Goal: Task Accomplishment & Management: Use online tool/utility

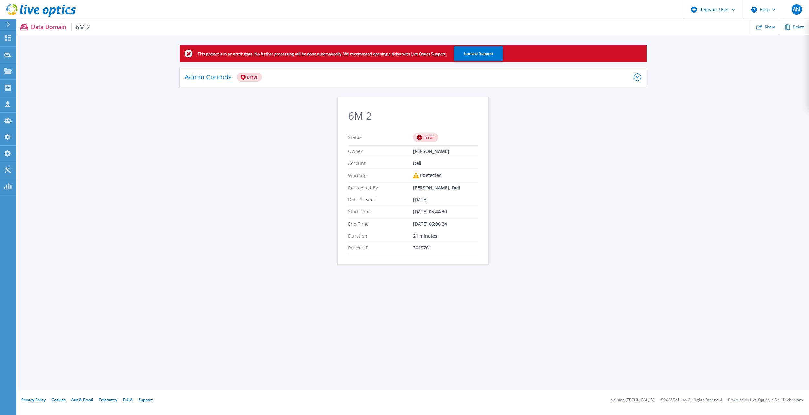
click at [383, 81] on div "Admin Controls Error" at bounding box center [409, 77] width 449 height 9
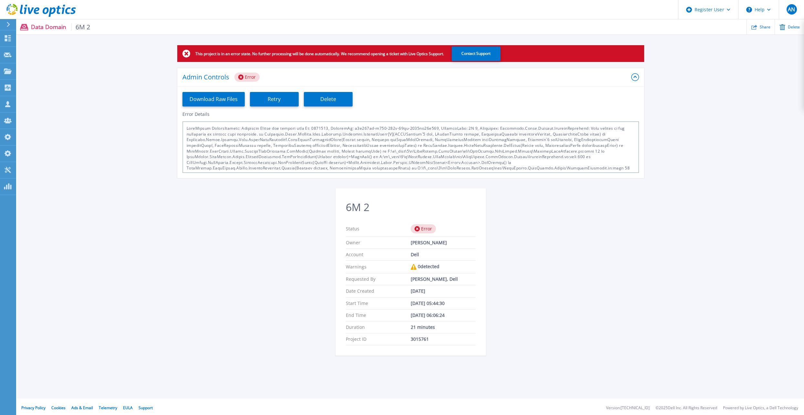
click at [265, 195] on div "This project is in an error state. No further processing will be done automatic…" at bounding box center [410, 204] width 787 height 318
click at [340, 236] on section "6M 2 Status Error Owner Anthony Nyhan Account Dell Warnings 0 detected Requeste…" at bounding box center [411, 272] width 151 height 167
click at [6, 140] on icon at bounding box center [8, 137] width 8 height 6
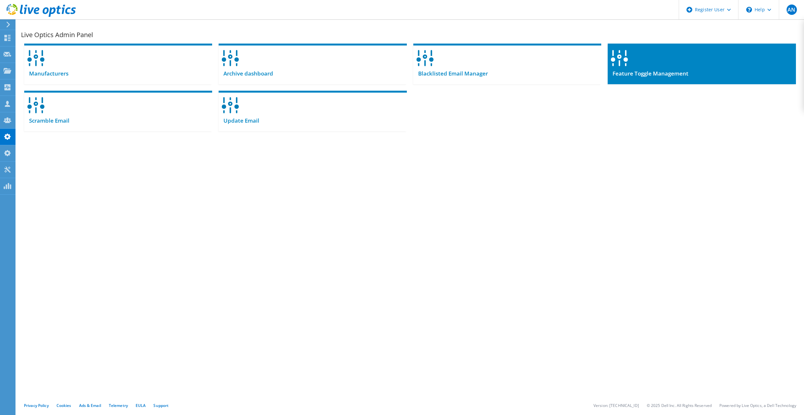
click at [681, 67] on div at bounding box center [702, 56] width 188 height 25
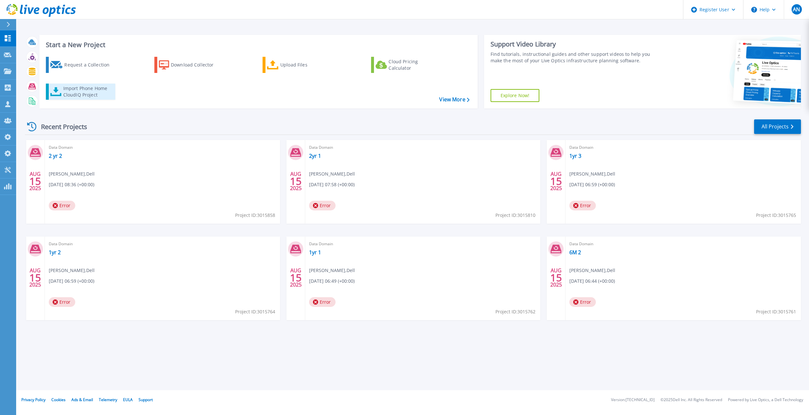
click at [84, 88] on div "Import Phone Home CloudIQ Project" at bounding box center [88, 91] width 50 height 13
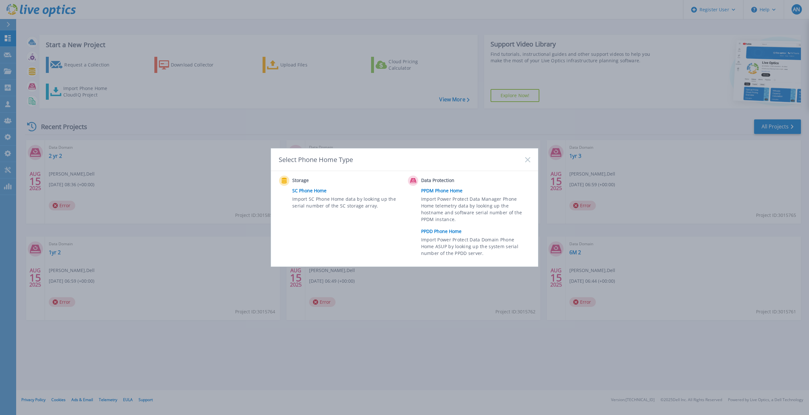
click at [444, 232] on link "PPDD Phone Home" at bounding box center [477, 232] width 112 height 10
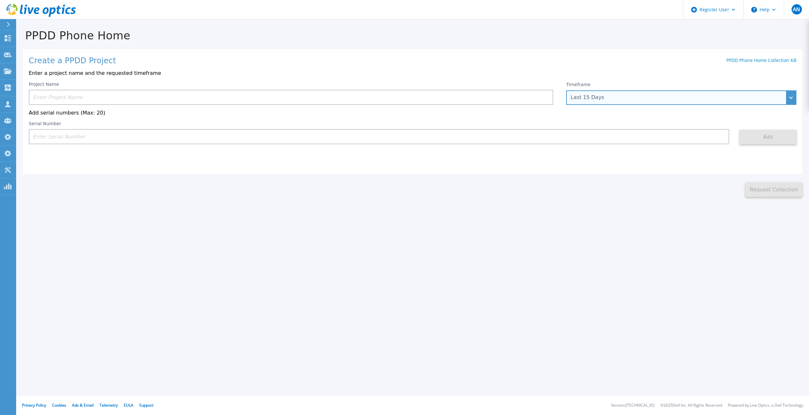
click at [616, 99] on div "Last 15 Days" at bounding box center [678, 98] width 214 height 6
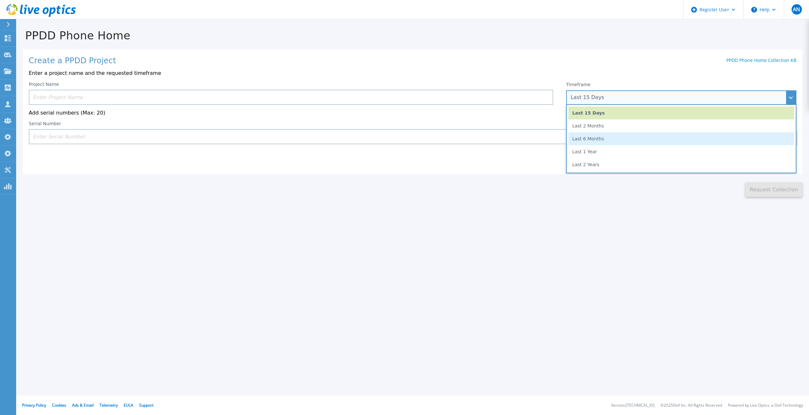
click at [596, 139] on li "Last 6 Months" at bounding box center [681, 138] width 226 height 13
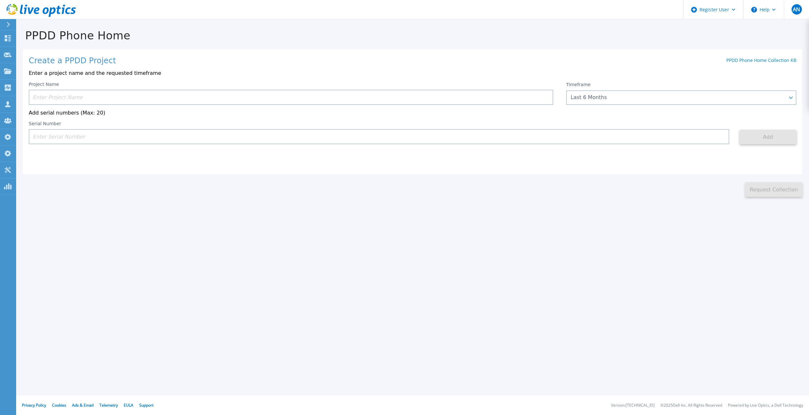
click at [121, 131] on input at bounding box center [379, 136] width 701 height 15
paste input "APX00221800533"
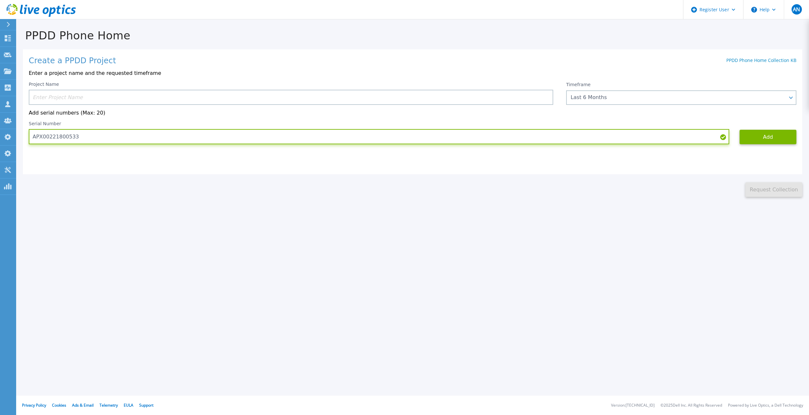
type input "APX00221800533"
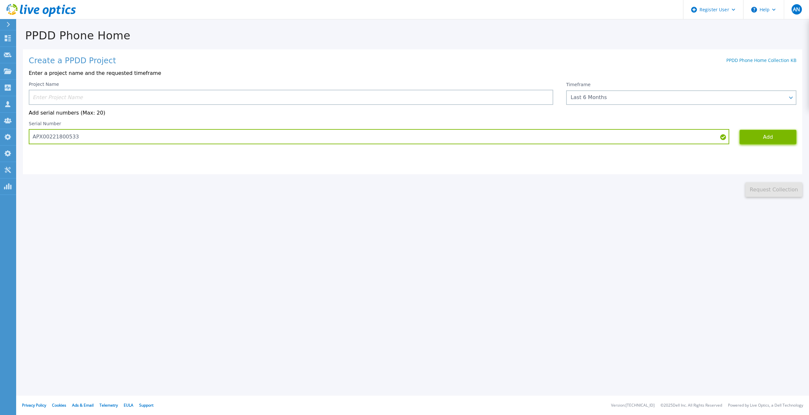
click at [764, 138] on button "Add" at bounding box center [768, 137] width 57 height 15
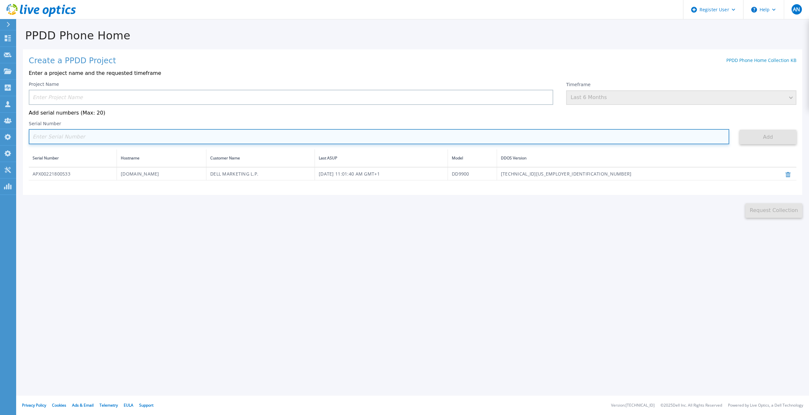
click at [172, 136] on input at bounding box center [379, 136] width 701 height 15
paste input "APM00213010983"
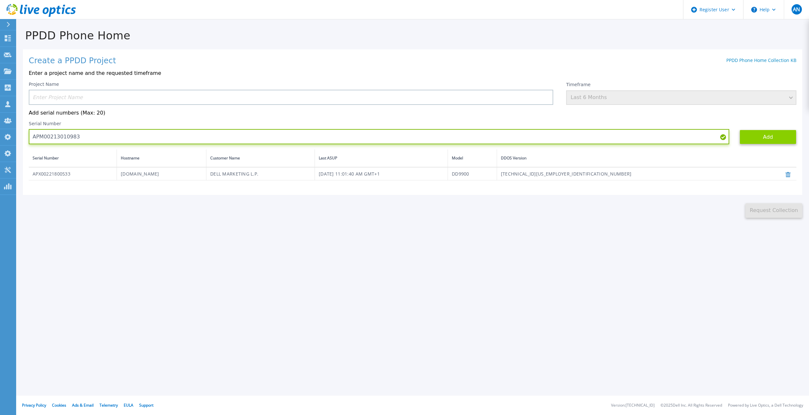
type input "APM00213010983"
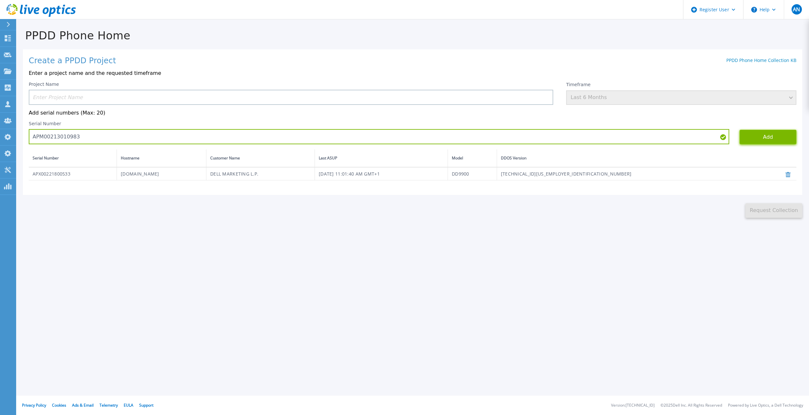
click at [760, 140] on button "Add" at bounding box center [768, 137] width 57 height 15
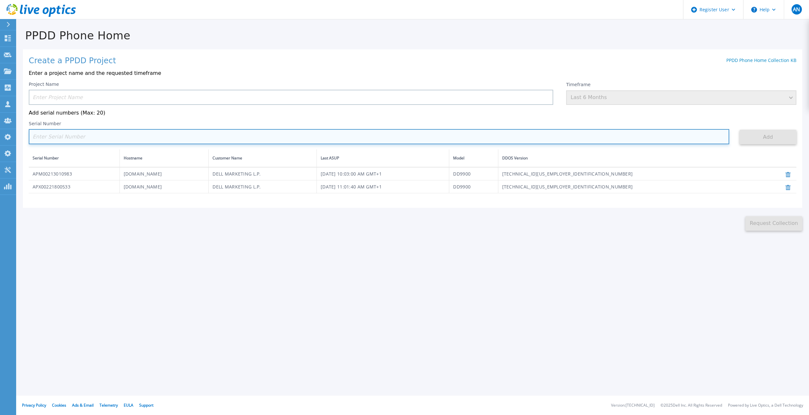
click at [332, 144] on input at bounding box center [379, 136] width 701 height 15
paste input "APM00212610953"
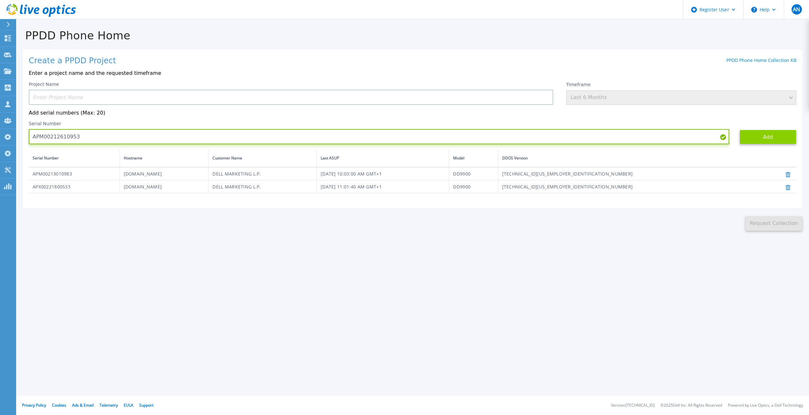
type input "APM00212610953"
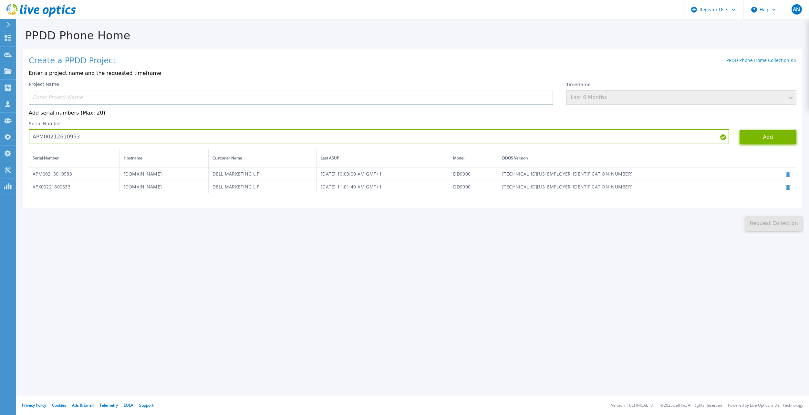
click at [765, 140] on button "Add" at bounding box center [768, 137] width 57 height 15
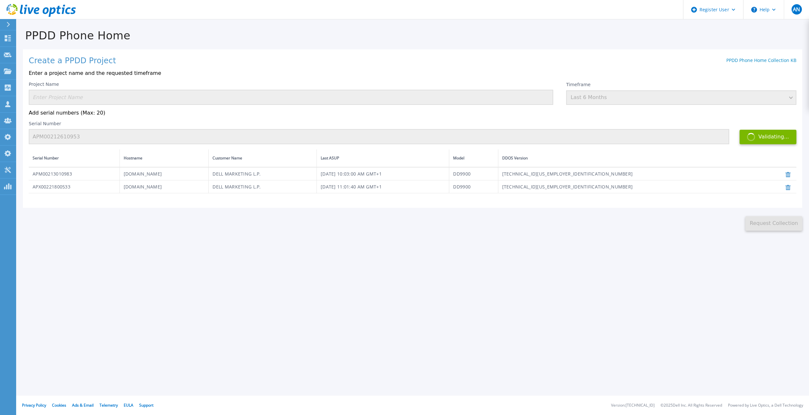
click at [385, 123] on div "Serial Number APM00212610953" at bounding box center [379, 132] width 701 height 23
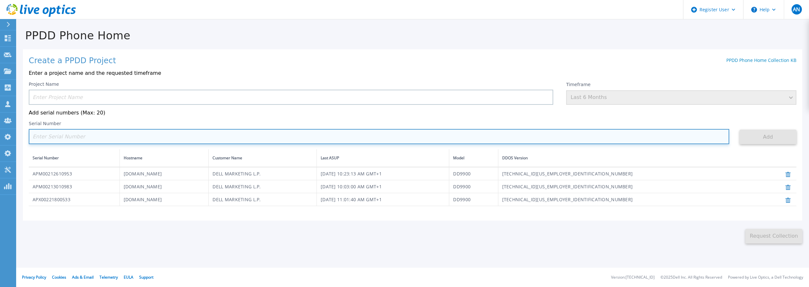
click at [379, 140] on input at bounding box center [379, 136] width 701 height 15
paste input "APM00171407050"
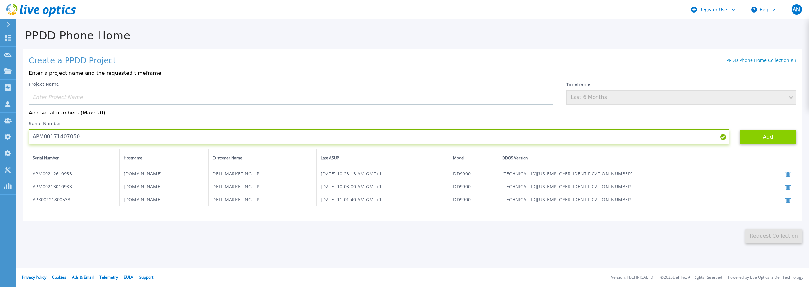
type input "APM00171407050"
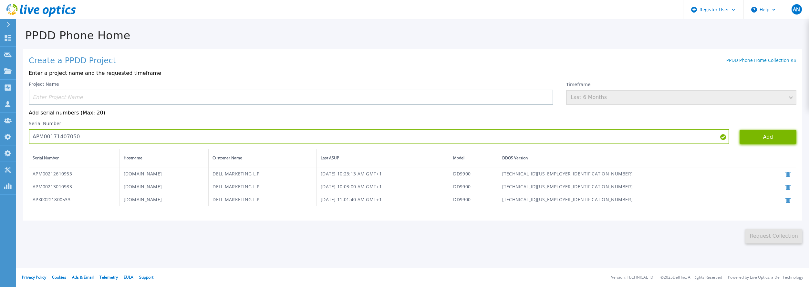
click at [758, 137] on button "Add" at bounding box center [768, 137] width 57 height 15
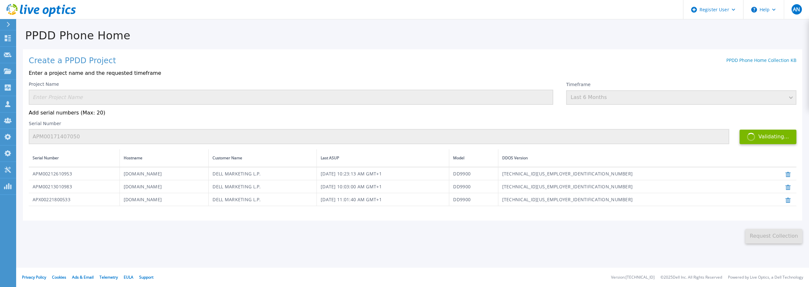
click at [384, 126] on div "Serial Number APM00171407050" at bounding box center [379, 132] width 701 height 23
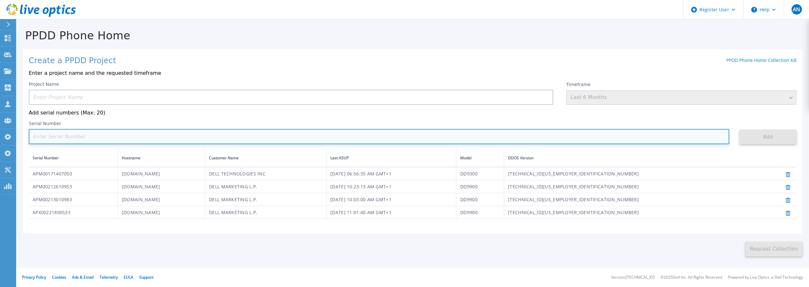
click at [386, 141] on input at bounding box center [379, 136] width 701 height 15
paste input "APM00172026365"
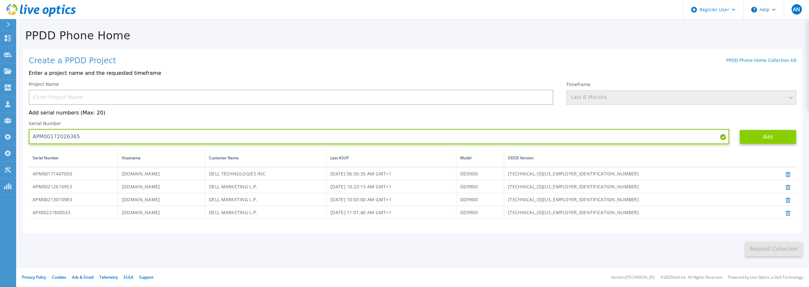
type input "APM00172026365"
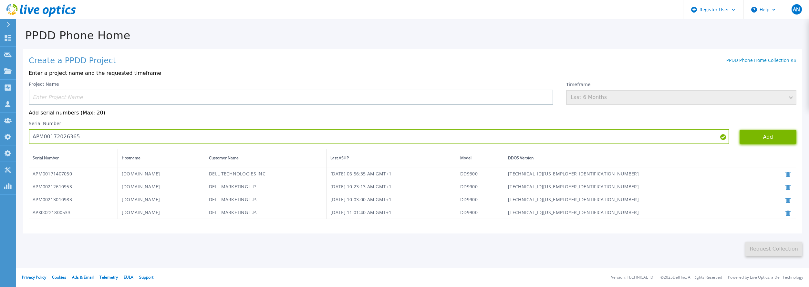
click at [755, 134] on button "Add" at bounding box center [768, 137] width 57 height 15
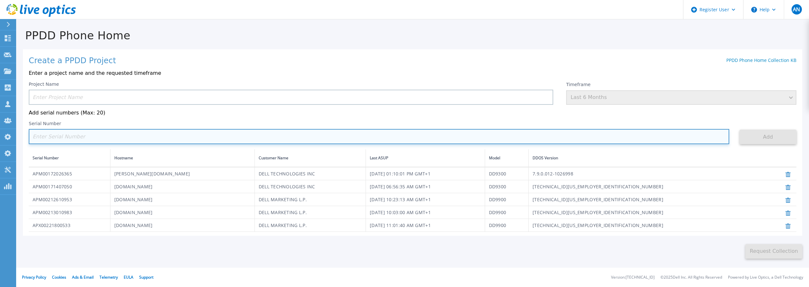
click at [392, 141] on input at bounding box center [379, 136] width 701 height 15
paste input "APX00232503746"
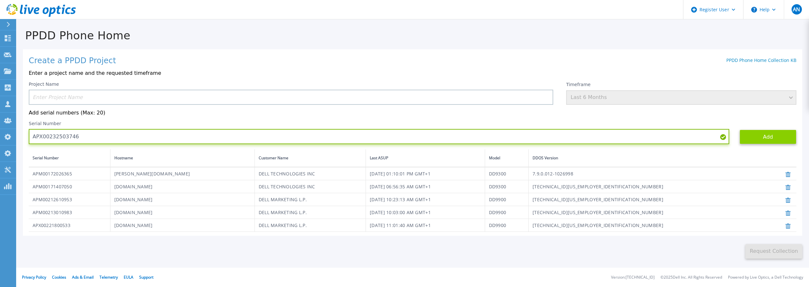
type input "APX00232503746"
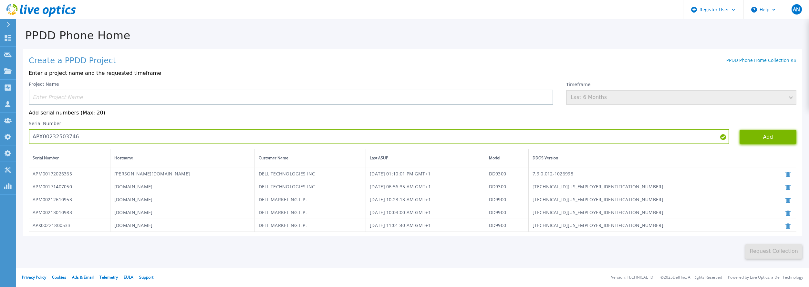
click at [757, 142] on button "Add" at bounding box center [768, 137] width 57 height 15
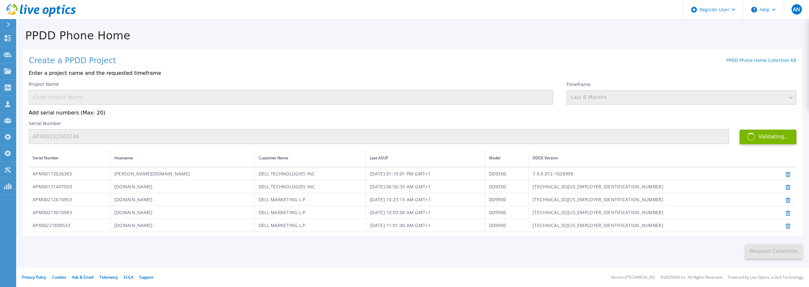
click at [340, 114] on p "Add serial numbers (Max: 20)" at bounding box center [413, 113] width 768 height 6
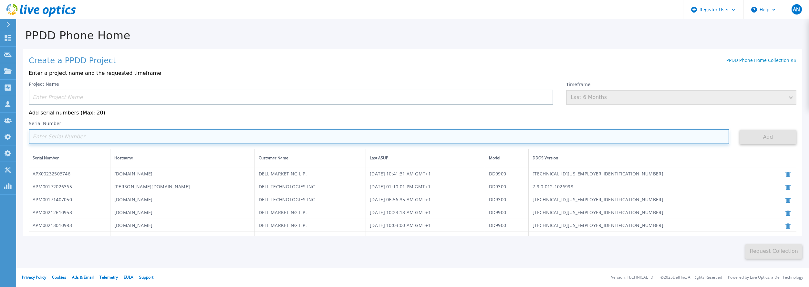
click at [401, 139] on input at bounding box center [379, 136] width 701 height 15
paste input "APM00182420989"
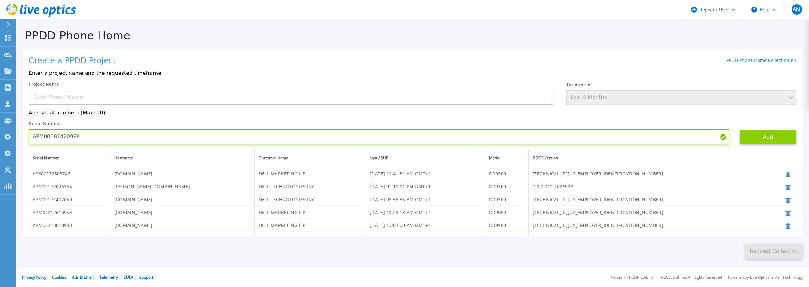
type input "APM00182420989"
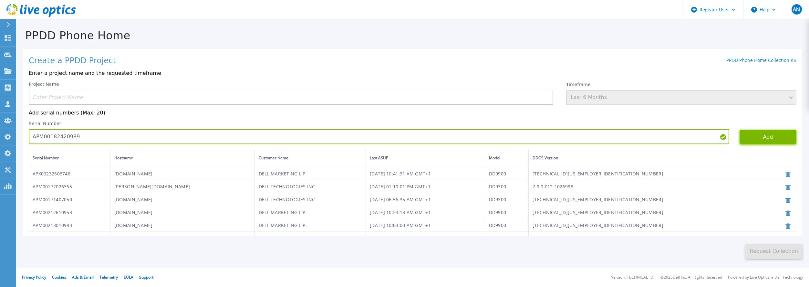
click at [749, 137] on button "Add" at bounding box center [768, 137] width 57 height 15
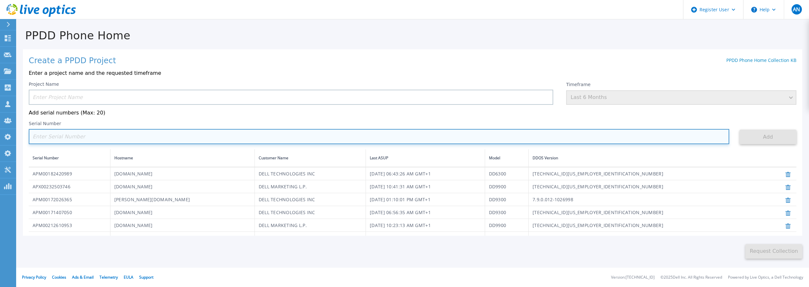
click at [385, 140] on input at bounding box center [379, 136] width 701 height 15
paste input "APX00232503743"
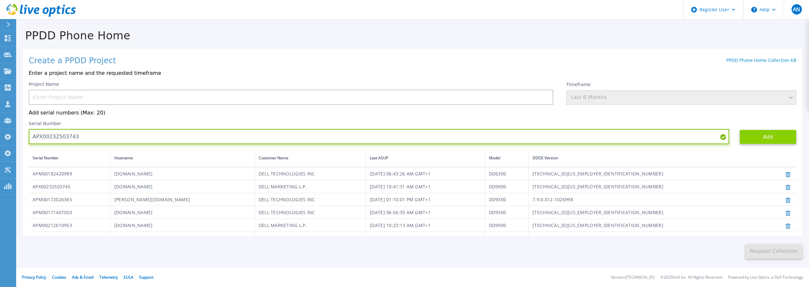
type input "APX00232503743"
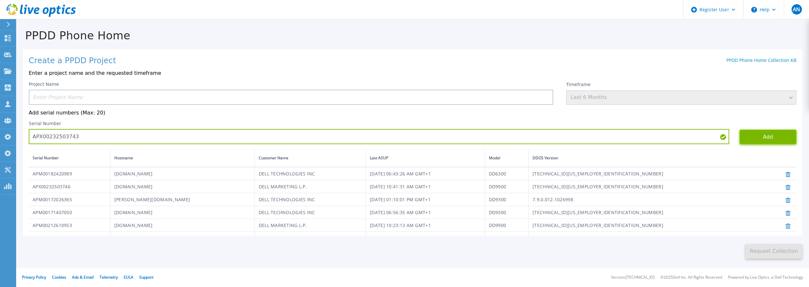
click at [764, 141] on button "Add" at bounding box center [768, 137] width 57 height 15
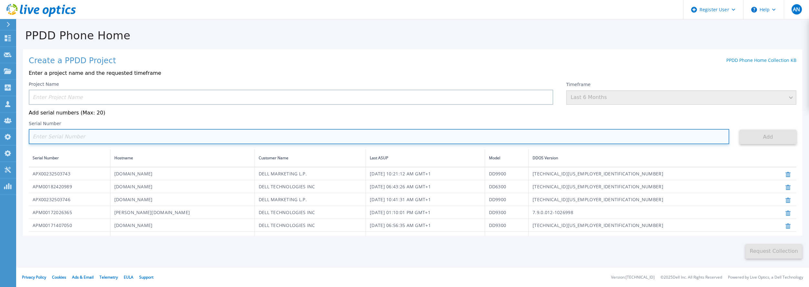
click at [374, 139] on input at bounding box center [379, 136] width 701 height 15
paste input "APM00181610916"
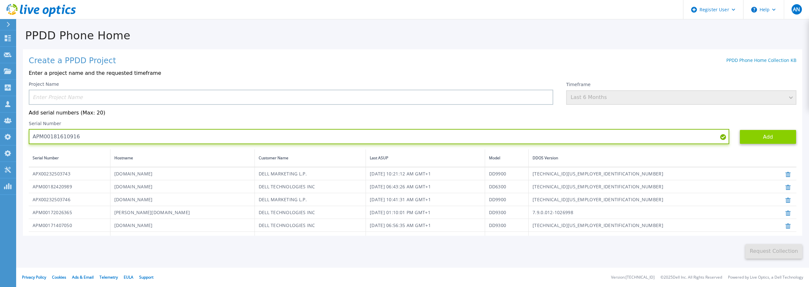
type input "APM00181610916"
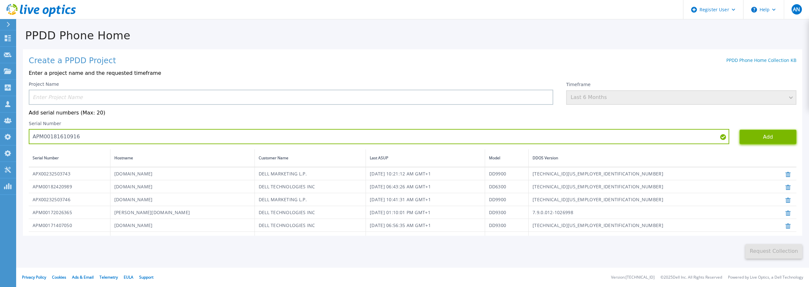
click at [782, 142] on button "Add" at bounding box center [768, 137] width 57 height 15
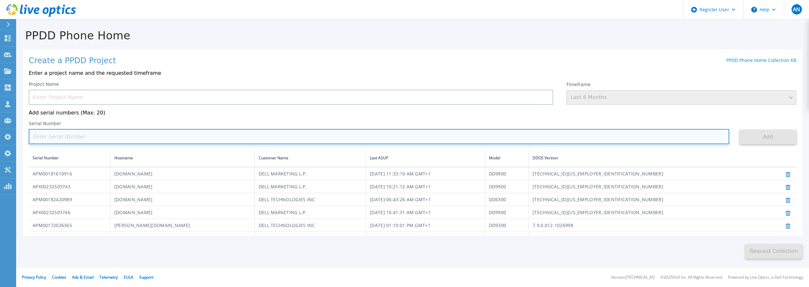
click at [520, 140] on input at bounding box center [379, 136] width 701 height 15
paste input "APM00212512758"
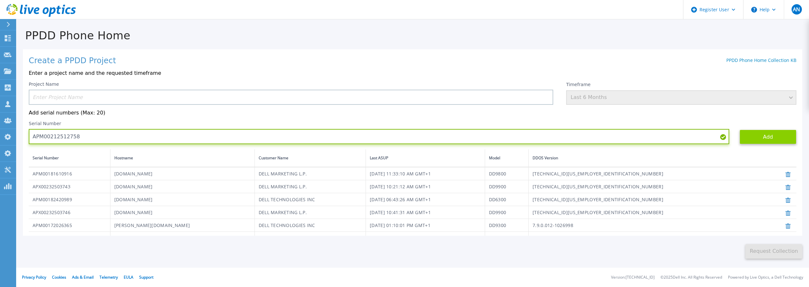
type input "APM00212512758"
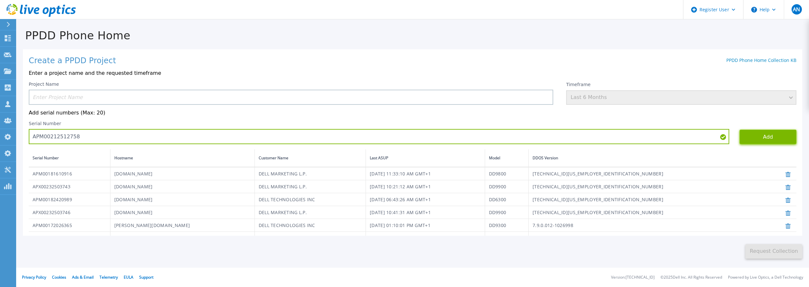
click at [746, 141] on button "Add" at bounding box center [768, 137] width 57 height 15
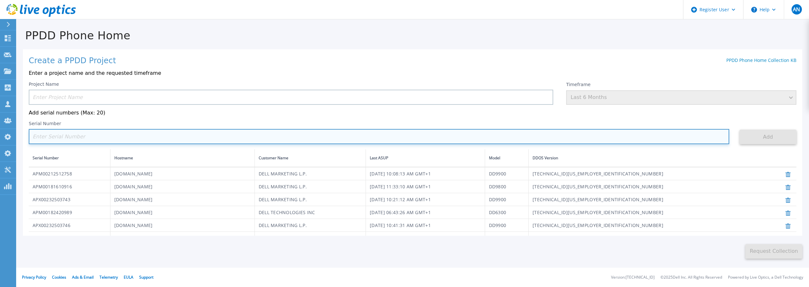
click at [479, 136] on input at bounding box center [379, 136] width 701 height 15
type input "G"
paste input "APM00211507774"
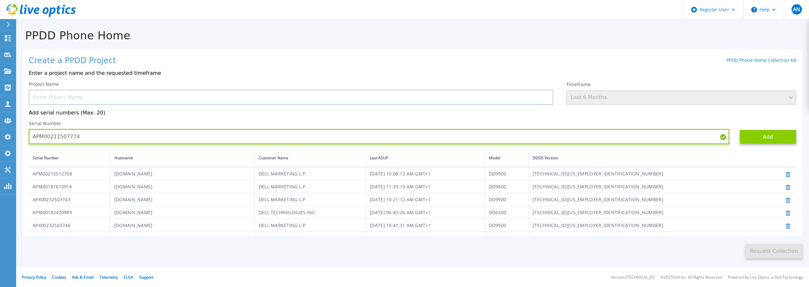
type input "APM00211507774"
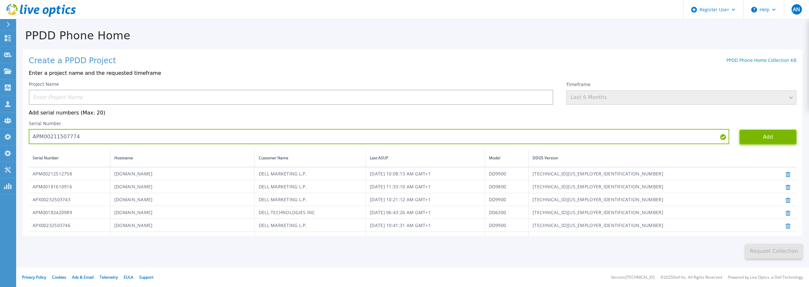
click at [754, 139] on button "Add" at bounding box center [768, 137] width 57 height 15
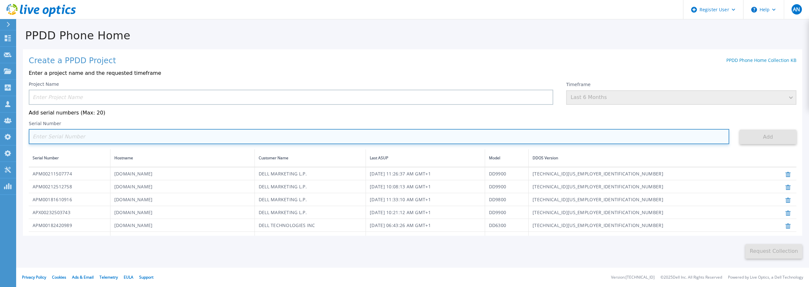
click at [547, 136] on input at bounding box center [379, 136] width 701 height 15
paste input "APM00214907933"
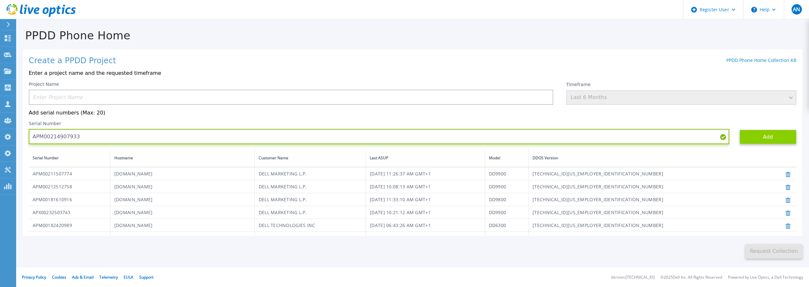
type input "APM00214907933"
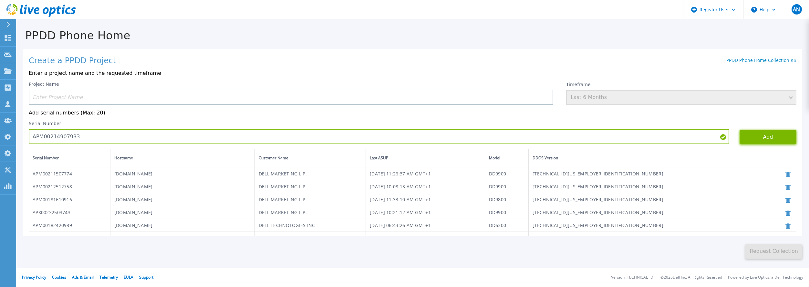
click at [777, 134] on button "Add" at bounding box center [768, 137] width 57 height 15
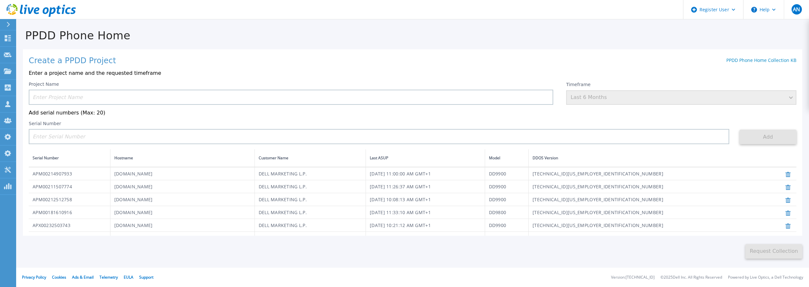
click at [383, 89] on div "Project Name" at bounding box center [291, 93] width 525 height 23
click at [381, 96] on input at bounding box center [291, 97] width 525 height 15
paste input "APM00171860298"
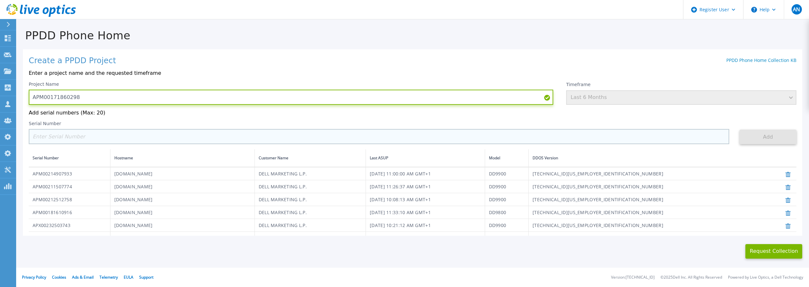
type input "APM00171860298"
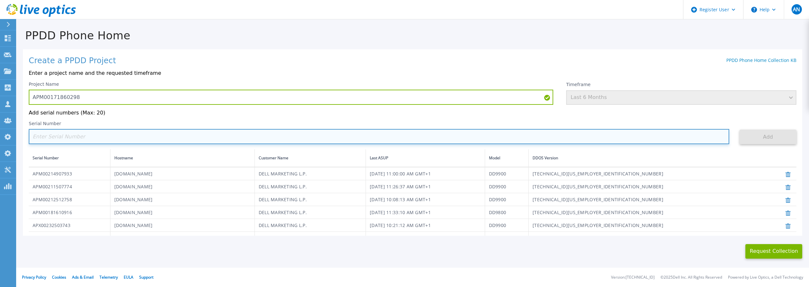
click at [480, 141] on input at bounding box center [379, 136] width 701 height 15
paste input "APM00171860298"
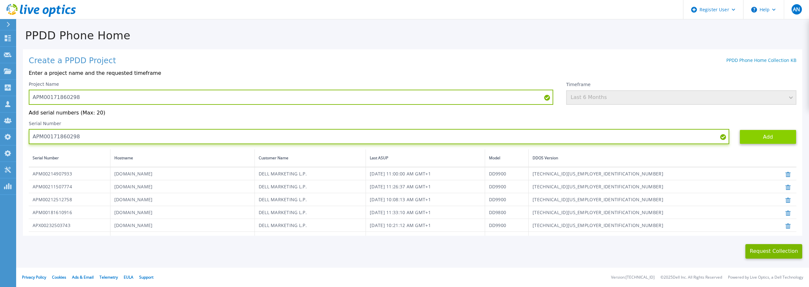
type input "APM00171860298"
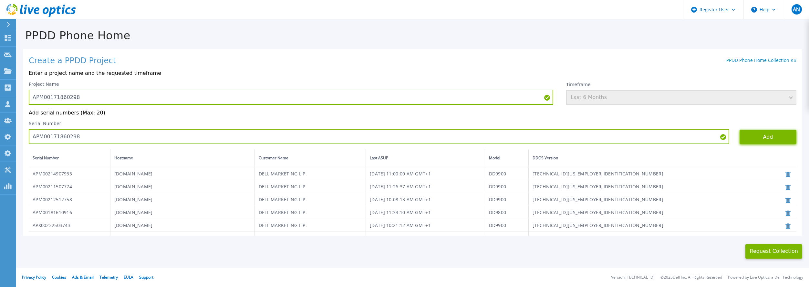
click at [758, 137] on button "Add" at bounding box center [768, 137] width 57 height 15
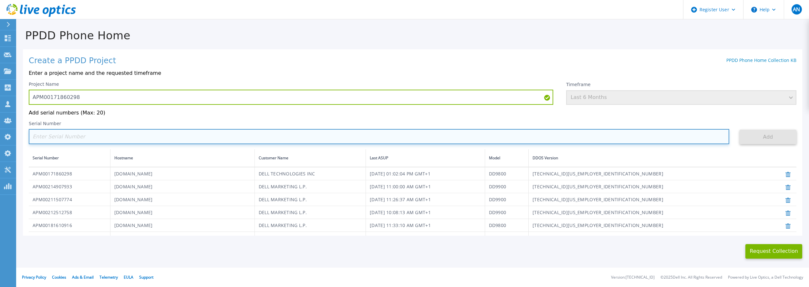
click at [484, 139] on input at bounding box center [379, 136] width 701 height 15
paste input "TF3J4180100172"
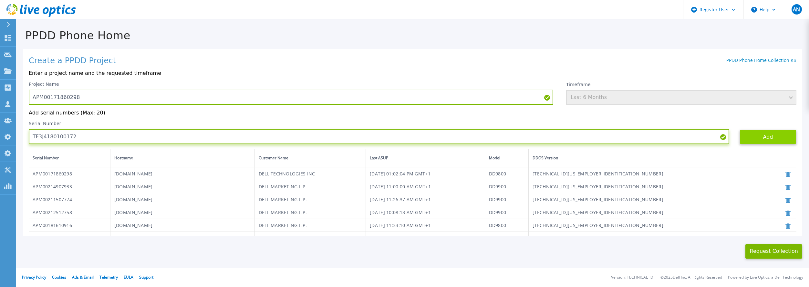
type input "TF3J4180100172"
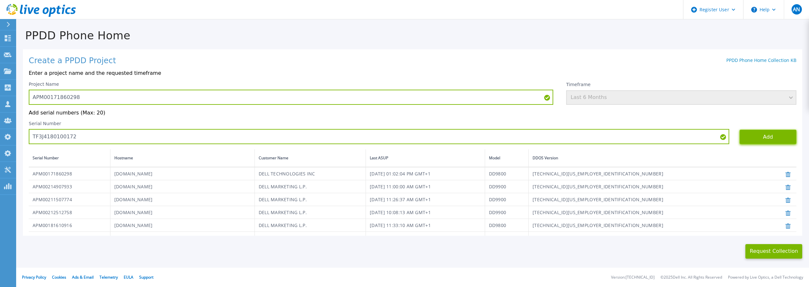
click at [744, 132] on button "Add" at bounding box center [768, 137] width 57 height 15
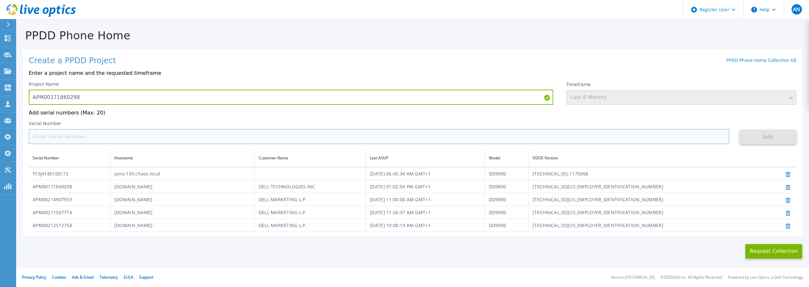
click at [281, 146] on div "Project Name APM00171860298 Timeframe Last 6 Months Add serial numbers (Max: 20…" at bounding box center [413, 215] width 768 height 267
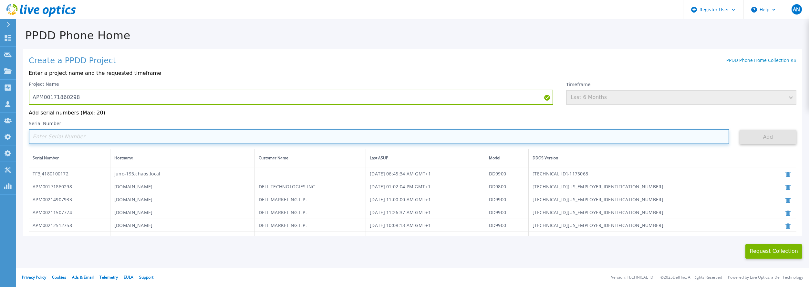
click at [286, 138] on input at bounding box center [379, 136] width 701 height 15
paste input "APM00200924903"
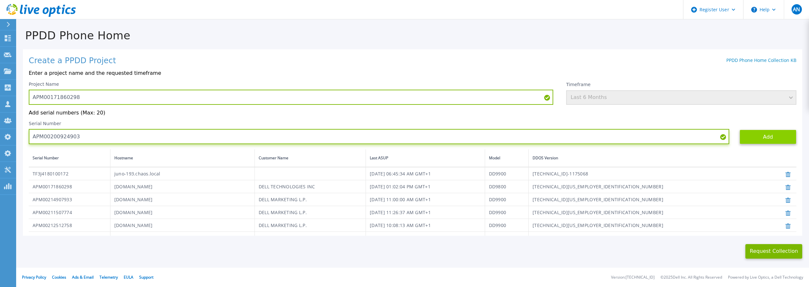
type input "APM00200924903"
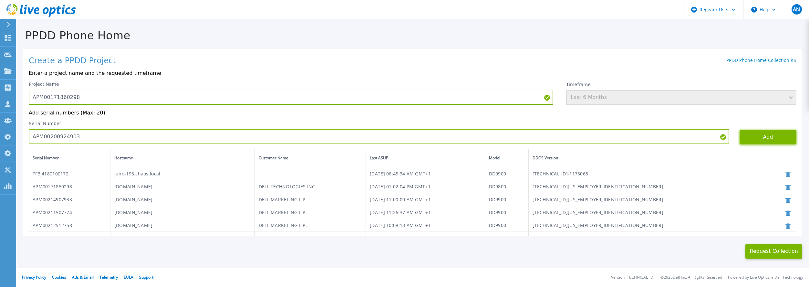
click at [740, 141] on button "Add" at bounding box center [768, 137] width 57 height 15
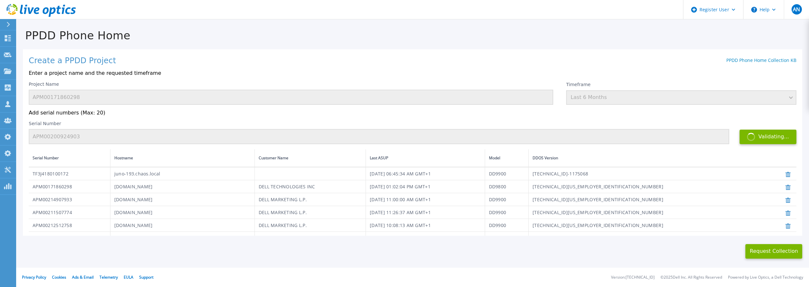
scroll to position [32, 0]
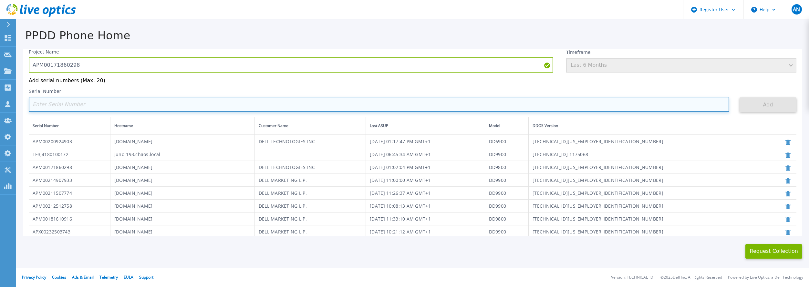
click at [630, 109] on input at bounding box center [379, 104] width 701 height 15
paste input "APM00212722051"
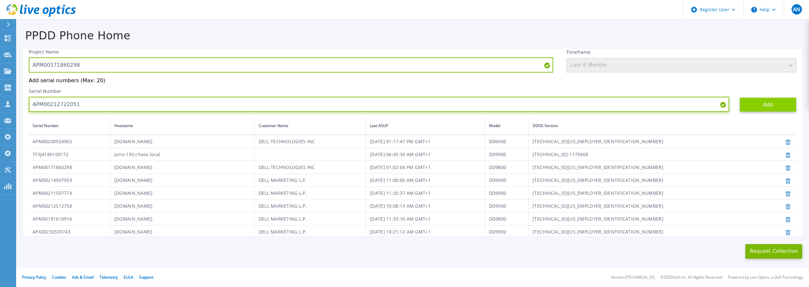
type input "APM00212722051"
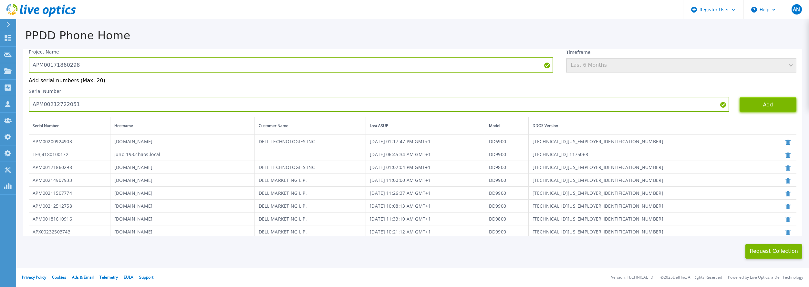
click at [753, 103] on button "Add" at bounding box center [768, 105] width 57 height 15
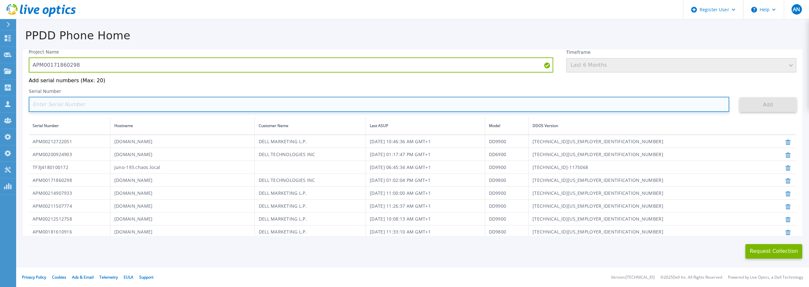
click at [603, 103] on input at bounding box center [379, 104] width 701 height 15
paste input "APM00203219154"
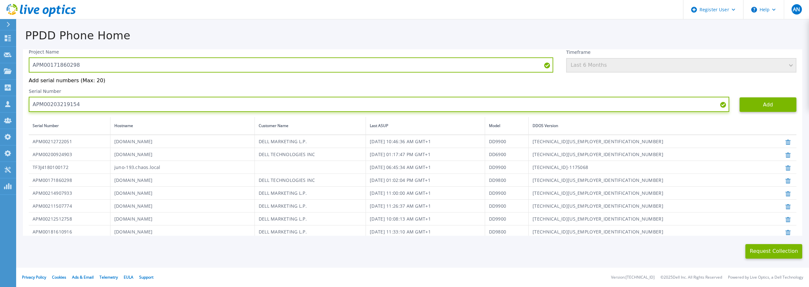
type input "APM00203219154"
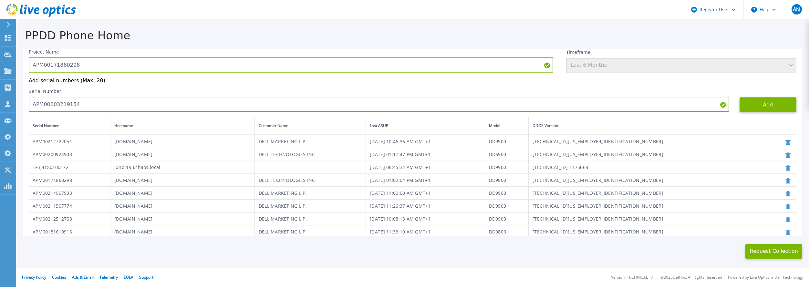
click at [741, 112] on div "Add" at bounding box center [768, 105] width 57 height 15
click at [747, 110] on button "Add" at bounding box center [768, 105] width 57 height 15
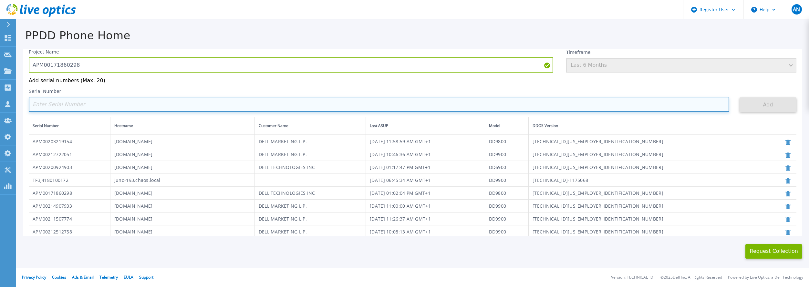
click at [510, 103] on input at bounding box center [379, 104] width 701 height 15
paste input "APM00182527487"
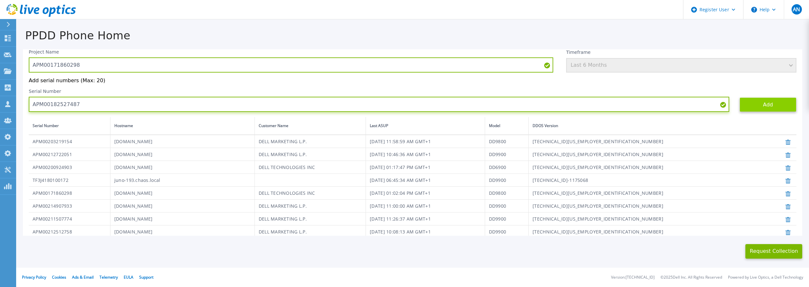
type input "APM00182527487"
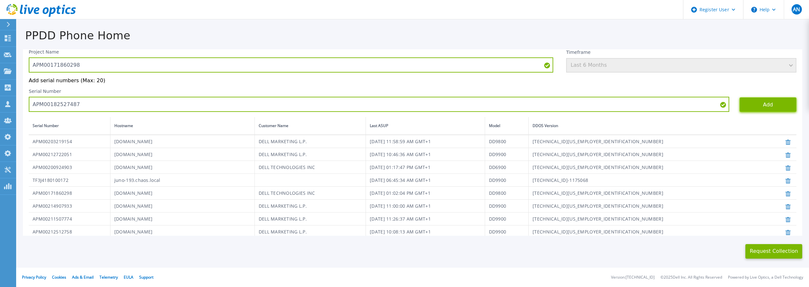
click at [755, 106] on button "Add" at bounding box center [768, 105] width 57 height 15
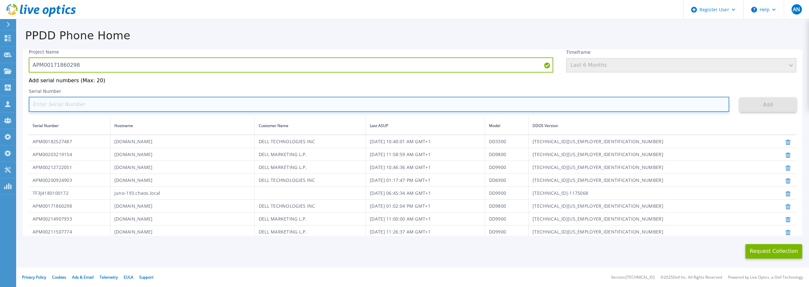
click at [386, 106] on input at bounding box center [379, 104] width 701 height 15
paste input "APM00212018360"
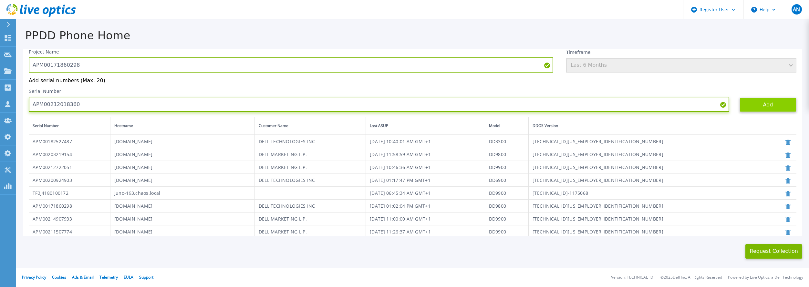
type input "APM00212018360"
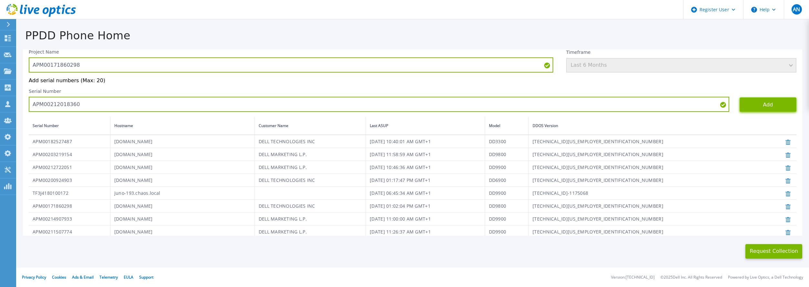
click at [766, 107] on button "Add" at bounding box center [768, 105] width 57 height 15
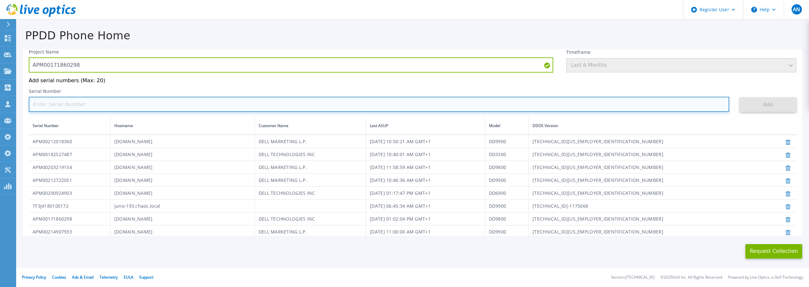
click at [512, 106] on input at bounding box center [379, 104] width 701 height 15
paste input "APM00212613651"
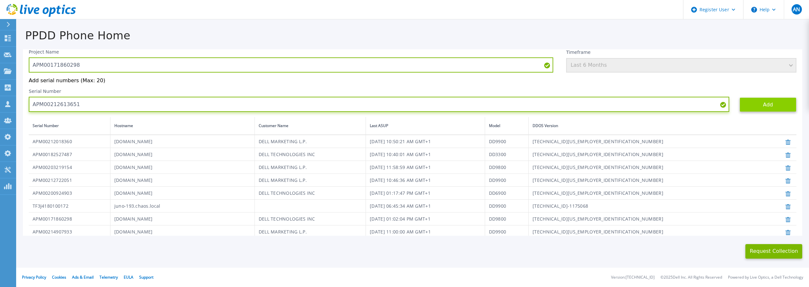
type input "APM00212613651"
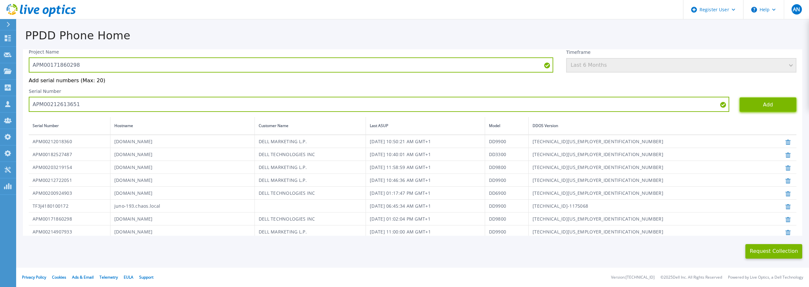
click at [740, 101] on button "Add" at bounding box center [768, 105] width 57 height 15
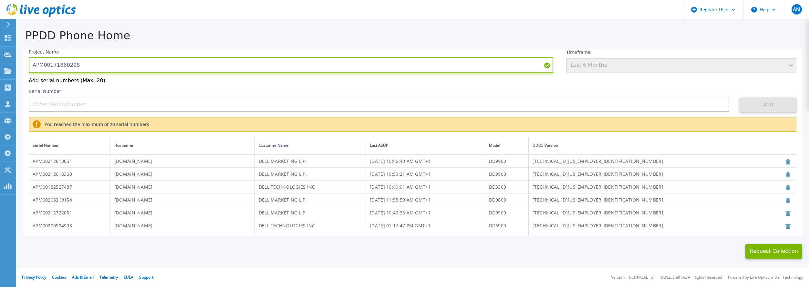
click at [249, 68] on input "APM00171860298" at bounding box center [291, 64] width 525 height 15
type input "A"
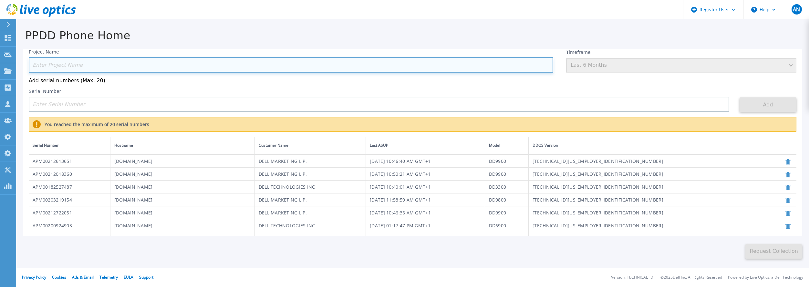
type input "^"
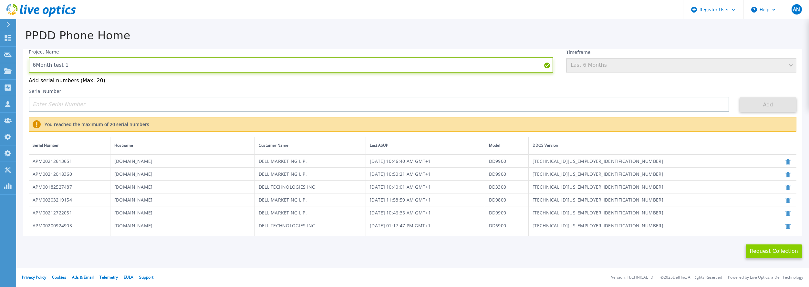
type input "6Month test 1"
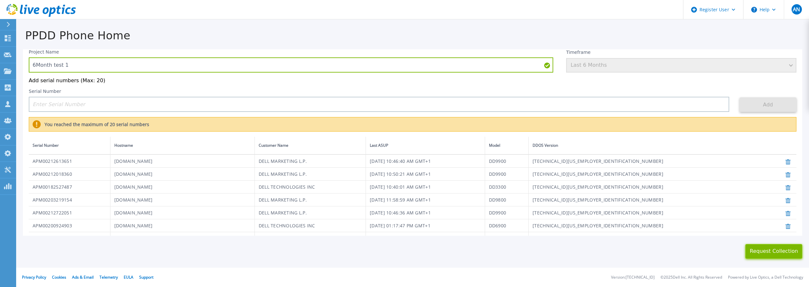
click at [749, 255] on button "Request Collection" at bounding box center [773, 252] width 57 height 15
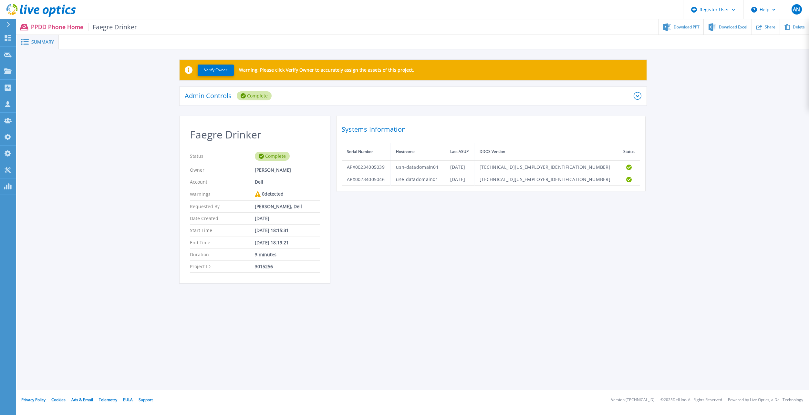
click at [53, 9] on icon at bounding box center [40, 10] width 69 height 13
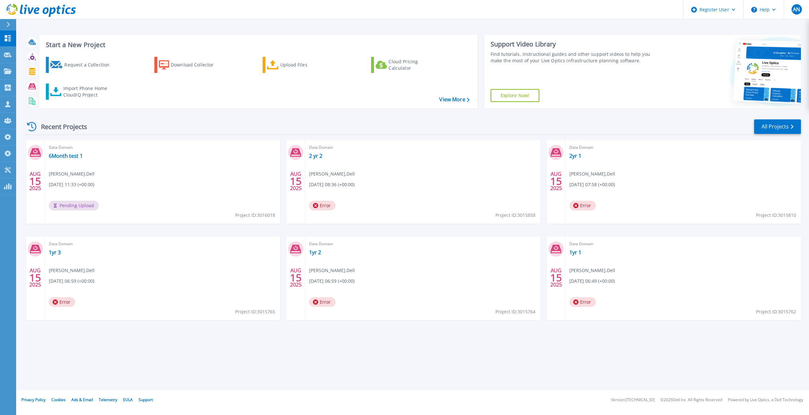
click at [452, 134] on div "Recent Projects All Projects" at bounding box center [413, 127] width 776 height 16
click at [90, 94] on div "Import Phone Home CloudIQ Project" at bounding box center [88, 91] width 50 height 13
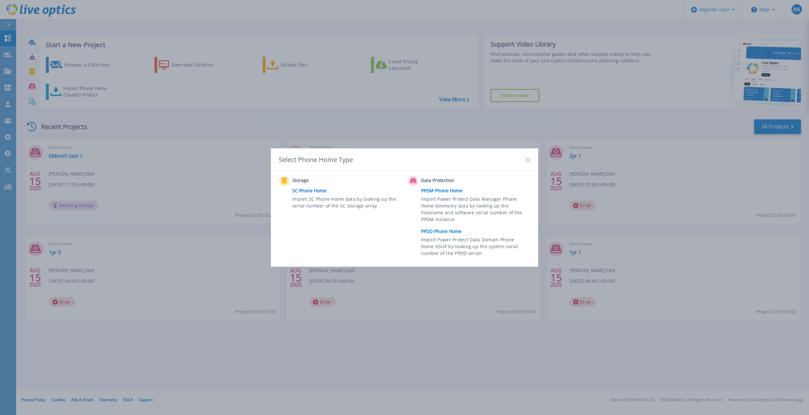
click at [434, 232] on link "PPDD Phone Home" at bounding box center [477, 232] width 112 height 10
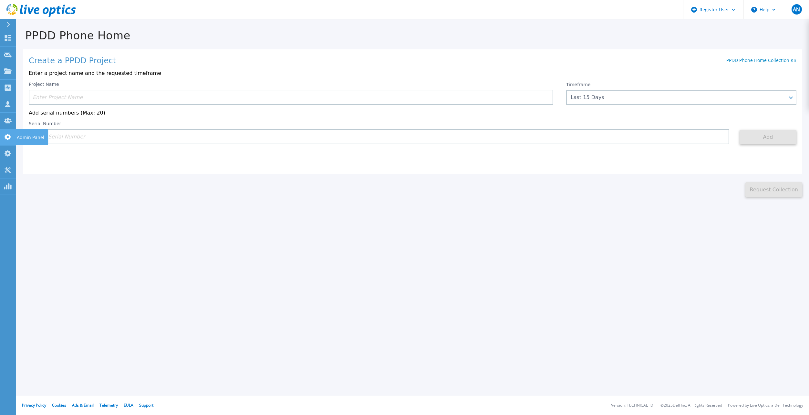
click at [8, 134] on div at bounding box center [8, 137] width 8 height 7
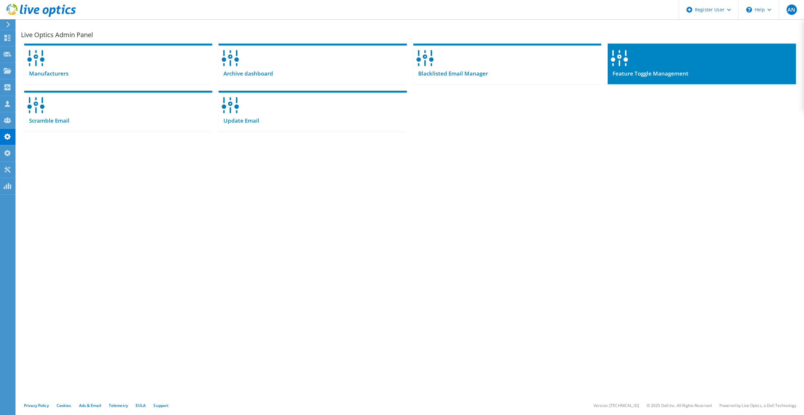
click at [652, 77] on span "Feature Toggle Management" at bounding box center [648, 73] width 81 height 7
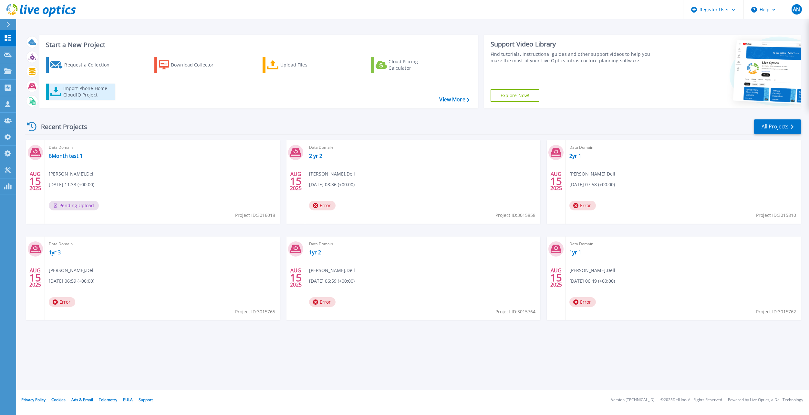
click at [75, 91] on div "Import Phone Home CloudIQ Project" at bounding box center [88, 91] width 50 height 13
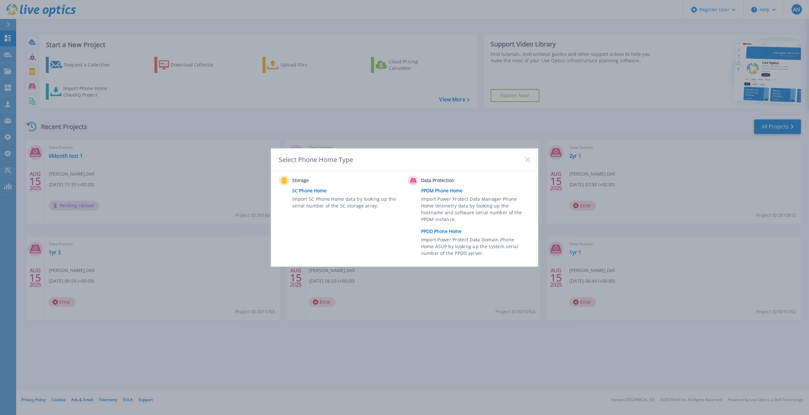
click at [452, 234] on link "PPDD Phone Home" at bounding box center [477, 232] width 112 height 10
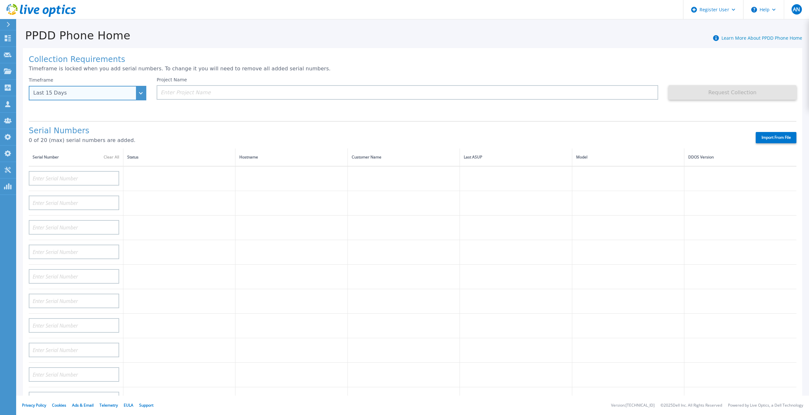
click at [91, 99] on div "Last 15 Days" at bounding box center [88, 93] width 118 height 15
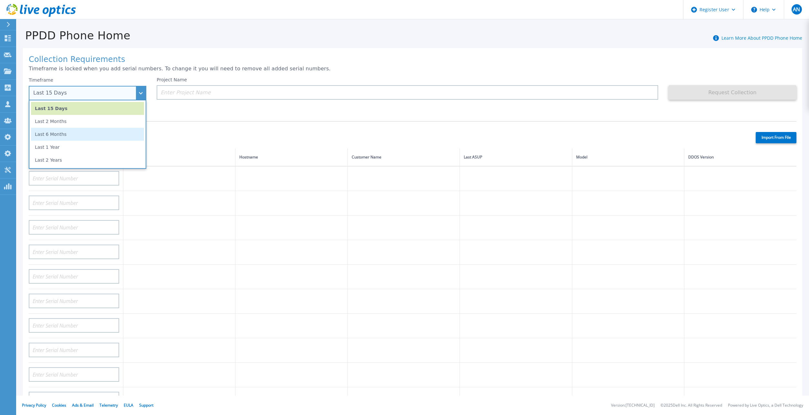
click at [73, 139] on li "Last 6 Months" at bounding box center [87, 134] width 113 height 13
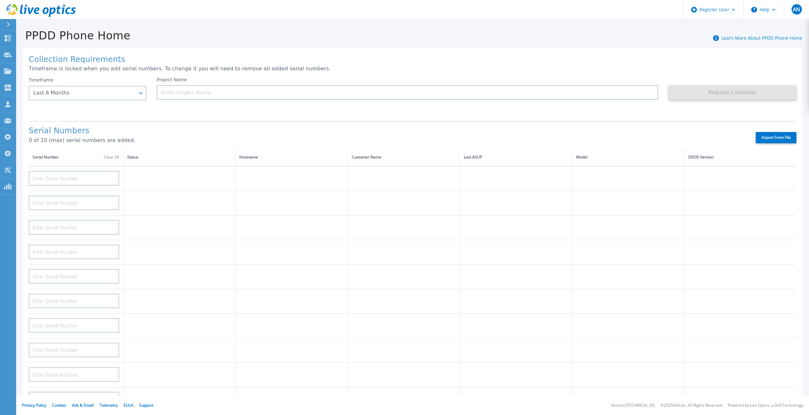
click at [378, 123] on div "Serial Numbers 0 of 20 (max) serial numbers are added. Import From File" at bounding box center [413, 134] width 768 height 27
click at [762, 134] on label "Import From File" at bounding box center [776, 137] width 41 height 11
click at [0, 0] on input "Import From File" at bounding box center [0, 0] width 0 height 0
type input "APM00182527487"
type input "FNM00173740080"
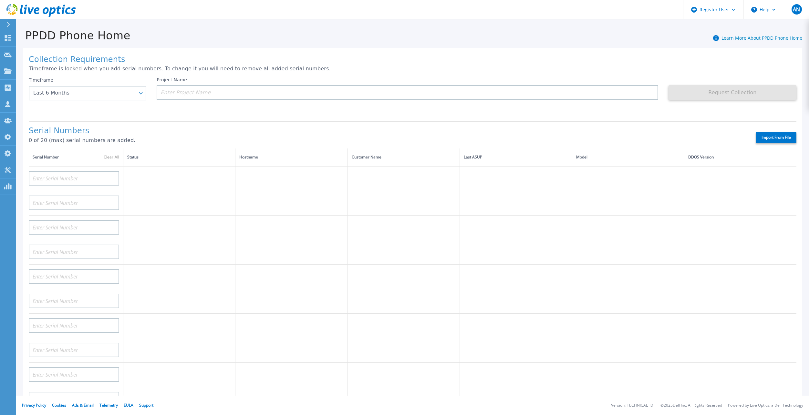
type input "APM00171417851"
type input "APM00214907936"
type input "APX00232004279"
type input "APM00171836328"
type input "APM00171417852"
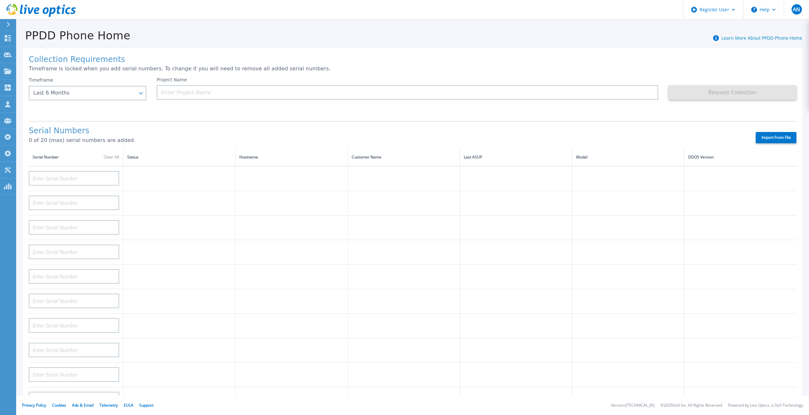
type input "AUDVZBFR65DB5U"
type input "CRK00241916749"
type input "APX00231205149"
type input "APM00181819857"
type input "CKM00180702043"
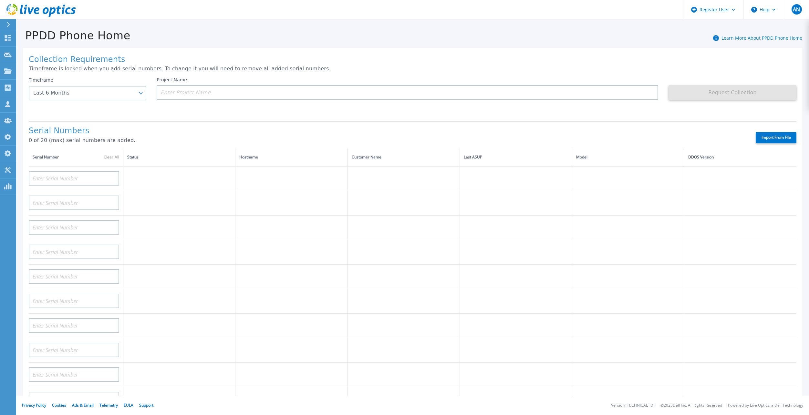
type input "APM00182123209"
type input "TF3J4180100136"
type input "APM00214914093"
type input "TF3J4180100179"
type input "APM00212026970"
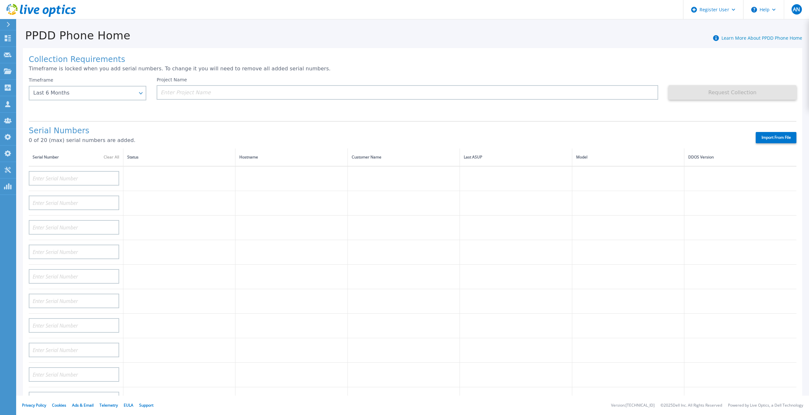
type input "APM00212018359"
type input "APM00201113325"
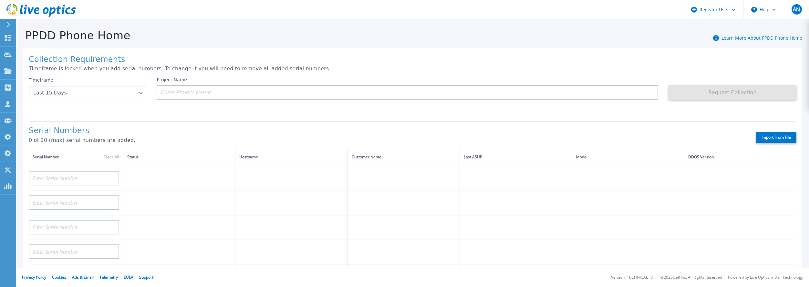
click at [765, 135] on label "Import From File" at bounding box center [776, 137] width 41 height 11
click at [0, 0] on input "Import From File" at bounding box center [0, 0] width 0 height 0
click at [83, 95] on div "Last 15 Days" at bounding box center [83, 93] width 101 height 6
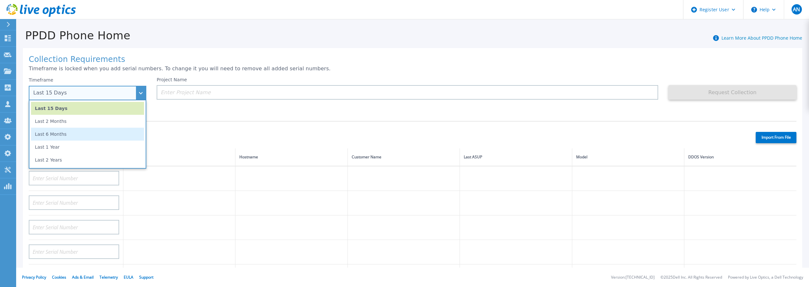
click at [71, 136] on li "Last 6 Months" at bounding box center [87, 134] width 113 height 13
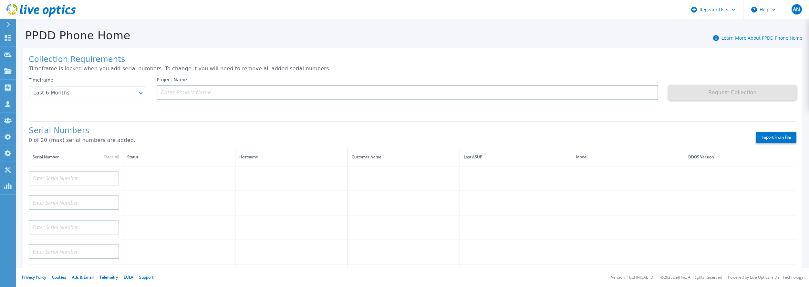
click at [765, 132] on label "Import From File" at bounding box center [776, 137] width 41 height 11
click at [0, 0] on input "Import From File" at bounding box center [0, 0] width 0 height 0
type input "APM00182527487"
type input "FNM00173740080"
type input "APM00171417851"
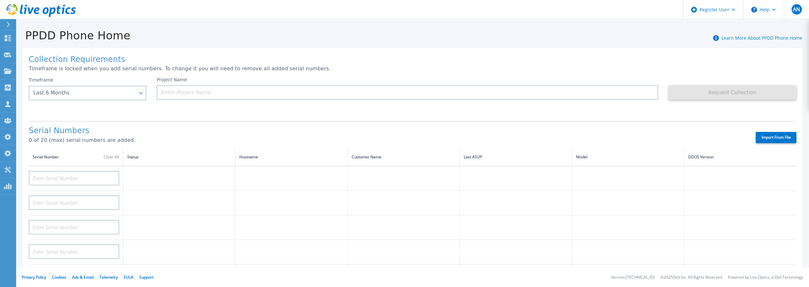
type input "APM00214907936"
type input "APX00232004279"
type input "APM00171836328"
type input "APM00171417852"
type input "AUDVZBFR65DB5U"
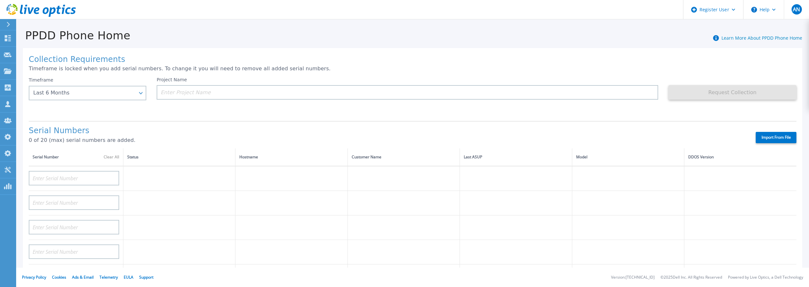
type input "CRK00241916749"
type input "APX00231205149"
type input "APM00181819857"
type input "CKM00180702043"
type input "APM00182123209"
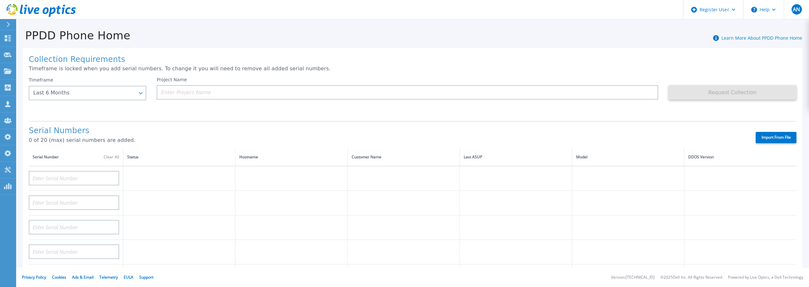
type input "TF3J4180100136"
type input "APM00214914093"
type input "TF3J4180100179"
type input "APM00212026970"
type input "APM00212018359"
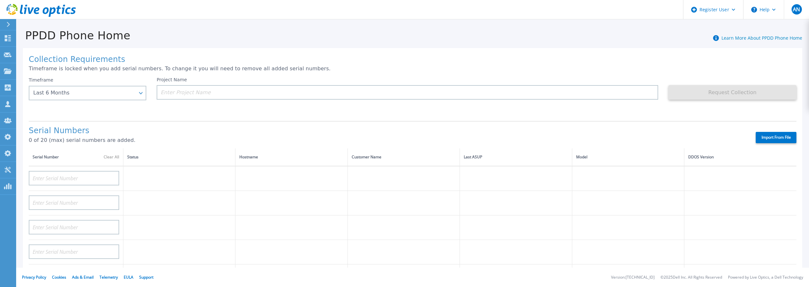
type input "APM00201113325"
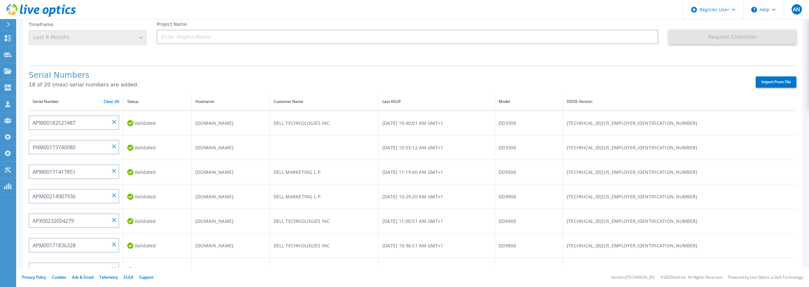
scroll to position [23, 0]
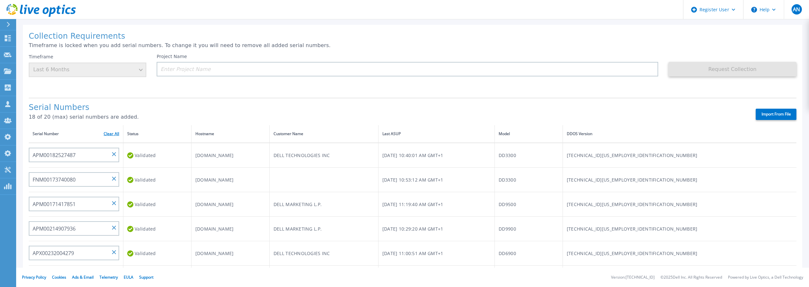
click at [106, 132] on link "Clear All" at bounding box center [112, 134] width 16 height 5
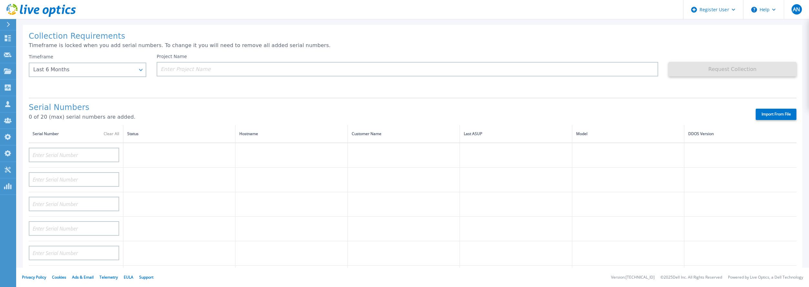
click at [756, 110] on label "Import From File" at bounding box center [776, 114] width 41 height 11
click at [0, 0] on input "Import From File" at bounding box center [0, 0] width 0 height 0
type input "DE400242105737"
type input "DE400242803893"
type input "CRK00250511603"
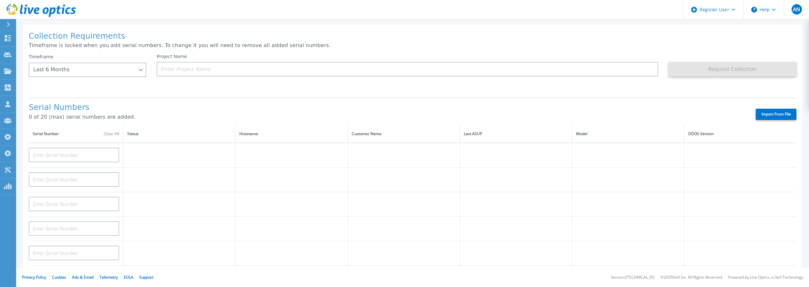
type input "CRK00250511602"
type input "DE404211107365"
type input "DE408220826521"
type input "DE413232436327"
type input "DE415235015854"
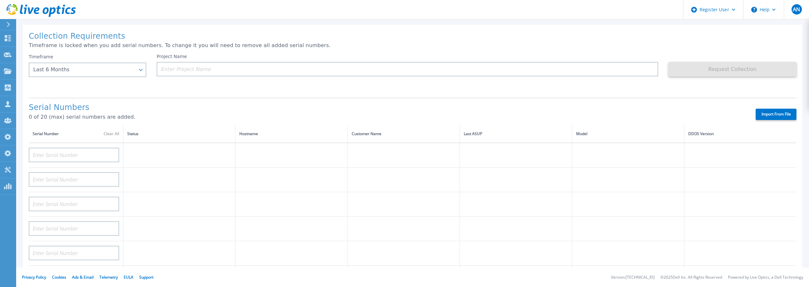
type input "DE411225185246"
type input "CKM00193003831"
type input "CKM00203002102"
type input "CKM00172801558"
type input "DE406213721237"
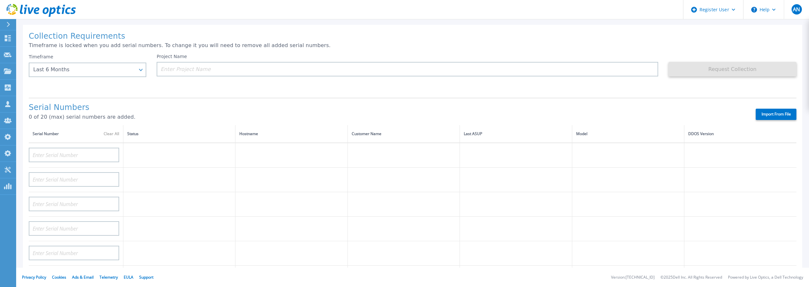
type input "CKM00182500926"
type input "DE409221930917"
type input "CKM00201400775"
type input "CKM00191300223"
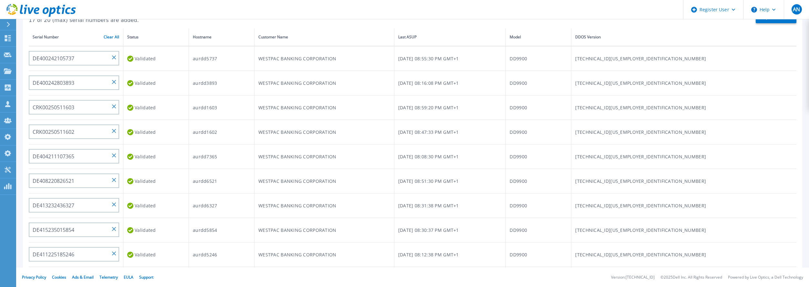
click at [106, 35] on link "Clear All" at bounding box center [112, 37] width 16 height 5
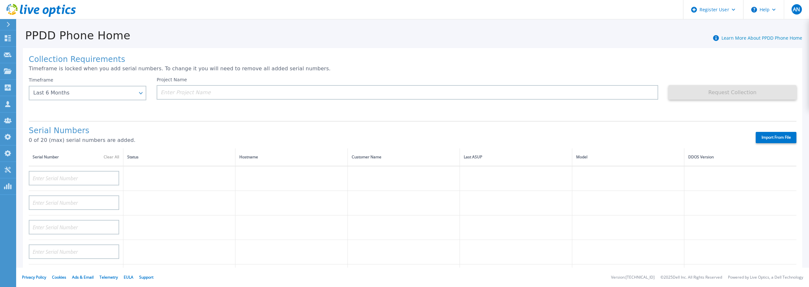
click at [768, 132] on label "Import From File" at bounding box center [776, 137] width 41 height 11
click at [0, 0] on input "Import From File" at bounding box center [0, 0] width 0 height 0
type input "APM00222129048"
type input "BJJYF140100022"
type input "APM00171860298"
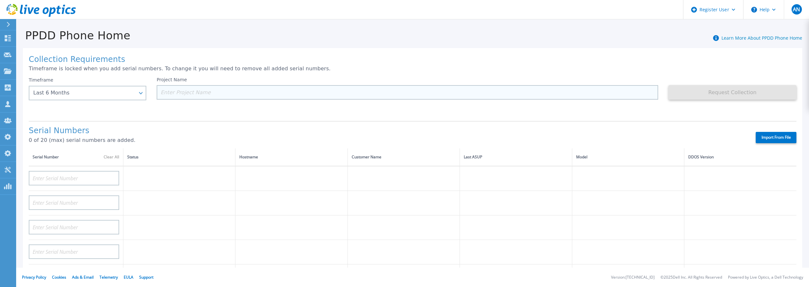
type input "APM00172712073"
type input "FLA15151580123"
type input "APM00212712897"
type input "APM00212712896"
type input "CKM00190600946"
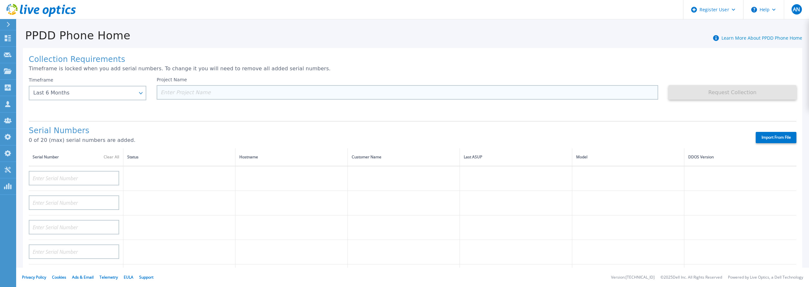
type input "APX00224106421"
type input "APX00234806574"
type input "DE600213145187"
type input "APX00232004279"
type input "APM00212610951"
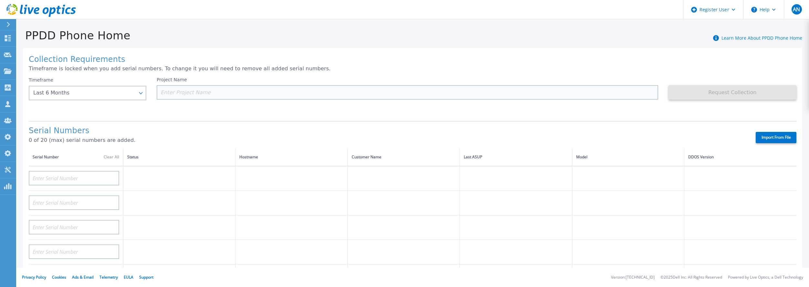
type input "APM00213409005"
type input "DE700221908482"
type input "CKM00202301758"
type input "CKM00184602619"
type input "AUDVUX6XJHDJFE"
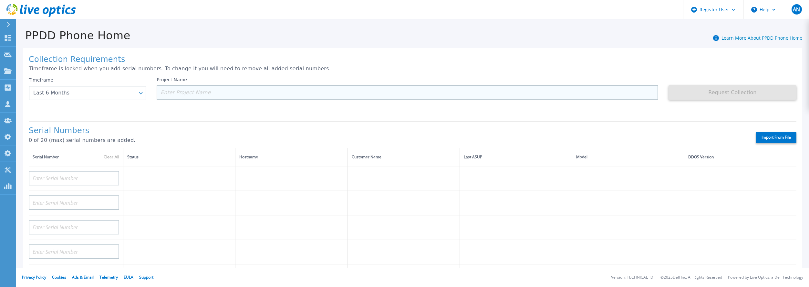
type input "APM00182413133"
type input "APM00215215841"
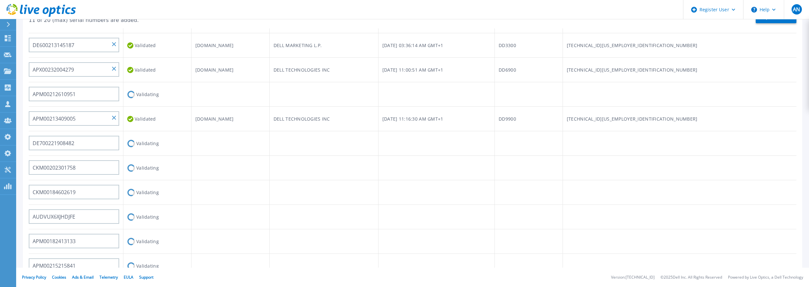
scroll to position [226, 0]
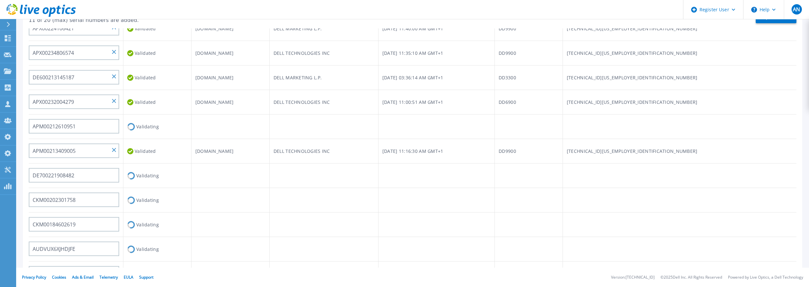
drag, startPoint x: 127, startPoint y: 138, endPoint x: 143, endPoint y: 129, distance: 18.7
click at [128, 139] on td "Validated" at bounding box center [157, 151] width 68 height 25
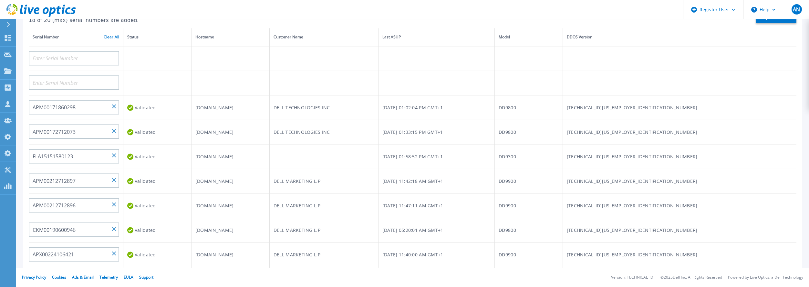
scroll to position [0, 0]
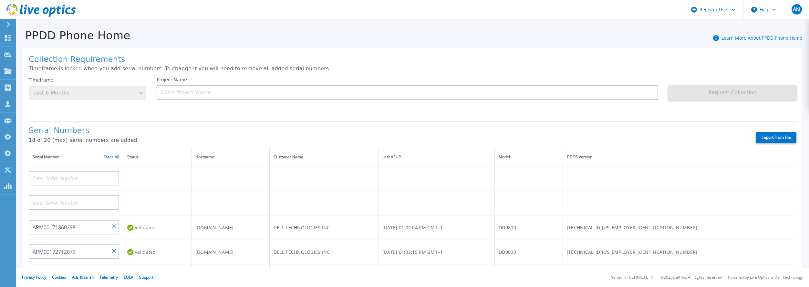
click at [113, 155] on link "Clear All" at bounding box center [112, 157] width 16 height 5
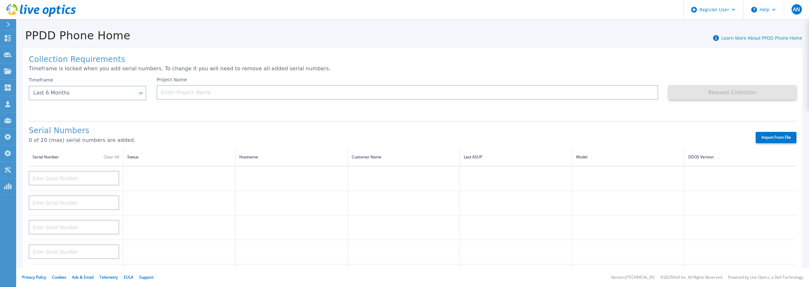
click at [756, 133] on label "Import From File" at bounding box center [776, 137] width 41 height 11
click at [0, 0] on input "Import From File" at bounding box center [0, 0] width 0 height 0
type input "APM00202702416"
type input "APM00211204804"
type input "APX00230405530"
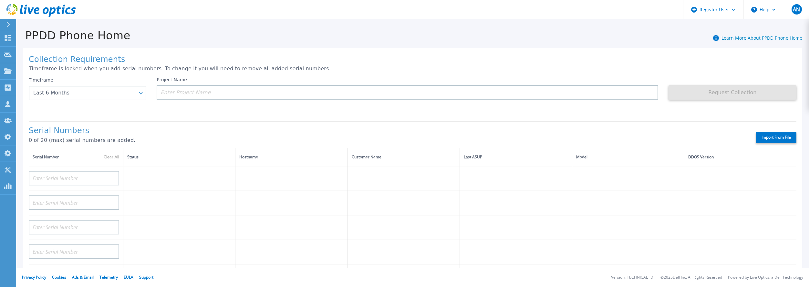
type input "IDD00163900001"
type input "APX00230405528"
type input "APM00211506711"
type input "APM00171407050"
type input "APM01210406808"
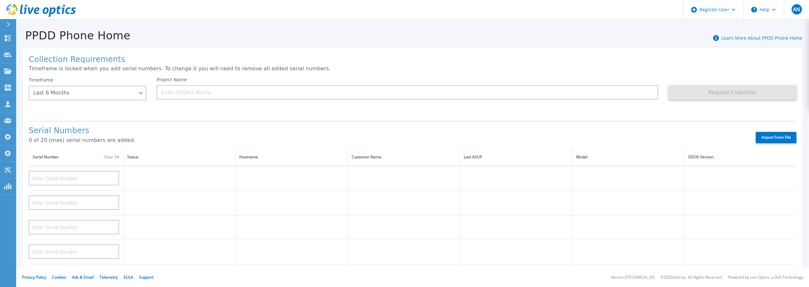
type input "APX00221800532"
type input "APM00200924903"
type input "APM00171424771"
type input "APM00172670021"
type input "APM00223204559"
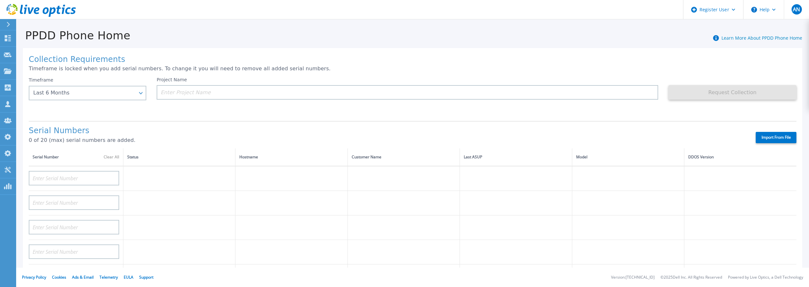
type input "APM00203007560"
type input "FNM00173740071"
type input "APX00233704525"
type input "TF3J3180100076"
type input "APM00213409005"
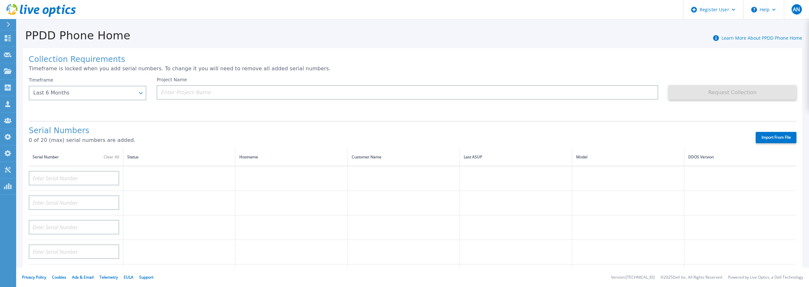
type input "AUDVFBNW5NDDSY"
type input "CKM00182801368"
click at [765, 132] on label "Import From File" at bounding box center [776, 137] width 41 height 11
click at [0, 0] on input "Import From File" at bounding box center [0, 0] width 0 height 0
type input "APM00212517749"
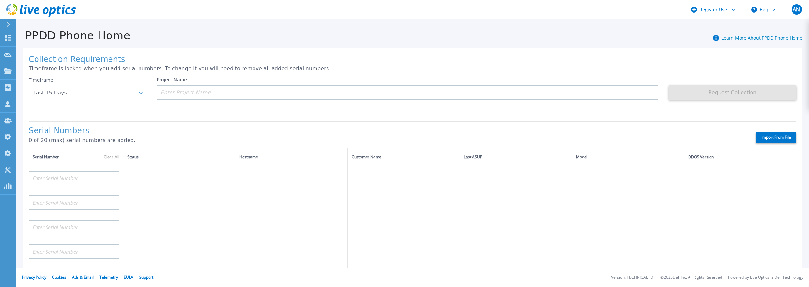
type input "APM00171836329"
type input "APM00214914093"
type input "APM00211700095"
type input "APX00232503745"
type input "AUDVMK7W3NDDSP"
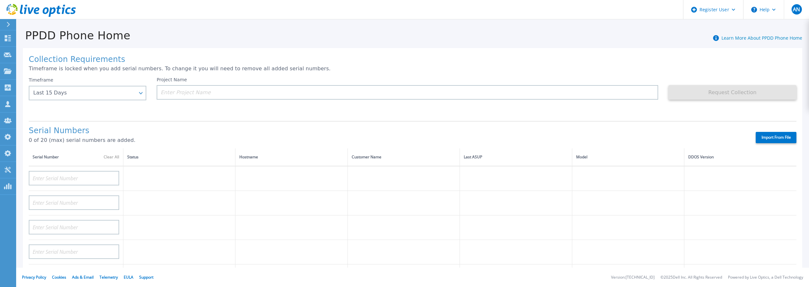
type input "APM00201200598"
type input "APM00174422347"
type input "APM00171414746"
type input "APM00181610916"
type input "APM00192901991"
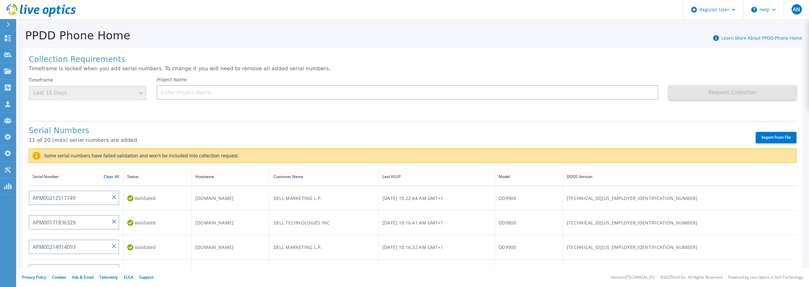
click at [108, 173] on div "Serial Number Clear All" at bounding box center [76, 176] width 87 height 7
click at [108, 175] on link "Clear All" at bounding box center [112, 177] width 16 height 5
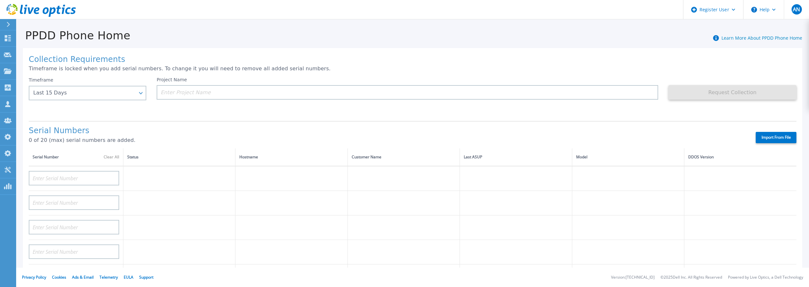
click at [780, 135] on label "Import From File" at bounding box center [776, 137] width 41 height 11
click at [0, 0] on input "Import From File" at bounding box center [0, 0] width 0 height 0
type input "APX00221800533"
type input "APM00213010983"
type input "APM00212610953"
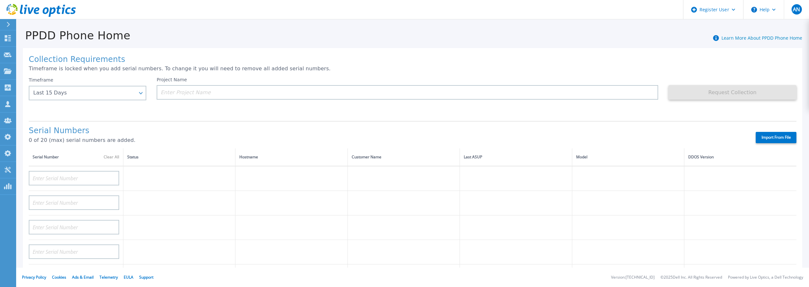
type input "APM00171407050"
type input "APM00172026365"
type input "APX00232503746"
type input "APM00182420989"
type input "APX00232503743"
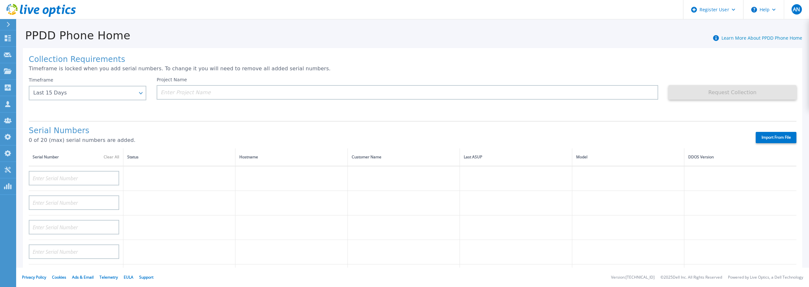
type input "APM00181610916"
type input "APM00212512758"
type input "APM00211507774"
type input "APM00214907933"
type input "APM00171860298"
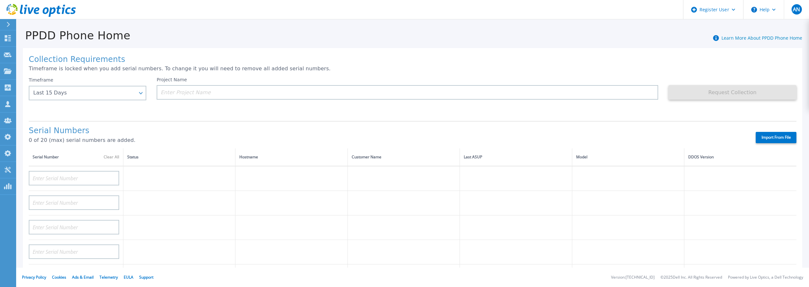
type input "TF3J4180100172"
type input "APM00200924903"
type input "APM00212722051"
type input "APM00203219154"
type input "APM00182527487"
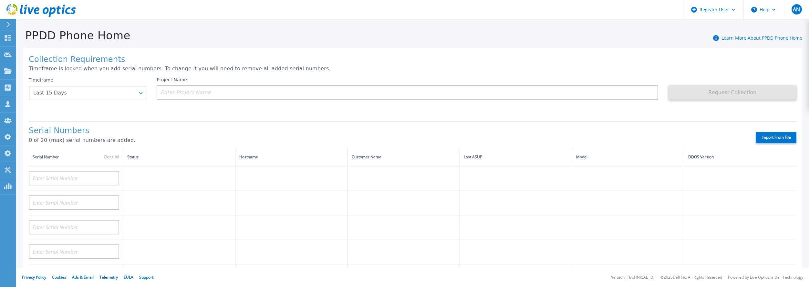
type input "APM00212018360"
type input "APM00212613651"
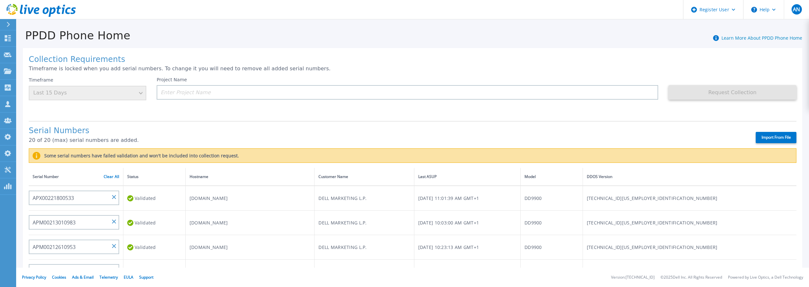
click at [210, 121] on div "Serial Numbers 20 of 20 (max) serial numbers are added. Import From File" at bounding box center [413, 134] width 768 height 27
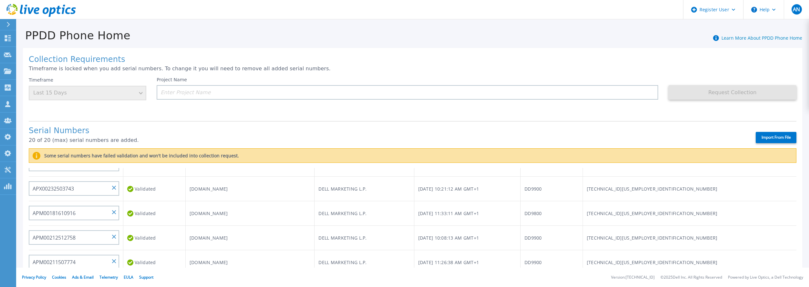
scroll to position [258, 0]
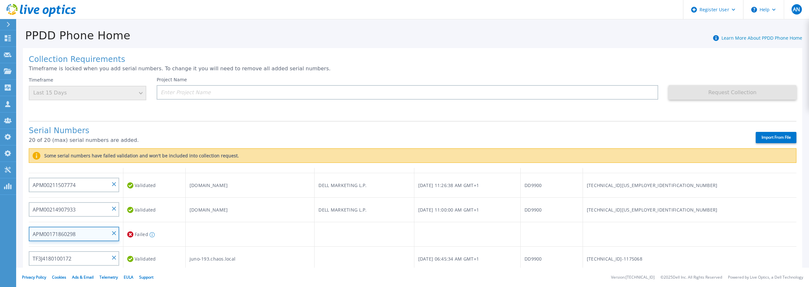
click at [81, 227] on input "APM00171860298" at bounding box center [74, 234] width 90 height 15
click at [68, 252] on input "TF3J4180100172" at bounding box center [74, 259] width 90 height 15
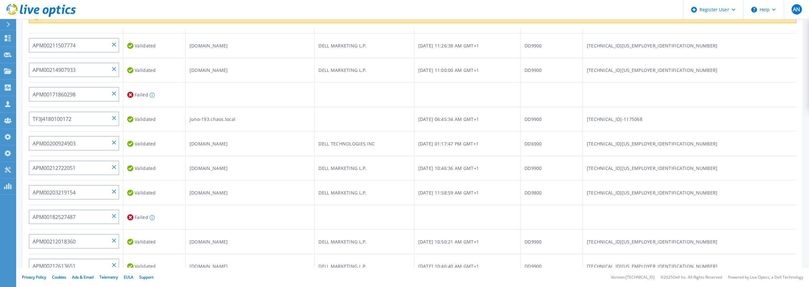
scroll to position [259, 0]
click at [61, 213] on input "APM00182527487" at bounding box center [74, 217] width 90 height 15
click at [74, 92] on input "APM00171860298" at bounding box center [74, 94] width 90 height 15
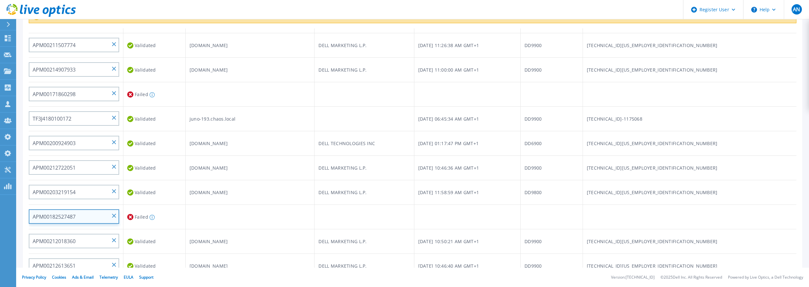
click at [69, 210] on input "APM00182527487" at bounding box center [74, 217] width 90 height 15
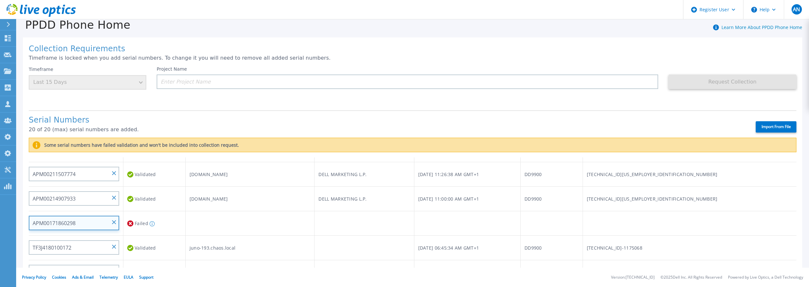
click at [81, 216] on input "APM00171860298" at bounding box center [74, 223] width 90 height 15
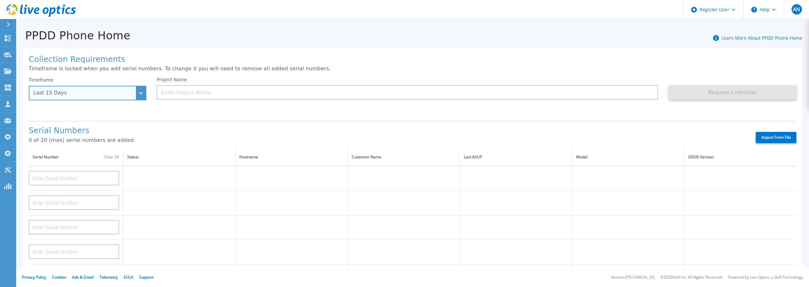
click at [127, 92] on div "Last 15 Days" at bounding box center [83, 93] width 101 height 6
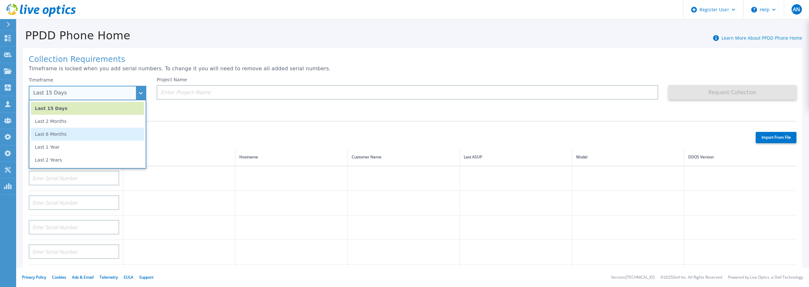
click at [76, 134] on li "Last 6 Months" at bounding box center [87, 134] width 113 height 13
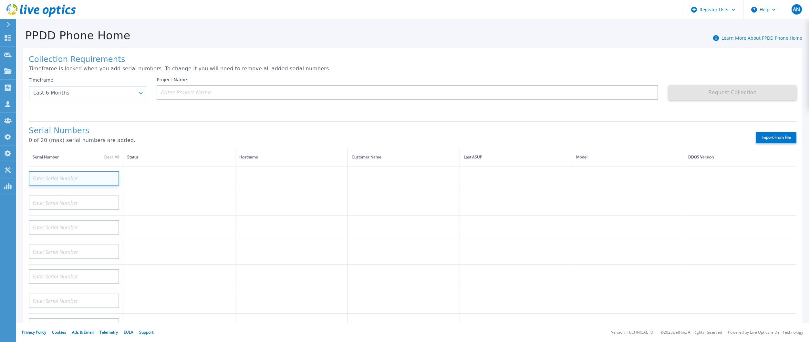
click at [91, 174] on input at bounding box center [74, 178] width 90 height 15
paste input "APX00221800533"
type input "APX00221800533"
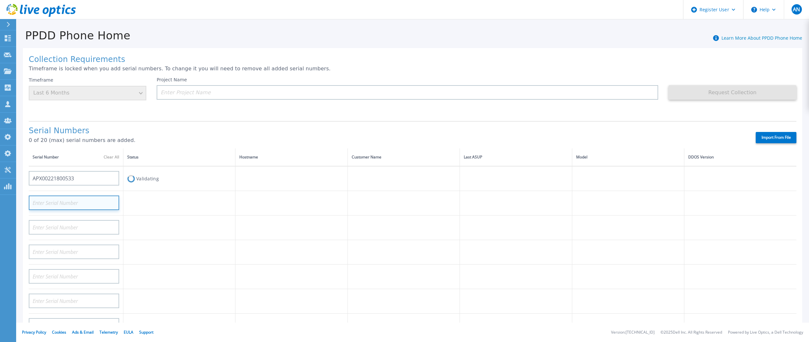
click at [80, 196] on input at bounding box center [74, 203] width 90 height 15
paste input "APM00213010983"
type input "APM00213010983"
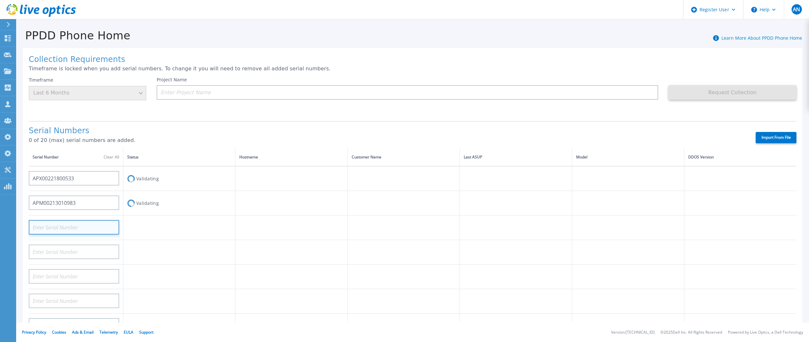
drag, startPoint x: 51, startPoint y: 225, endPoint x: 63, endPoint y: 225, distance: 12.0
click at [51, 225] on input at bounding box center [74, 227] width 90 height 15
paste input "APM00212610953"
type input "APM00212610953"
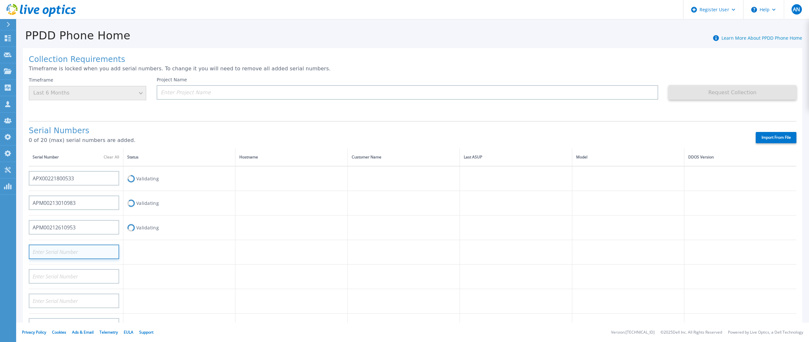
click at [67, 249] on input at bounding box center [74, 252] width 90 height 15
paste input "APM00171407050"
type input "APM00171407050"
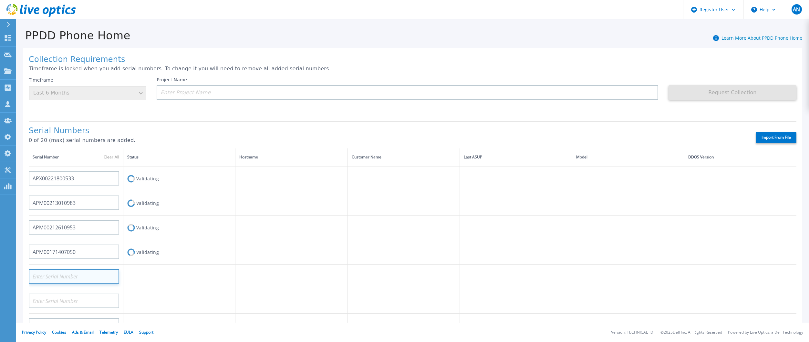
click at [68, 269] on input at bounding box center [74, 276] width 90 height 15
paste input "APM00172026365"
type input "APM00172026365"
click at [89, 287] on input at bounding box center [74, 301] width 90 height 15
paste input "APX00232503746"
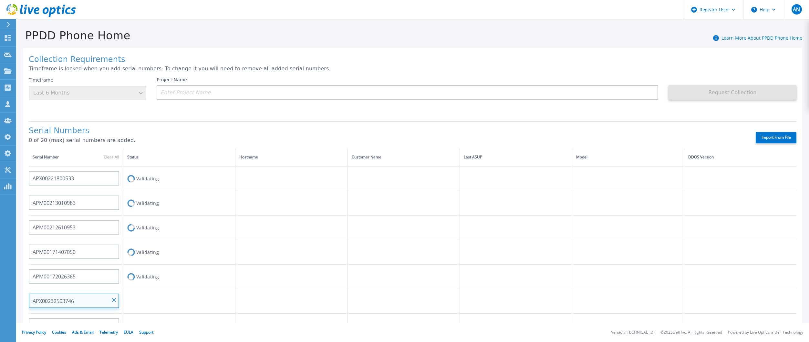
type input "APX00232503746"
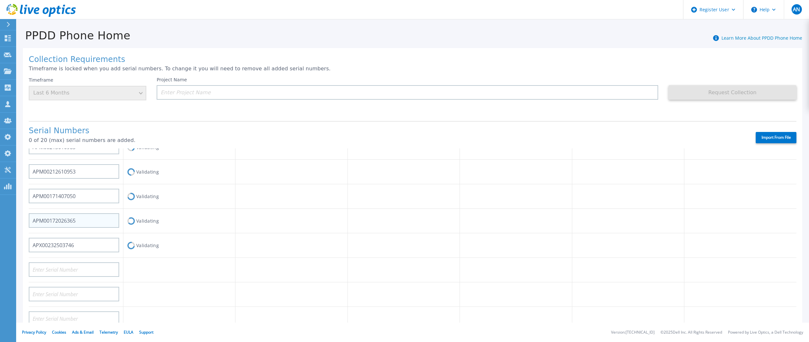
scroll to position [65, 0]
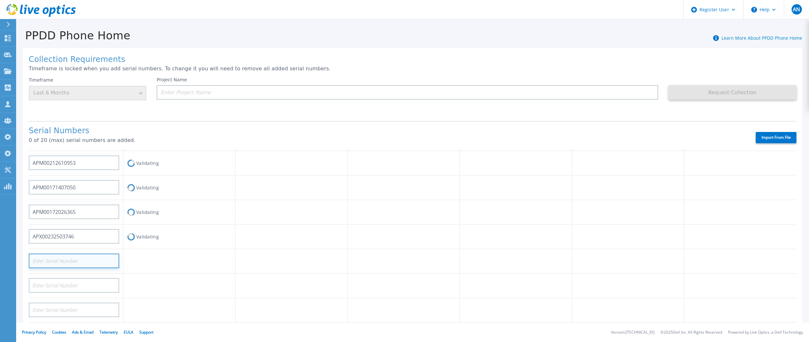
click at [57, 257] on input at bounding box center [74, 261] width 90 height 15
paste input "APM00182420989"
type input "APM00182420989"
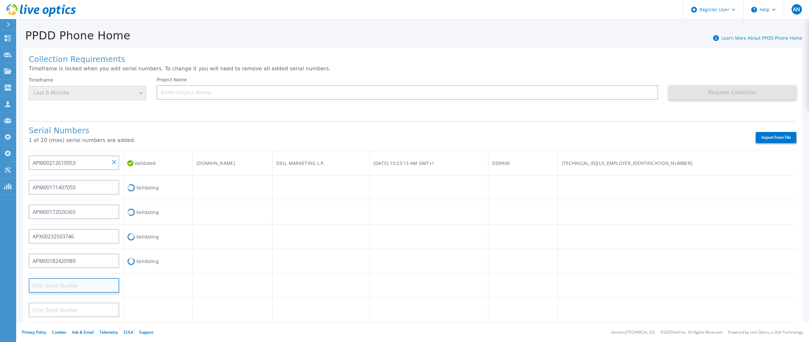
click at [105, 285] on input at bounding box center [74, 285] width 90 height 15
paste input "APX00232503743"
type input "APX00232503743"
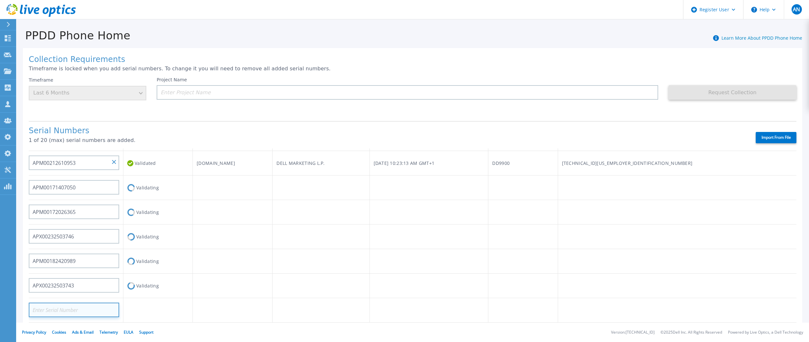
click at [59, 287] on input at bounding box center [74, 310] width 90 height 15
paste input "APM00181610916"
type input "APM00181610916"
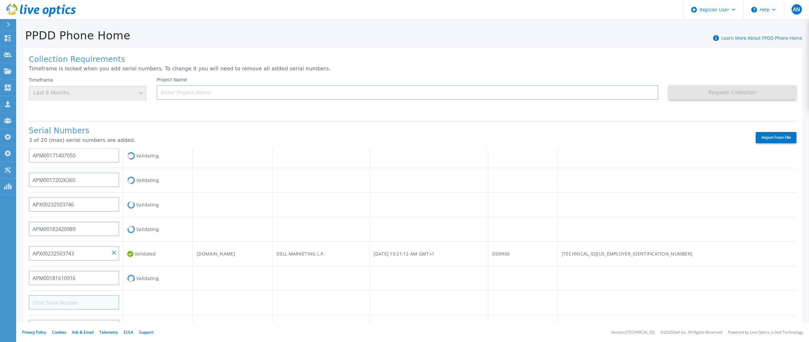
scroll to position [97, 0]
click at [94, 287] on input at bounding box center [74, 302] width 90 height 15
paste input "APM00211507774"
type input "APM00211507774"
click at [73, 287] on footer "Privacy Policy Cookies Ads & Email Telemetry EULA Support Version: 25.2.12.1 © …" at bounding box center [412, 332] width 793 height 19
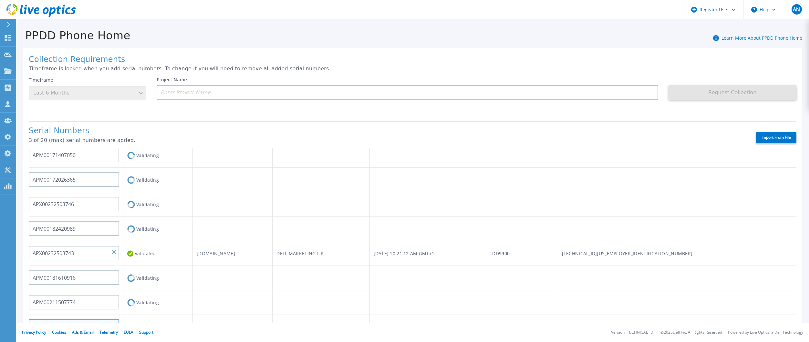
click at [74, 287] on input at bounding box center [74, 327] width 90 height 15
paste input "APM00212512758"
type input "APM00212512758"
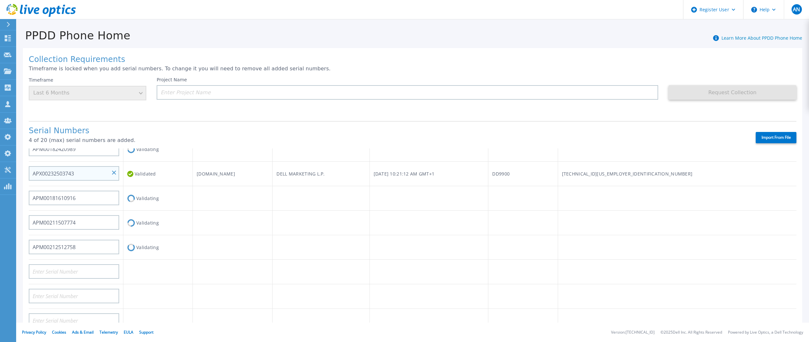
scroll to position [194, 0]
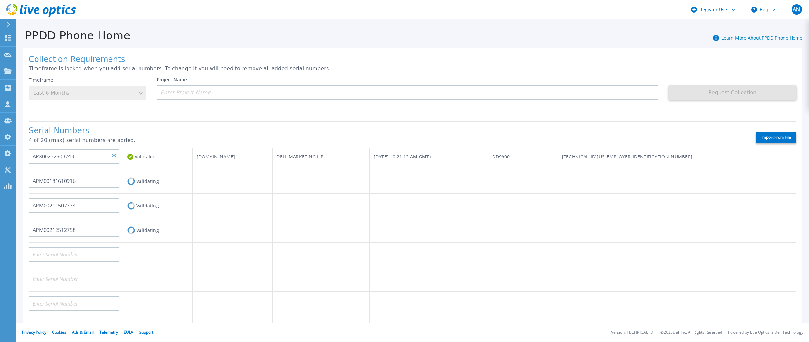
click at [77, 243] on div at bounding box center [74, 252] width 90 height 19
click at [68, 247] on input at bounding box center [74, 254] width 90 height 15
paste input "APM00214907933"
type input "APM00214907933"
click at [77, 274] on input at bounding box center [74, 279] width 90 height 15
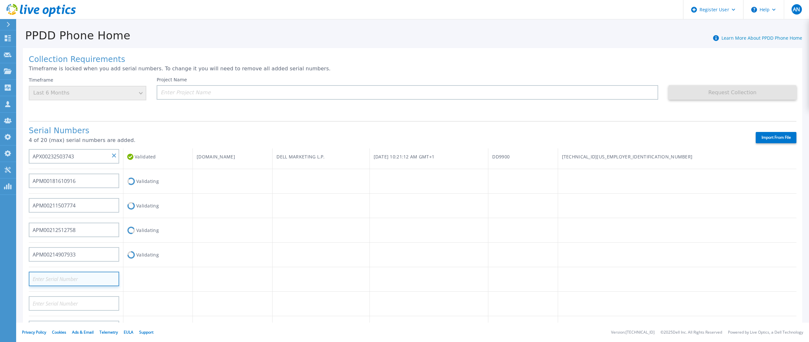
paste input "APM00171860298"
type input "APM00171860298"
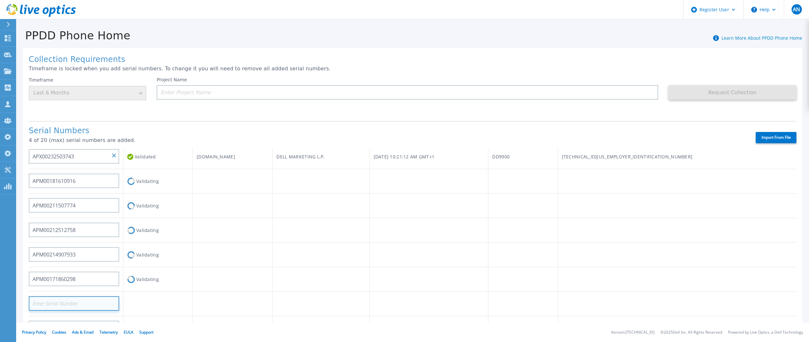
click at [90, 287] on input at bounding box center [74, 304] width 90 height 15
paste input "TF3J4180100172"
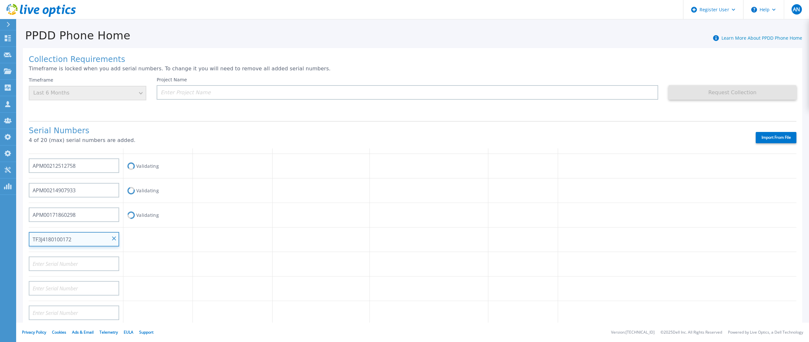
scroll to position [259, 0]
type input "TF3J4180100172"
click at [85, 256] on input at bounding box center [74, 263] width 90 height 15
paste input "APM00200924903"
type input "APM00200924903"
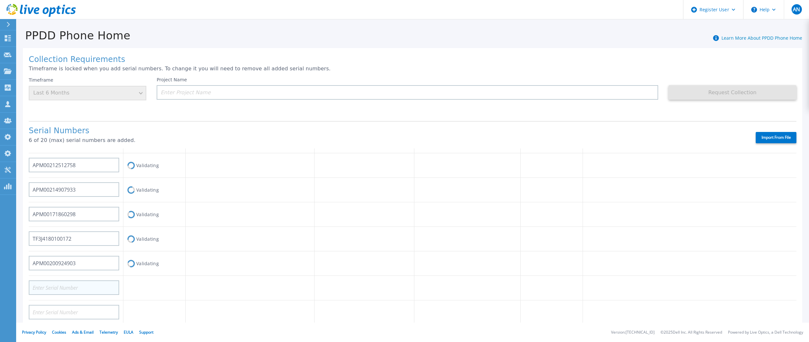
drag, startPoint x: 76, startPoint y: 274, endPoint x: 63, endPoint y: 288, distance: 19.4
click at [74, 276] on div at bounding box center [74, 285] width 90 height 19
click at [62, 287] on input at bounding box center [74, 288] width 90 height 15
paste input "APM00212722051"
type input "APM00212722051"
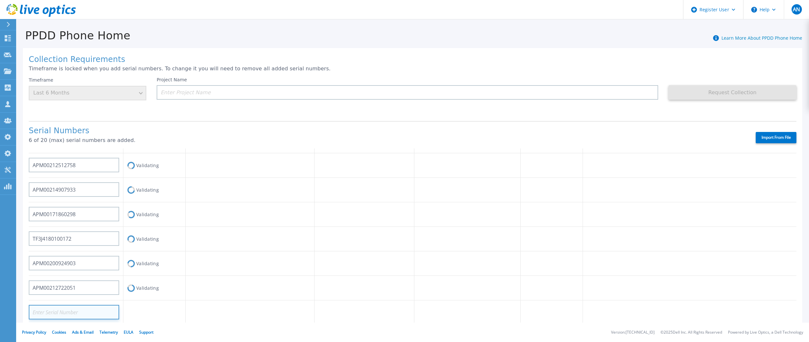
click at [70, 287] on input at bounding box center [74, 312] width 90 height 15
paste input "APM00203219154"
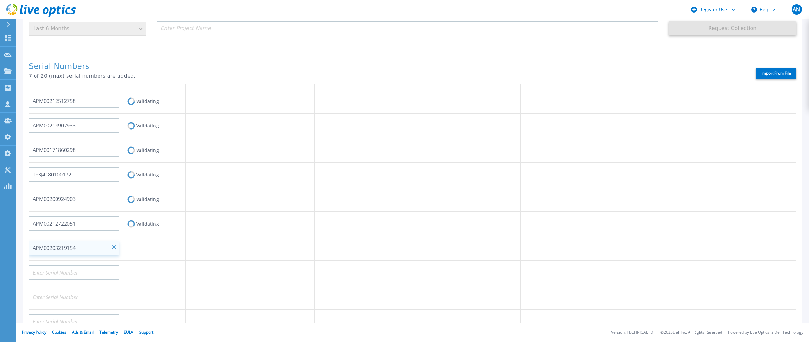
scroll to position [65, 0]
type input "APM00203219154"
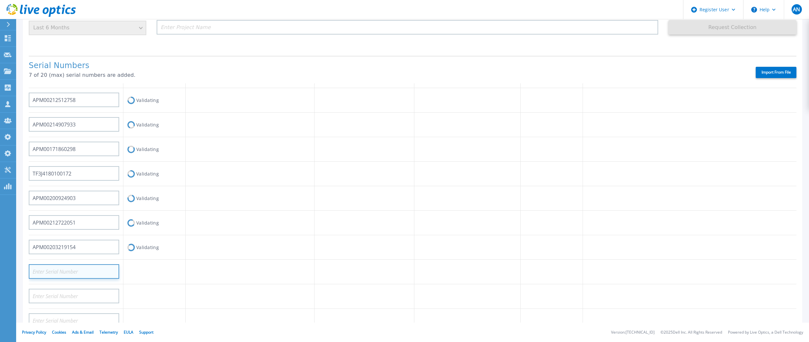
click at [104, 265] on input at bounding box center [74, 272] width 90 height 15
paste input "APM00212018360"
type input "APM00212018360"
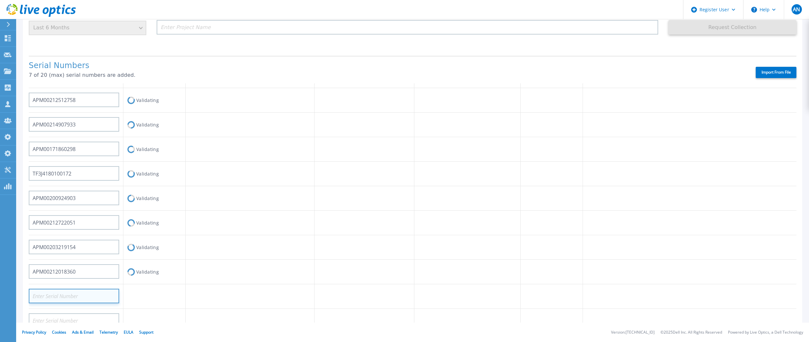
click at [36, 287] on input at bounding box center [74, 296] width 90 height 15
paste input "APM00182527487"
type input "APM00182527487"
click at [104, 287] on input at bounding box center [74, 321] width 90 height 15
paste input "APM00212613651"
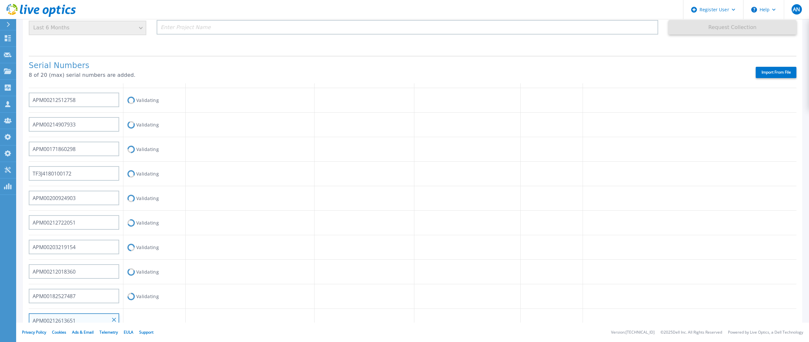
type input "APM00212613651"
click at [391, 221] on td at bounding box center [364, 223] width 99 height 25
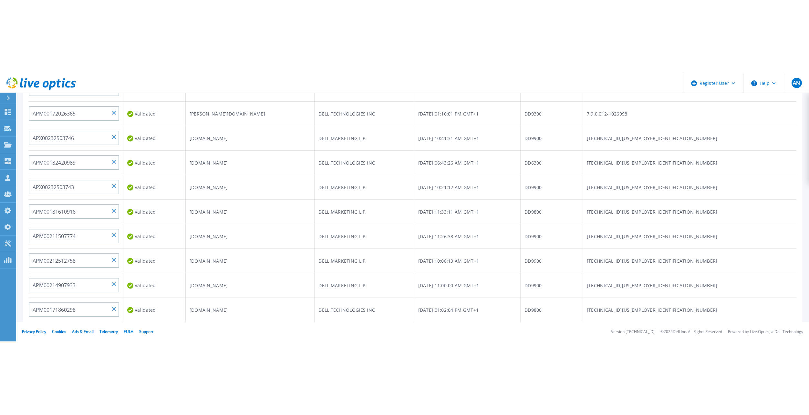
scroll to position [0, 0]
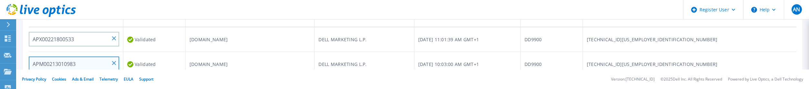
click at [68, 57] on input "APM00213010983" at bounding box center [74, 63] width 90 height 15
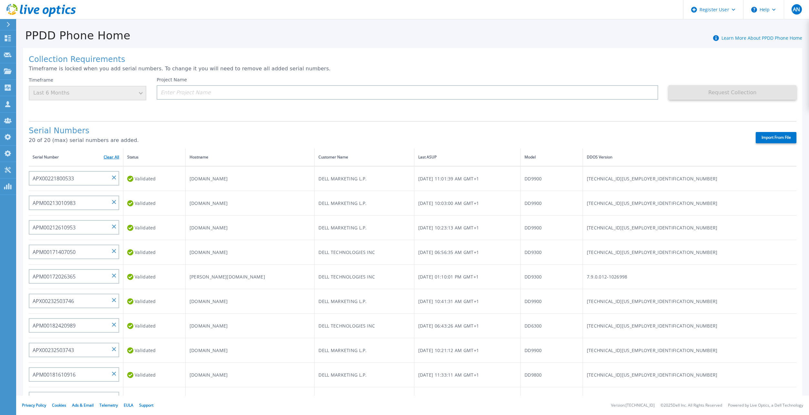
click at [114, 155] on link "Clear All" at bounding box center [112, 157] width 16 height 5
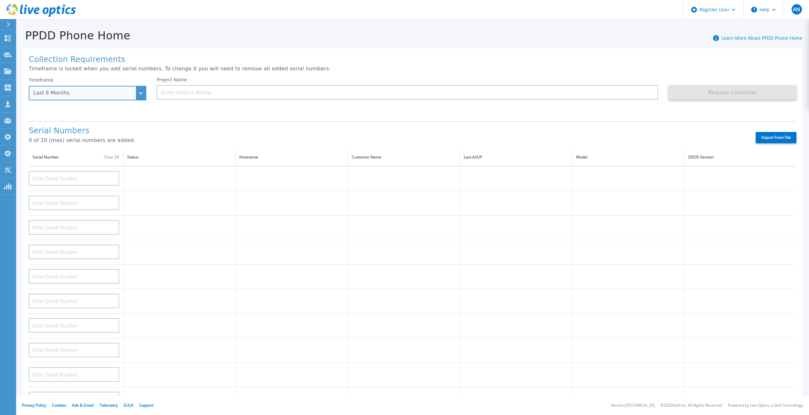
click at [113, 93] on div "Last 6 Months" at bounding box center [83, 93] width 101 height 6
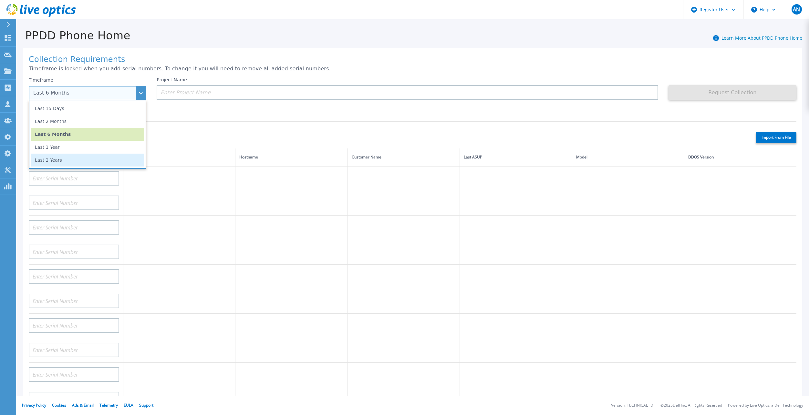
click at [93, 156] on li "Last 2 Years" at bounding box center [87, 160] width 113 height 13
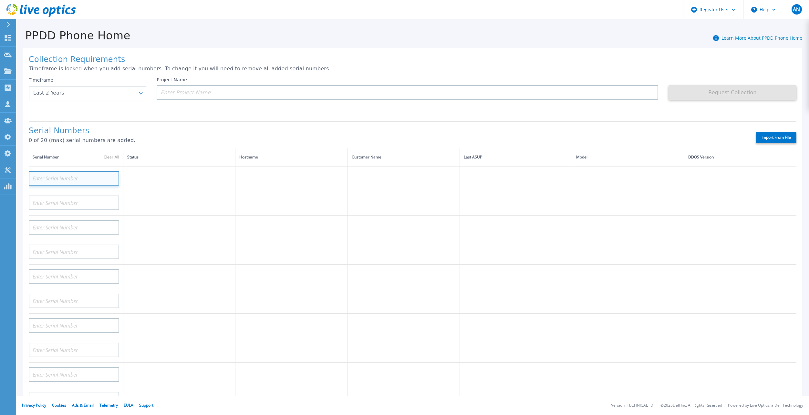
click at [88, 174] on input at bounding box center [74, 178] width 90 height 15
paste input "APM00213010983"
type input "APM00213010983"
click at [191, 173] on td "Validating" at bounding box center [179, 178] width 112 height 25
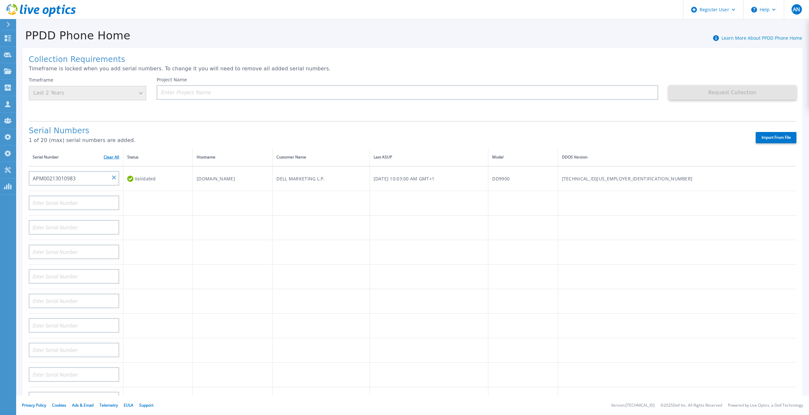
click at [105, 155] on link "Clear All" at bounding box center [112, 157] width 16 height 5
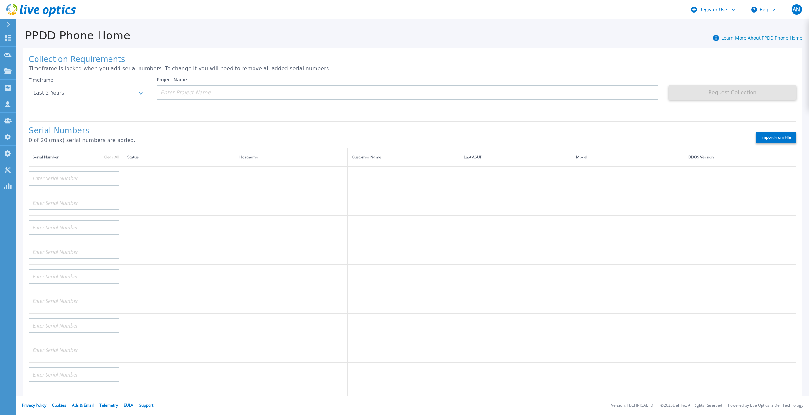
click at [775, 125] on div "Serial Numbers 0 of 20 (max) serial numbers are added. Import From File" at bounding box center [413, 134] width 768 height 27
click at [772, 132] on label "Import From File" at bounding box center [776, 137] width 41 height 11
click at [0, 0] on input "Import From File" at bounding box center [0, 0] width 0 height 0
type input "APX00221800533"
type input "APM00213010983"
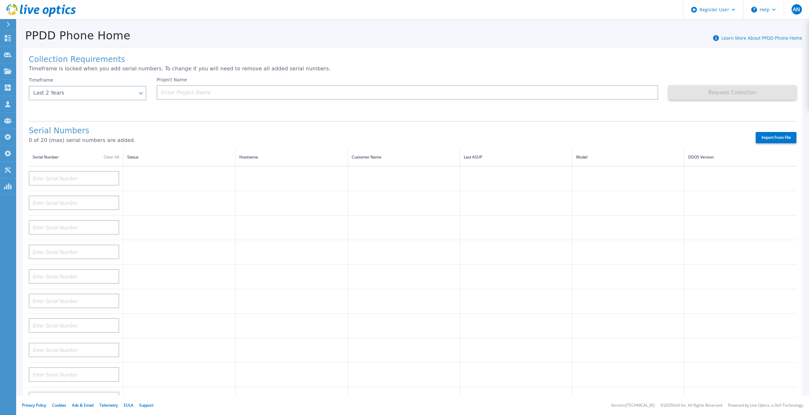
type input "APM00212610953"
type input "APM00171407050"
type input "APM00172026365"
type input "APX00232503746"
type input "APM00182420989"
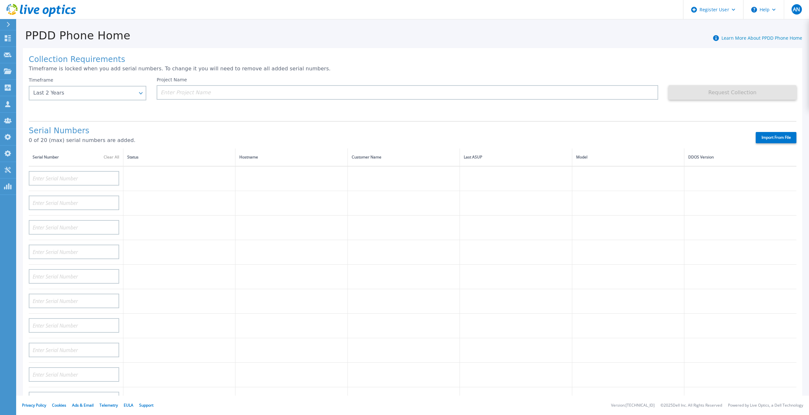
type input "APX00232503743"
type input "APM00181610916"
type input "APM00212512758"
type input "APM00211507774"
type input "APM00214907933"
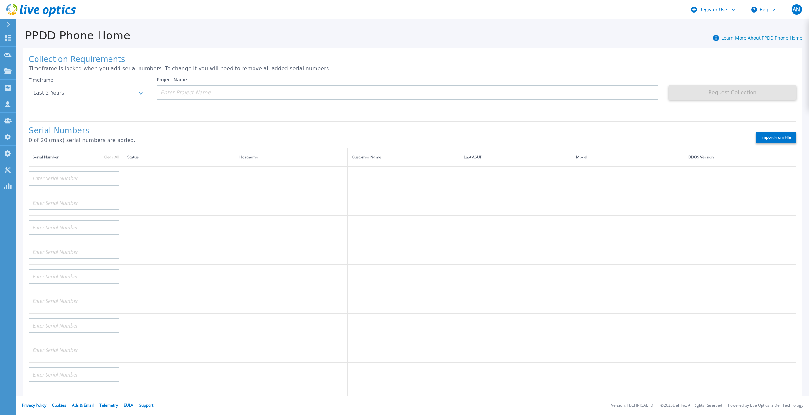
type input "APM00171860298"
type input "TF3J4180100172"
type input "APM00200924903"
type input "APM00212722051"
type input "APM00203219154"
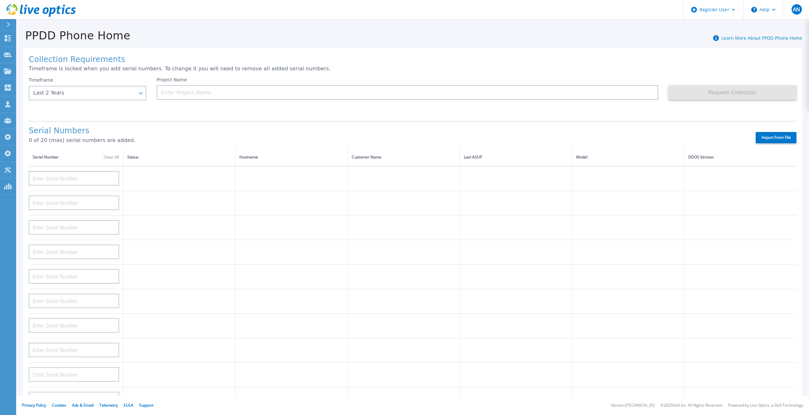
type input "APM00182527487"
type input "APM00212018360"
type input "APM00212613651"
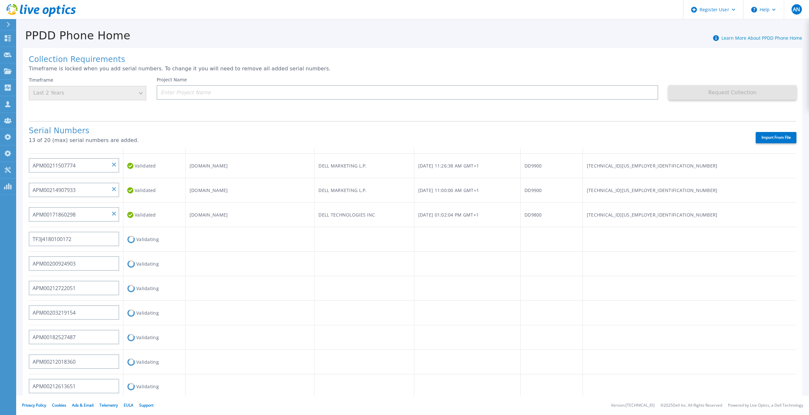
scroll to position [259, 0]
click at [59, 235] on input "TF3J4180100172" at bounding box center [74, 239] width 90 height 15
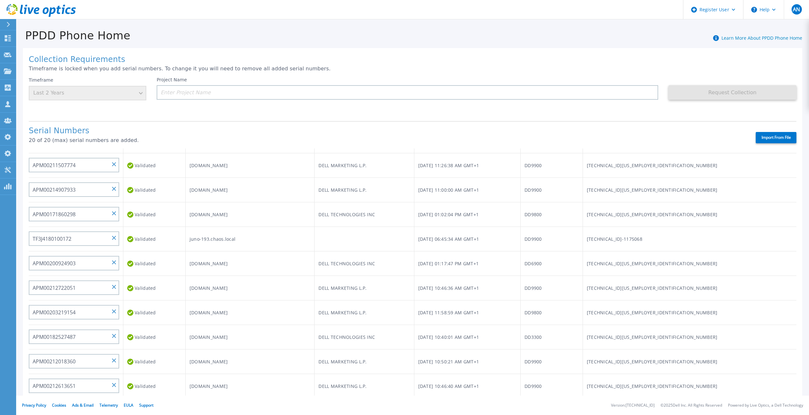
click at [304, 206] on td "dd9500-qa-ha2-n1.datadomain.com" at bounding box center [249, 215] width 129 height 25
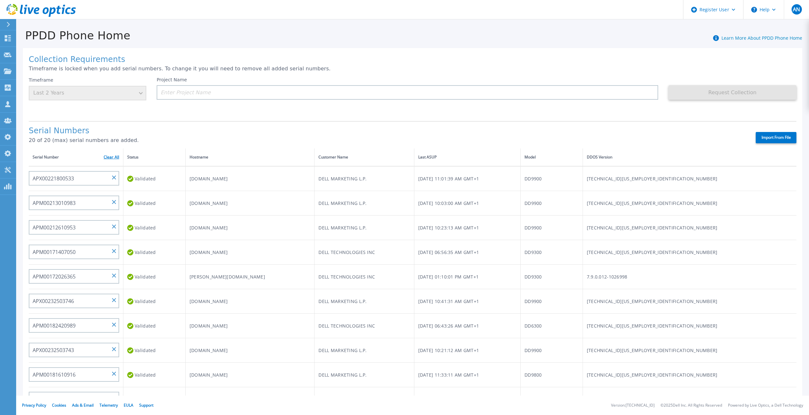
click at [108, 155] on link "Clear All" at bounding box center [112, 157] width 16 height 5
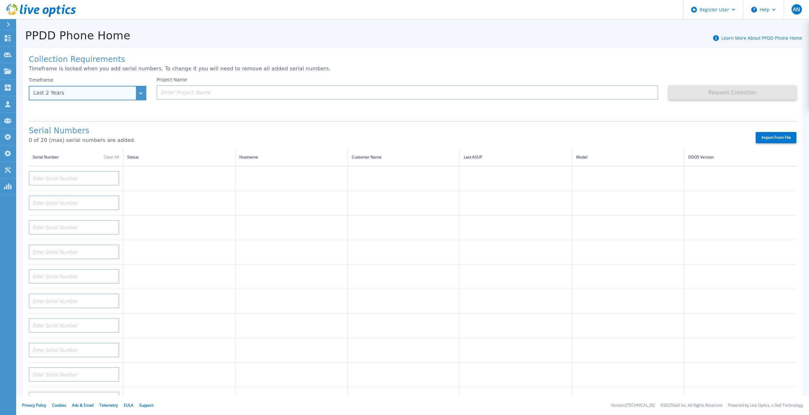
click at [139, 91] on div "Last 2 Years" at bounding box center [88, 93] width 118 height 15
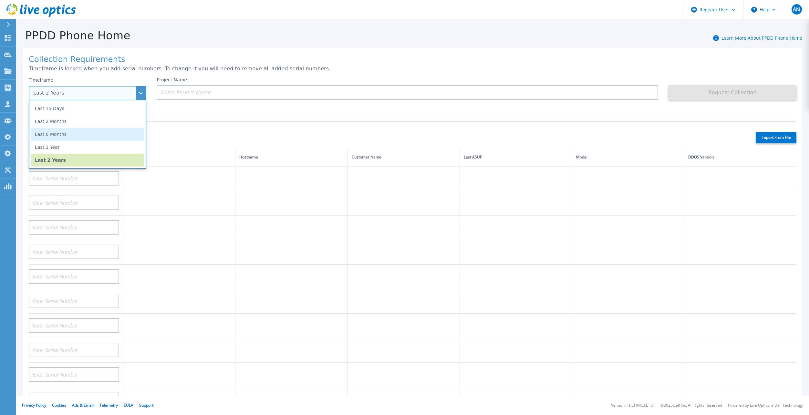
click at [127, 131] on li "Last 6 Months" at bounding box center [87, 134] width 113 height 13
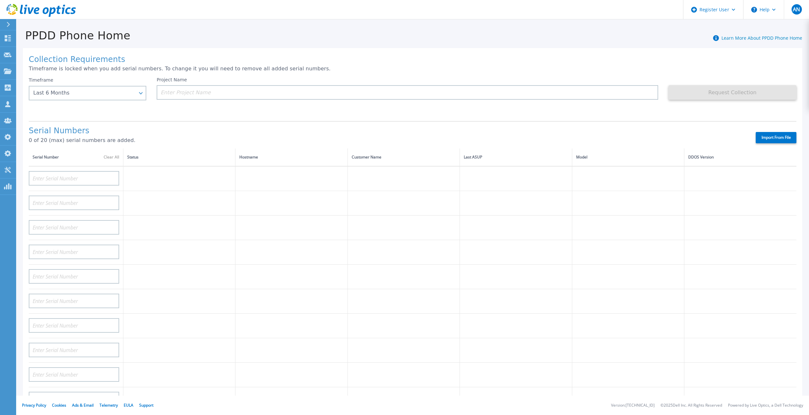
click at [755, 132] on div "Import From File" at bounding box center [501, 137] width 590 height 11
click at [766, 133] on label "Import From File" at bounding box center [776, 137] width 41 height 11
click at [0, 0] on input "Import From File" at bounding box center [0, 0] width 0 height 0
type input "APX00221800533"
type input "APM00213010983"
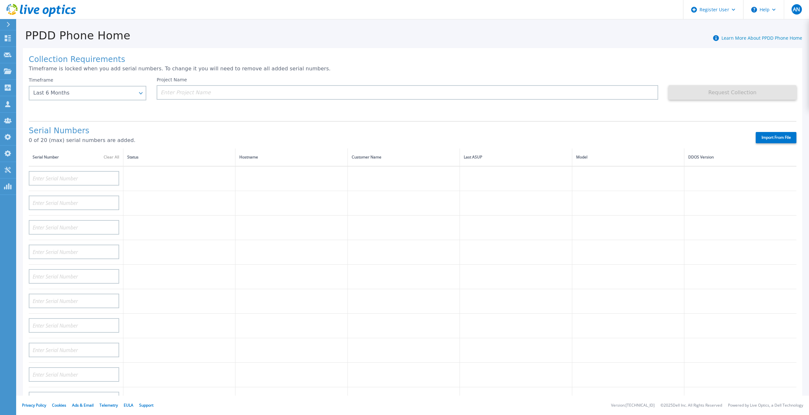
type input "APM00212610953"
type input "APM00171407050"
type input "APM00172026365"
type input "APX00232503746"
type input "APM00182420989"
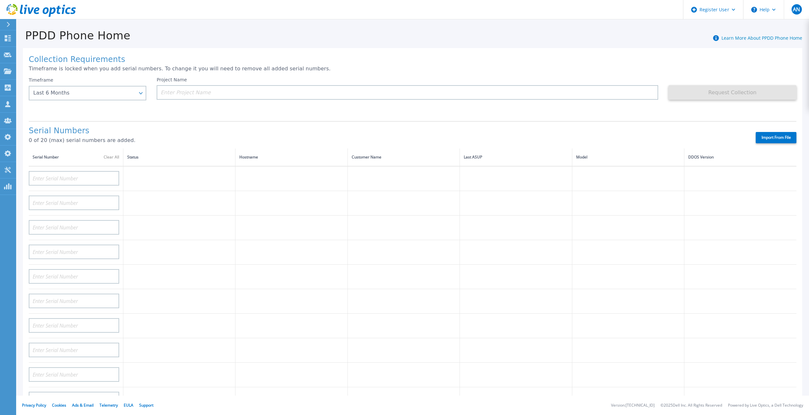
type input "APX00232503743"
type input "APM00181610916"
type input "APM00212512758"
type input "APM00211507774"
type input "APM00214907933"
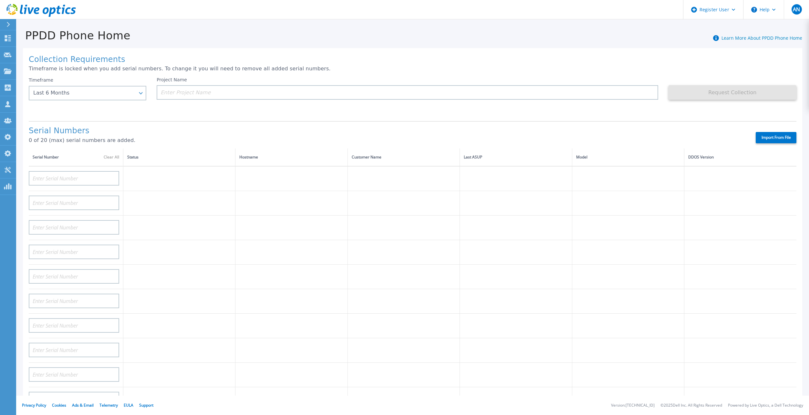
type input "APM00171860298"
type input "TF3J4180100172"
type input "APM00200924903"
type input "APM00212722051"
type input "APM00203219154"
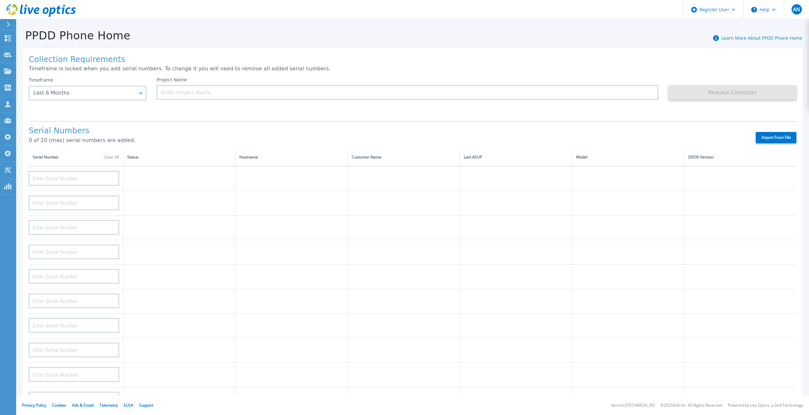
type input "APM00182527487"
type input "APM00212018360"
type input "APM00212613651"
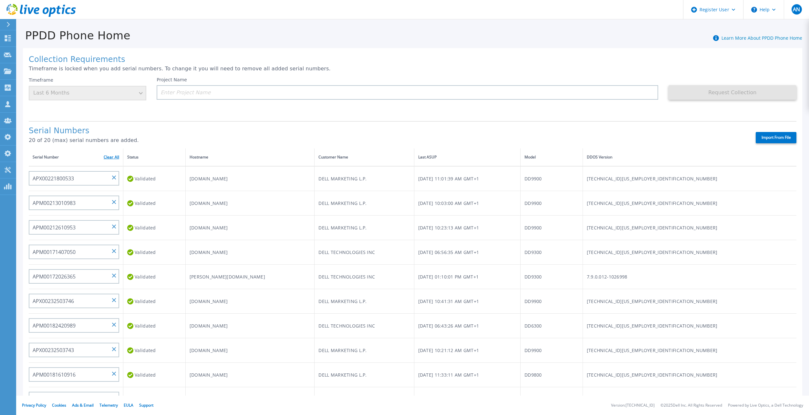
click at [111, 155] on link "Clear All" at bounding box center [112, 157] width 16 height 5
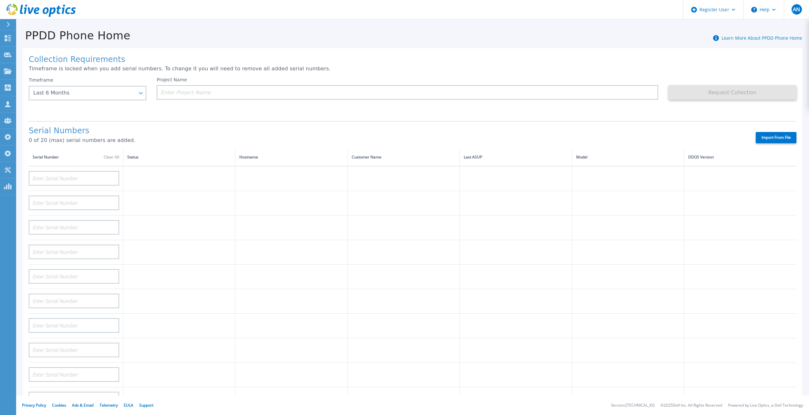
click at [766, 133] on label "Import From File" at bounding box center [776, 137] width 41 height 11
click at [0, 0] on input "Import From File" at bounding box center [0, 0] width 0 height 0
type input "APX00221800533"
type input "APM00213010983"
type input "APM00212610953"
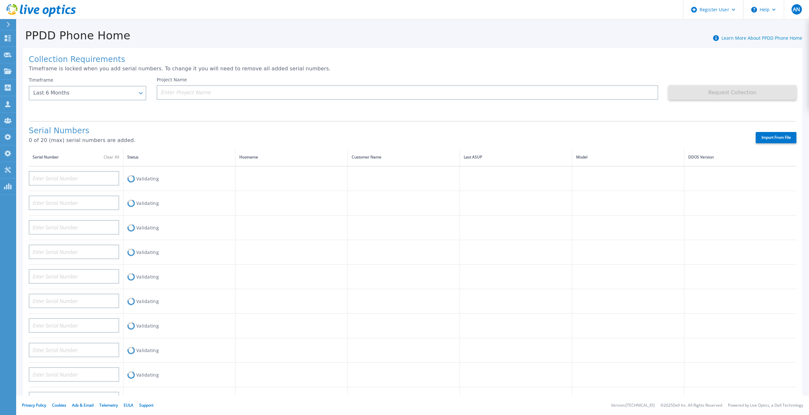
type input "APM00171407050"
type input "APM00172026365"
type input "APX00232503746"
type input "APM00182420989"
type input "APX00232503743"
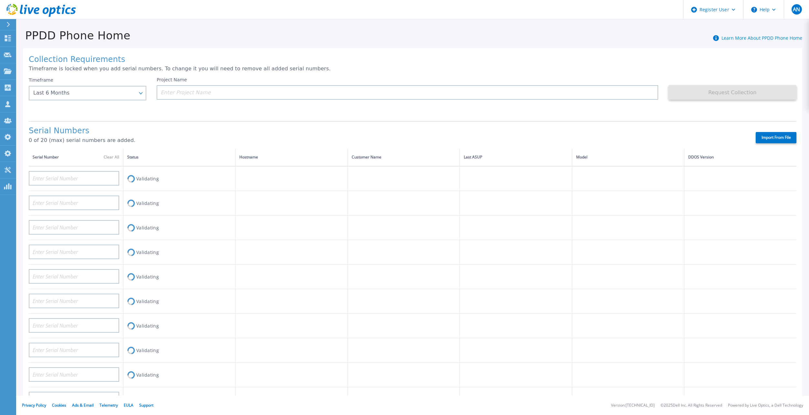
type input "APM00181610916"
type input "APM00212512758"
type input "APM00211507774"
type input "APM00214907933"
type input "APM00171860298"
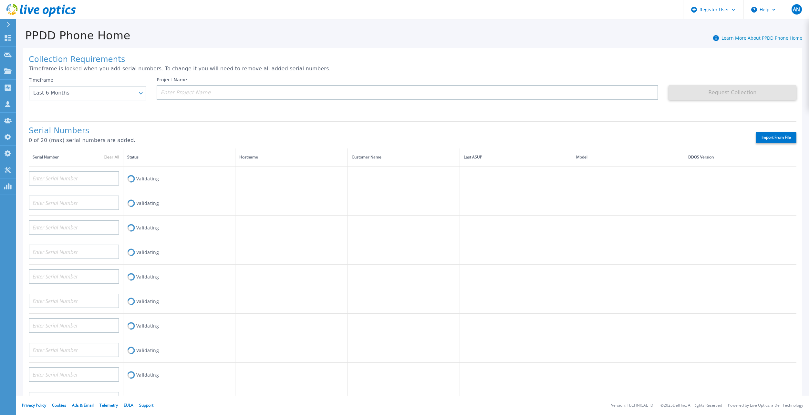
type input "TF3J4180100172"
type input "APM00200924903"
type input "APM00212722051"
type input "APM00203219154"
type input "APM00182527487"
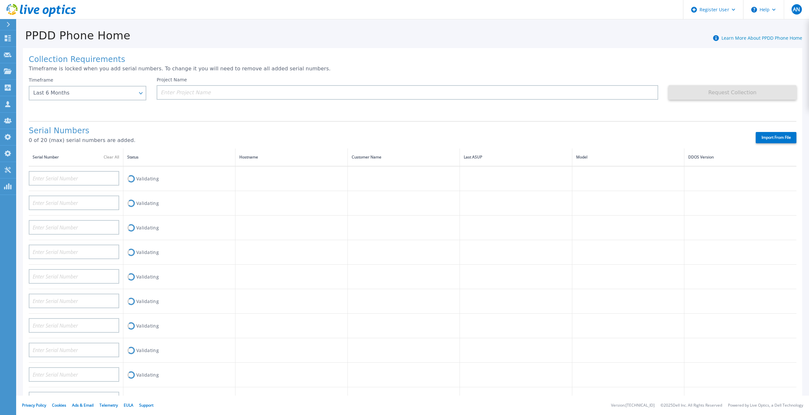
type input "APM00212018360"
type input "APM00212613651"
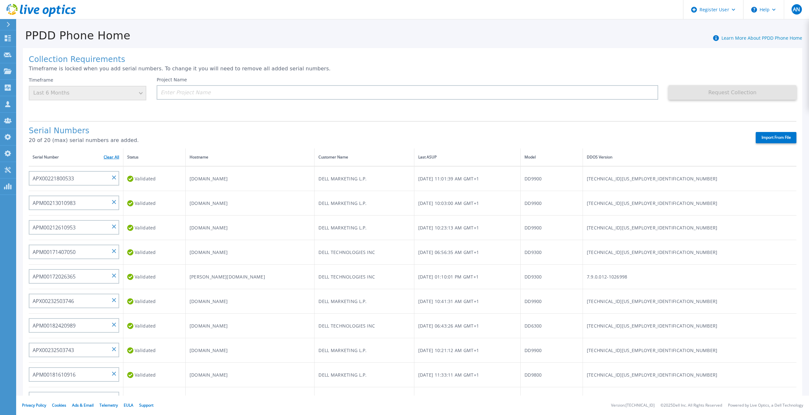
click at [115, 155] on link "Clear All" at bounding box center [112, 157] width 16 height 5
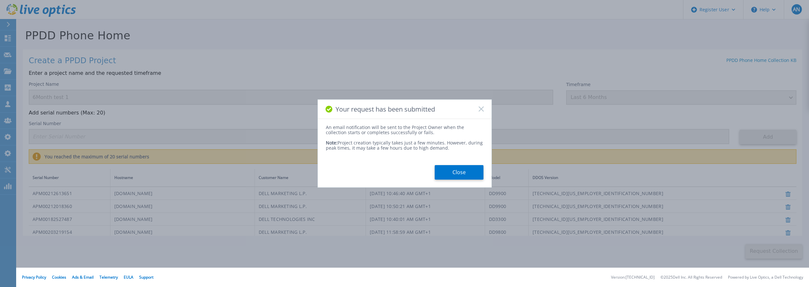
scroll to position [32, 0]
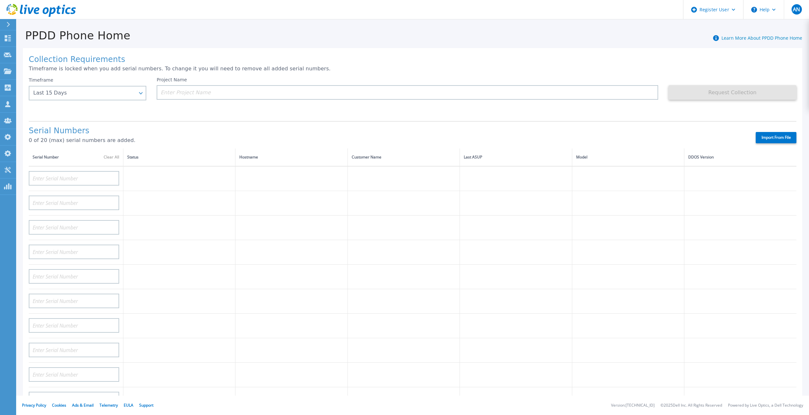
click at [98, 102] on div "Timeframe Last 15 Days Last 15 Days Last 2 Months Last 6 Months Last 1 Year Las…" at bounding box center [93, 96] width 128 height 39
click at [99, 96] on div "Last 15 Days" at bounding box center [83, 93] width 101 height 6
click at [222, 193] on td at bounding box center [179, 203] width 112 height 25
click at [70, 173] on input at bounding box center [74, 178] width 90 height 15
paste input "APM00171860298"
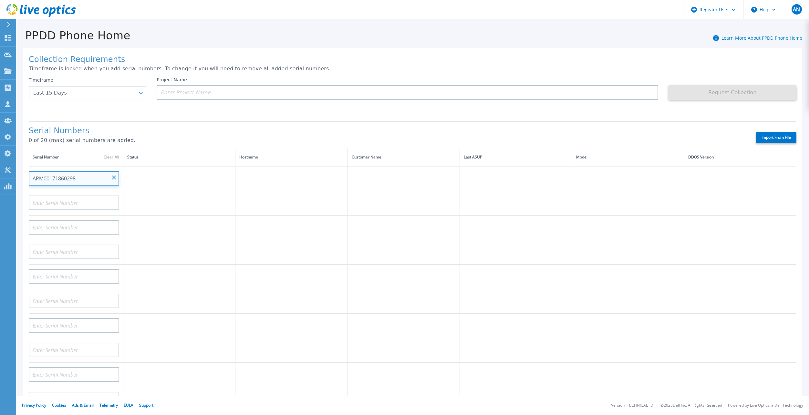
type input "APM00171860298"
click at [283, 191] on td at bounding box center [291, 203] width 112 height 25
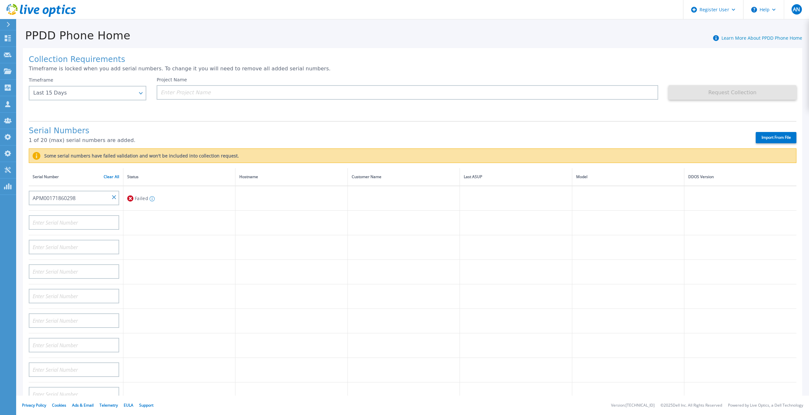
click at [195, 110] on div "Project Name" at bounding box center [413, 96] width 512 height 39
click at [114, 174] on div "Serial Number Clear All" at bounding box center [76, 176] width 87 height 7
click at [114, 175] on link "Clear All" at bounding box center [112, 177] width 16 height 5
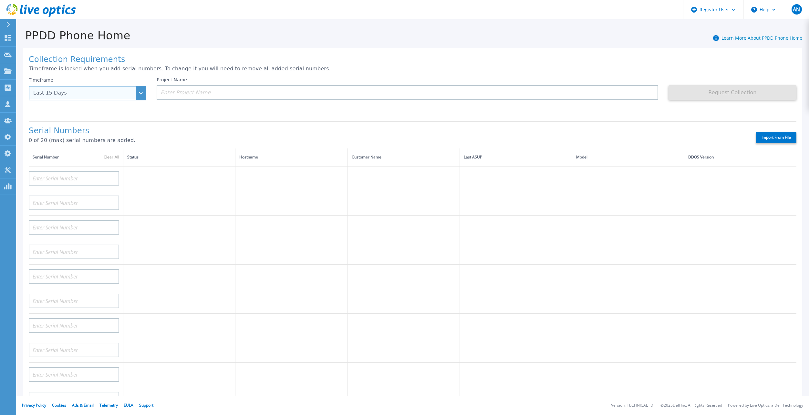
click at [114, 90] on div "Last 15 Days" at bounding box center [88, 93] width 118 height 15
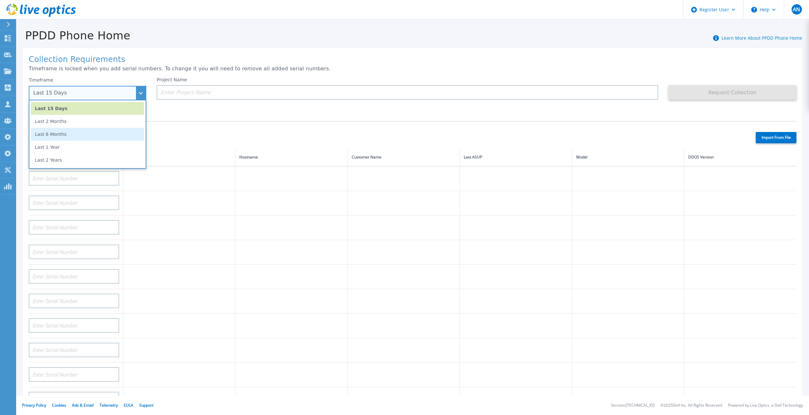
click at [100, 135] on li "Last 6 Months" at bounding box center [87, 134] width 113 height 13
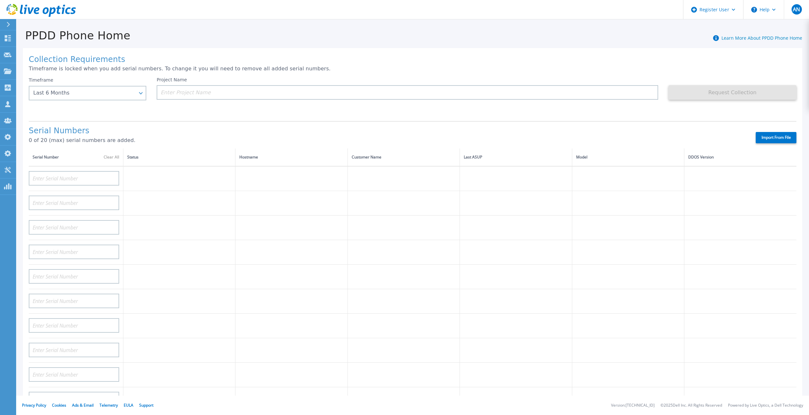
click at [697, 132] on div "Import From File" at bounding box center [501, 137] width 590 height 11
click at [757, 132] on label "Import From File" at bounding box center [776, 137] width 41 height 11
click at [0, 0] on input "Import From File" at bounding box center [0, 0] width 0 height 0
type input "APM00202702416"
type input "APM00211204804"
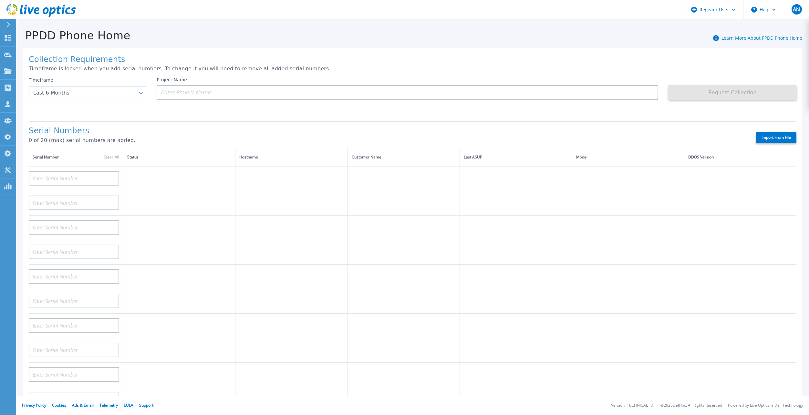
type input "APX00230405530"
type input "IDD00163900001"
type input "APX00230405528"
type input "APM00211506711"
type input "APM00171407050"
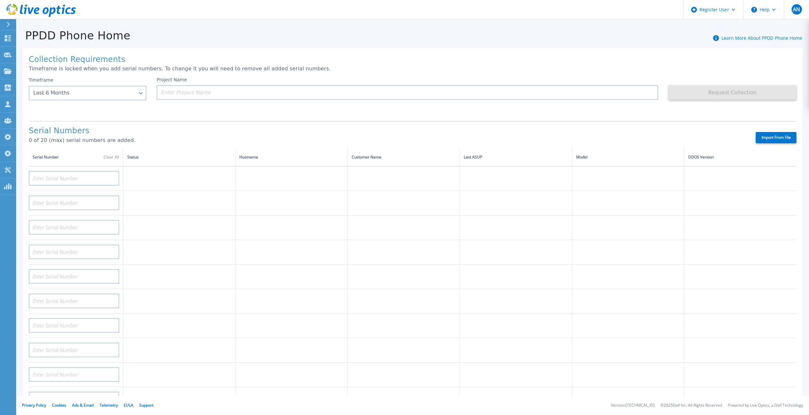
type input "APM01210406808"
type input "APX00221800532"
type input "APM00200924903"
type input "APM00171424771"
type input "APM00172670021"
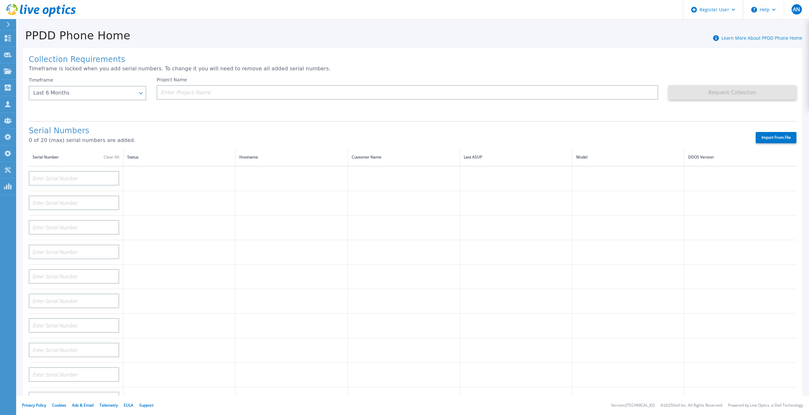
type input "APM00223204559"
type input "APM00203007560"
type input "FNM00173740071"
type input "APX00233704525"
type input "TF3J3180100076"
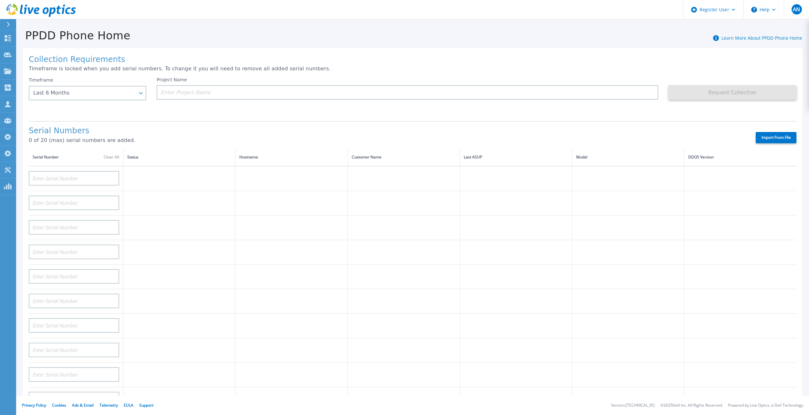
type input "APM00213409005"
type input "AUDVFBNW5NDDSY"
type input "CKM00182801368"
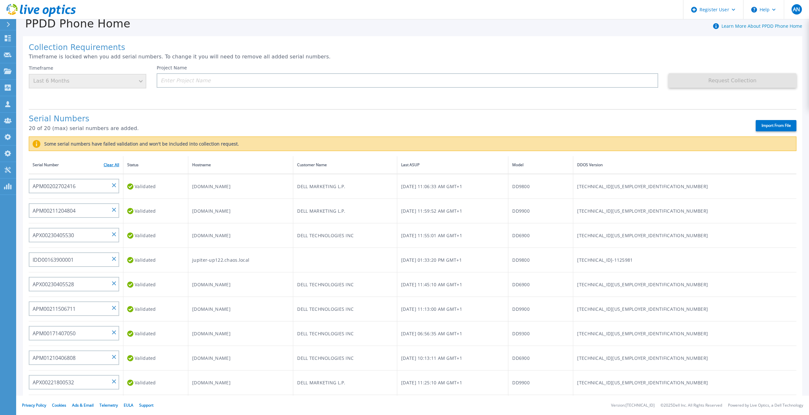
click at [111, 163] on link "Clear All" at bounding box center [112, 165] width 16 height 5
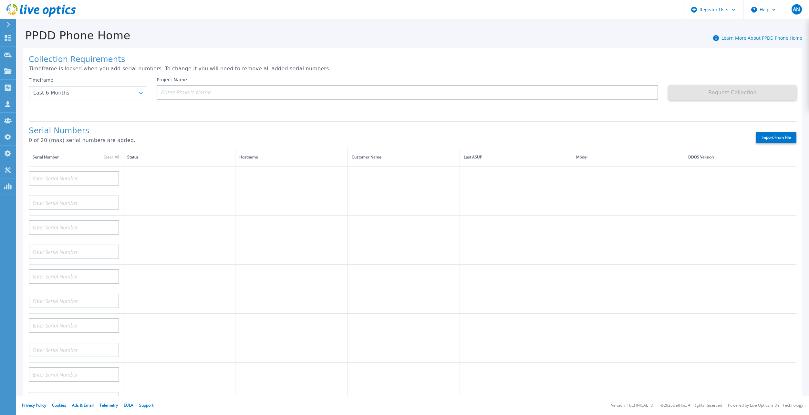
click at [766, 138] on div "Serial Numbers 0 of 20 (max) serial numbers are added. Import From File" at bounding box center [413, 134] width 768 height 27
click at [766, 136] on label "Import From File" at bounding box center [776, 137] width 41 height 11
click at [0, 0] on input "Import From File" at bounding box center [0, 0] width 0 height 0
type input "DE400242105737"
type input "DE400242803893"
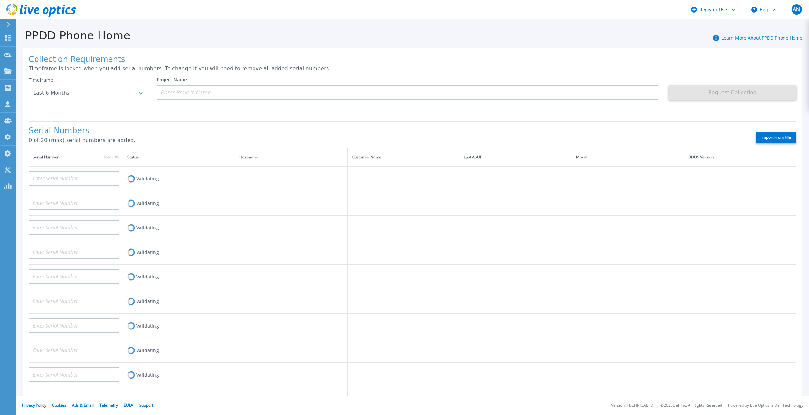
type input "CRK00250511603"
type input "CRK00250511602"
type input "DE404211107365"
type input "DE408220826521"
type input "DE413232436327"
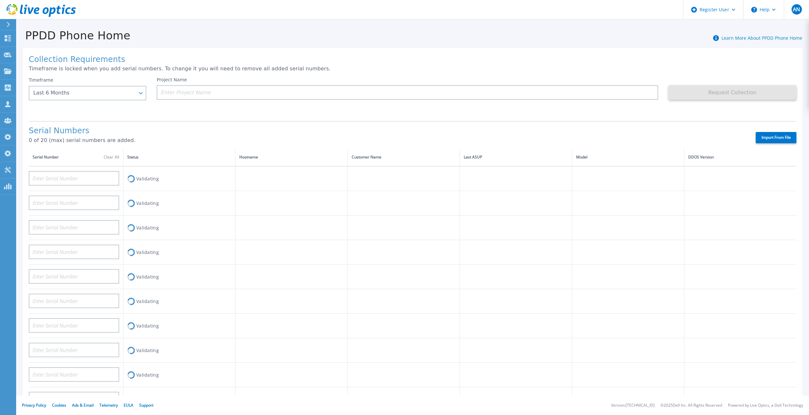
type input "DE415235015854"
type input "DE411225185246"
type input "CKM00193003831"
type input "CKM00203002102"
type input "CKM00172801558"
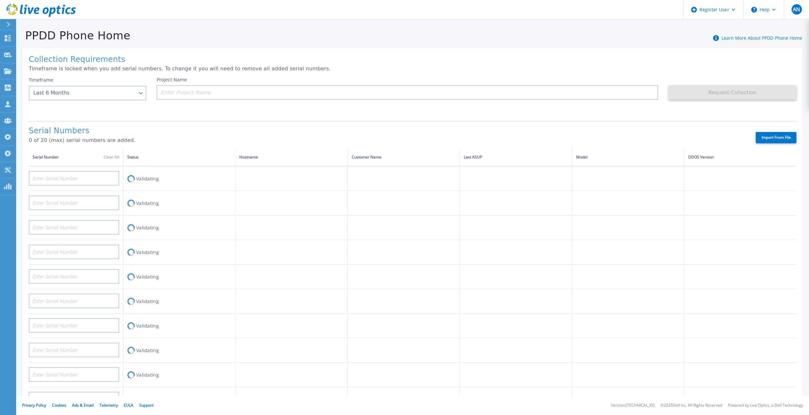
type input "DE406213721237"
type input "CKM00182500926"
type input "DE409221930917"
type input "CKM00201400775"
type input "CKM00191300223"
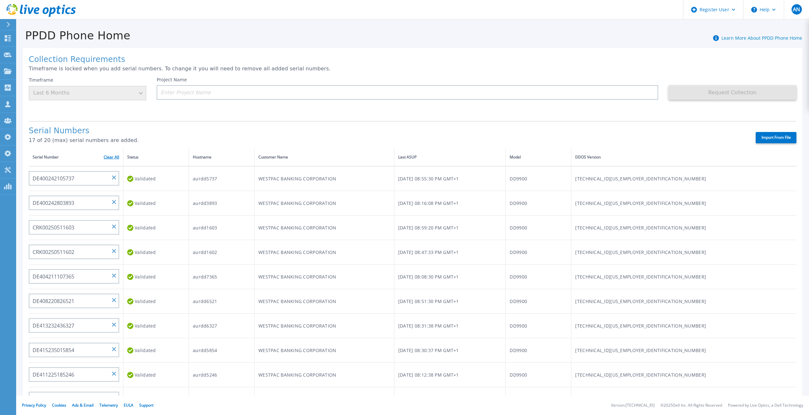
click at [114, 155] on link "Clear All" at bounding box center [112, 157] width 16 height 5
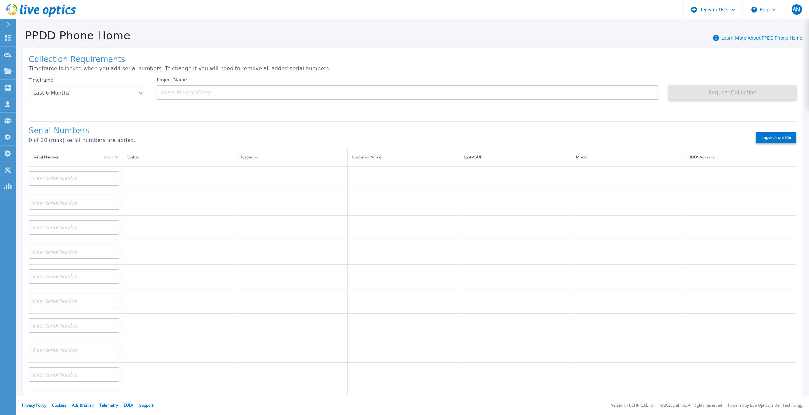
click at [763, 132] on label "Import From File" at bounding box center [776, 137] width 41 height 11
click at [0, 0] on input "Import From File" at bounding box center [0, 0] width 0 height 0
type input "APM00212517749"
type input "APM00171836329"
type input "APM00214914093"
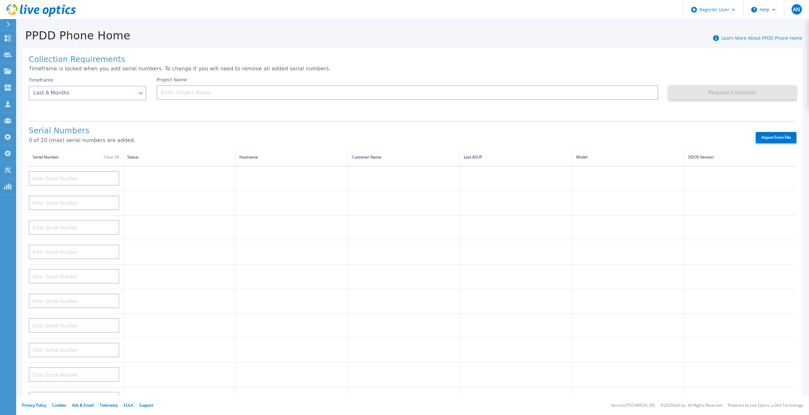
type input "APM00211700095"
type input "APX00232503745"
type input "AUDVMK7W3NDDSP"
type input "APM00201200598"
type input "APM00174422347"
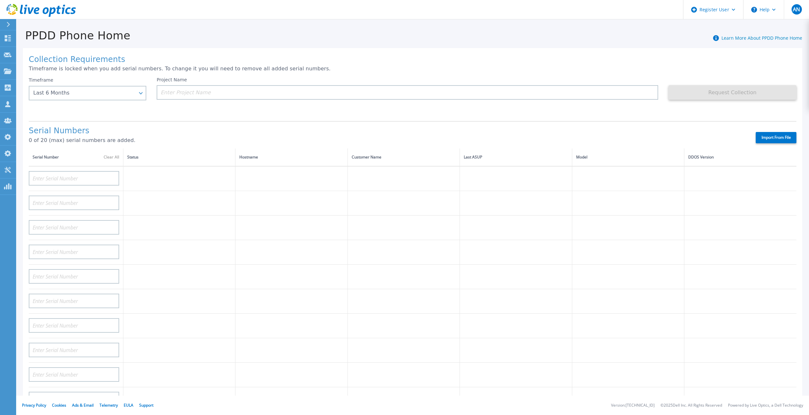
type input "APM00171414746"
type input "APM00181610916"
type input "APM00192901991"
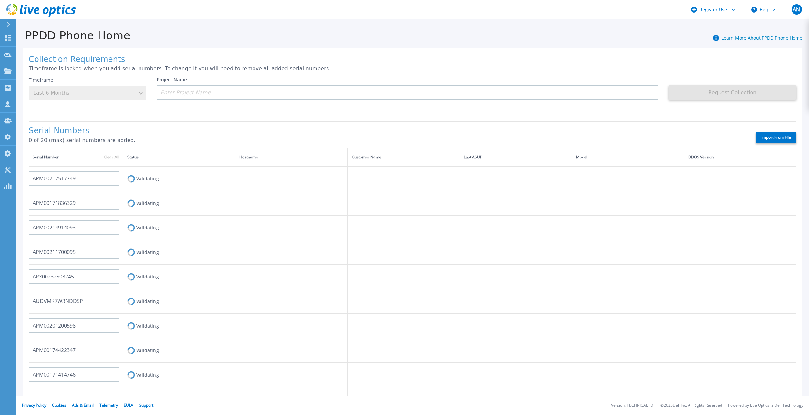
click at [259, 125] on div "Serial Numbers 0 of 20 (max) serial numbers are added. Import From File" at bounding box center [413, 134] width 768 height 27
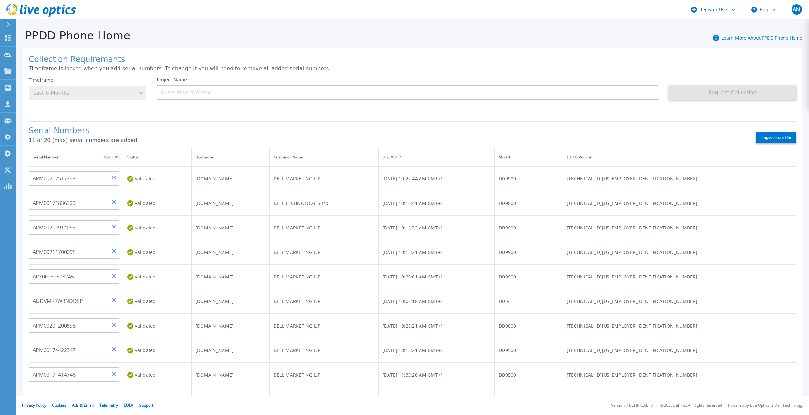
click at [112, 155] on link "Clear All" at bounding box center [112, 157] width 16 height 5
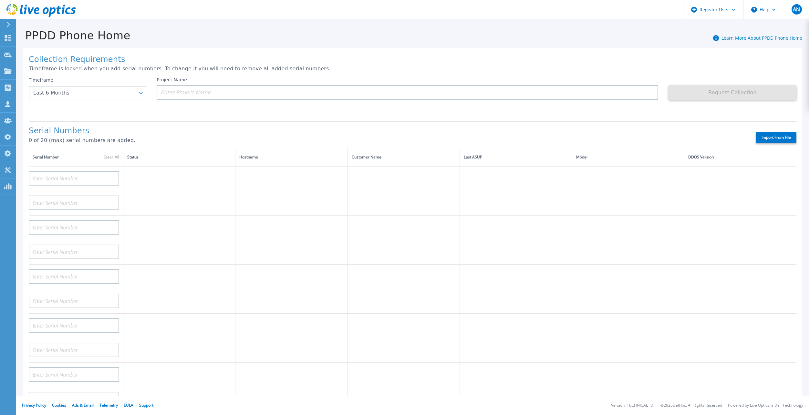
click at [780, 132] on label "Import From File" at bounding box center [776, 137] width 41 height 11
click at [0, 0] on input "Import From File" at bounding box center [0, 0] width 0 height 0
type input "APX00221800533"
type input "APM00213010983"
type input "APM00212610953"
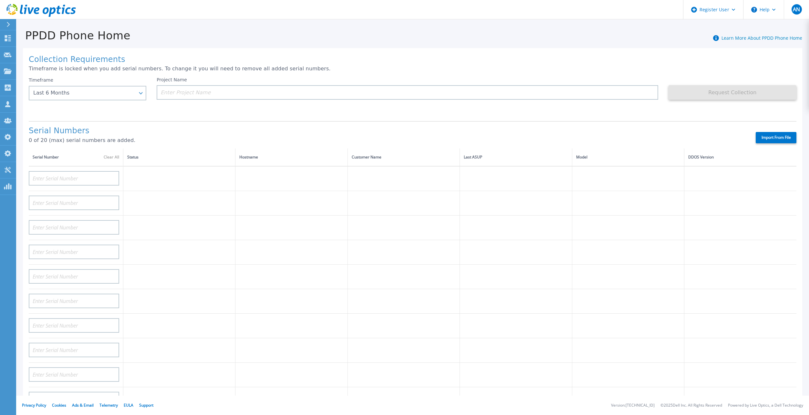
type input "APM00171407050"
type input "APM00172026365"
type input "APX00232503746"
type input "APM00182420989"
type input "APX00232503743"
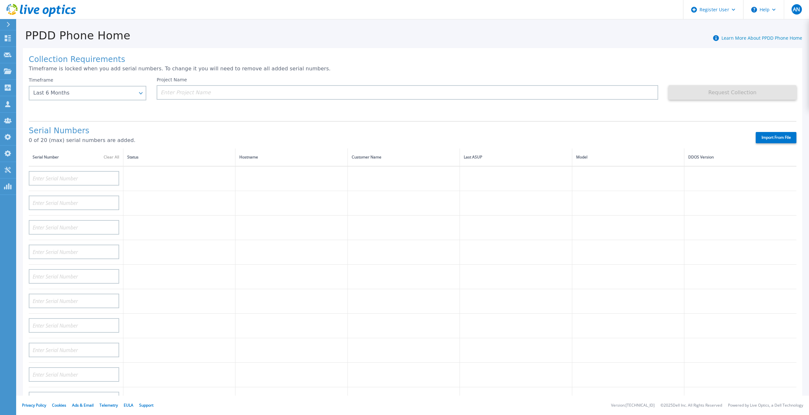
type input "APM00181610916"
type input "APM00212512758"
type input "APM00211507774"
type input "APM00214907933"
type input "APM00171860298"
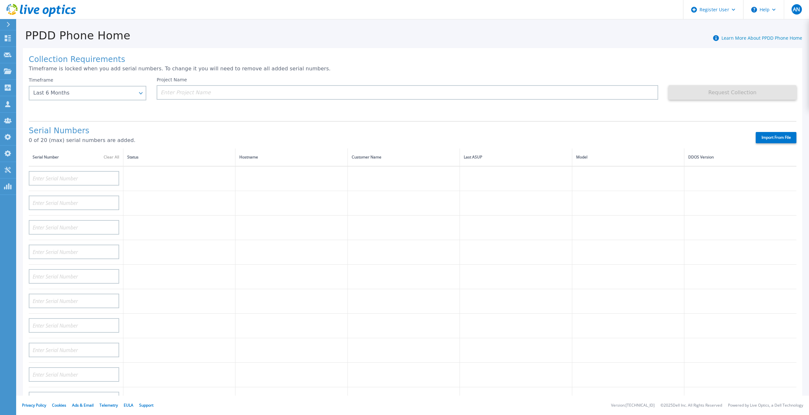
type input "TF3J4180100172"
type input "APM00200924903"
type input "APM00212722051"
type input "APM00203219154"
type input "APM00182527487"
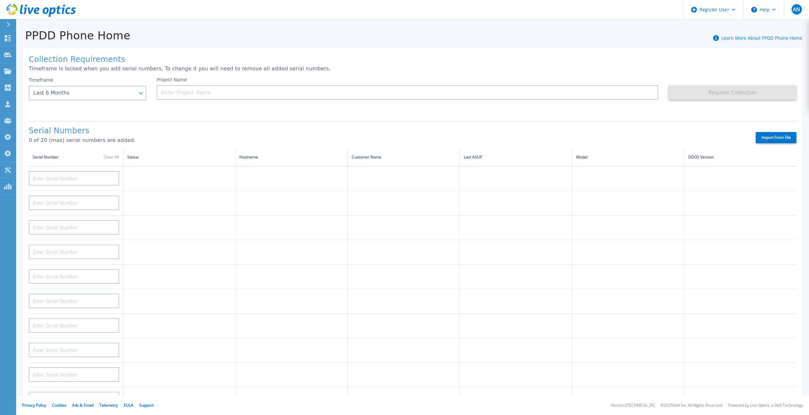
type input "APM00212018360"
type input "APM00212613651"
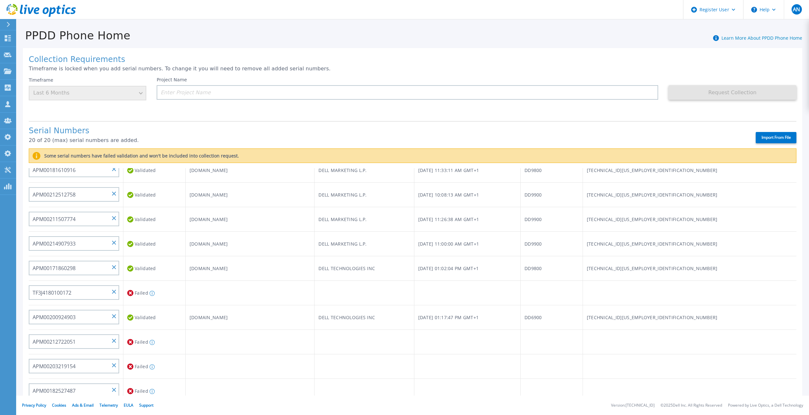
scroll to position [259, 0]
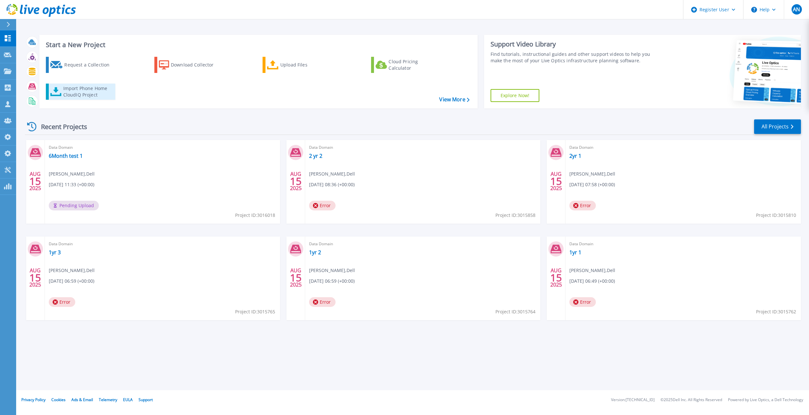
click at [69, 91] on div "Import Phone Home CloudIQ Project" at bounding box center [88, 91] width 50 height 13
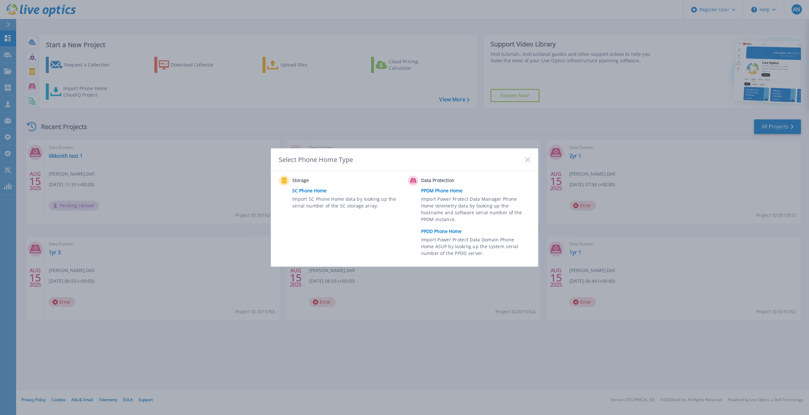
click at [449, 233] on link "PPDD Phone Home" at bounding box center [477, 232] width 112 height 10
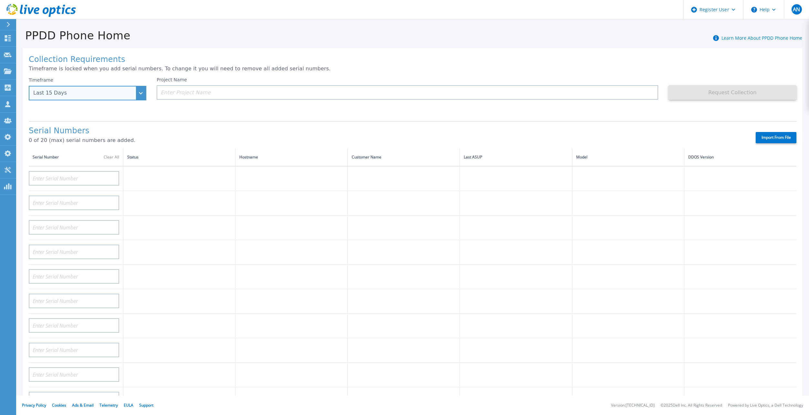
click at [119, 96] on div "Last 15 Days" at bounding box center [83, 93] width 101 height 6
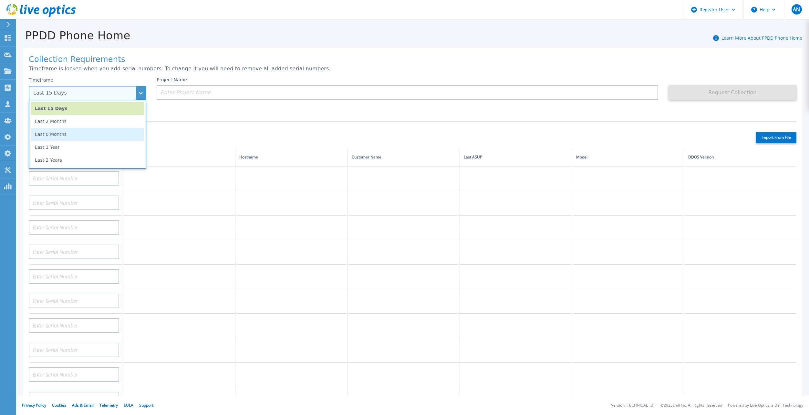
click at [90, 138] on li "Last 6 Months" at bounding box center [87, 134] width 113 height 13
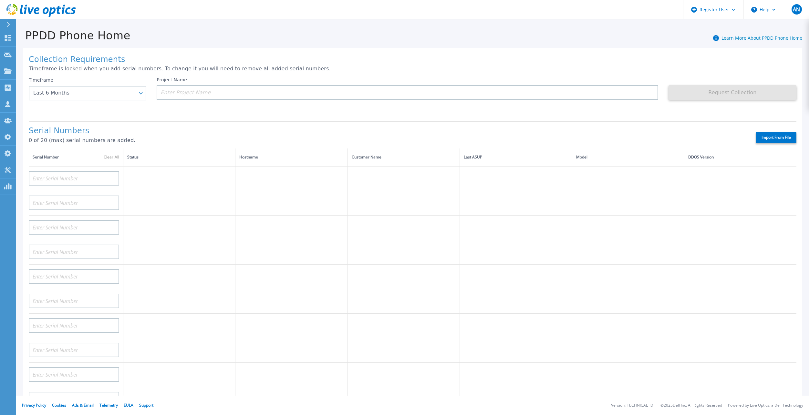
click at [783, 132] on label "Import From File" at bounding box center [776, 137] width 41 height 11
click at [0, 0] on input "Import From File" at bounding box center [0, 0] width 0 height 0
type input "APM00212517749"
type input "APM00171836329"
type input "APM00214914093"
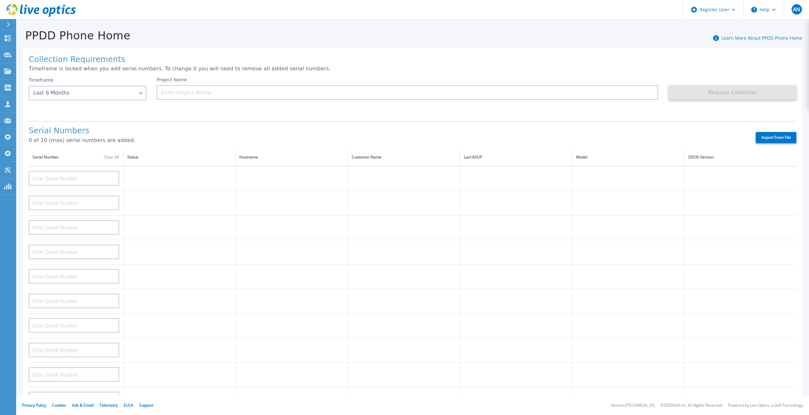
type input "APM00211700095"
type input "APX00232503745"
type input "AUDVMK7W3NDDSP"
type input "APM00201200598"
type input "APM00174422347"
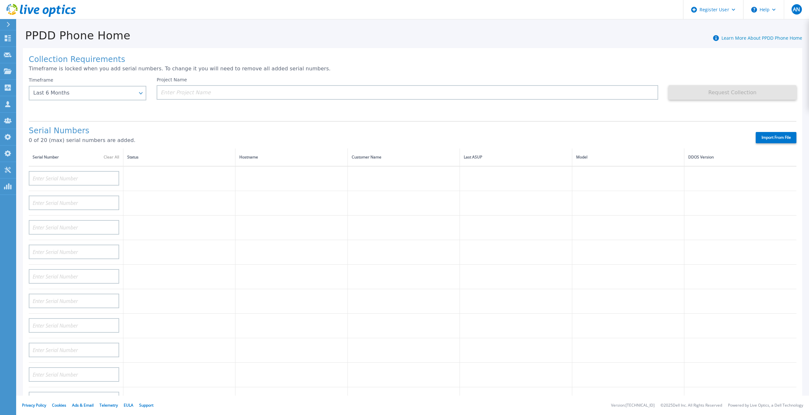
type input "APM00171414746"
type input "APM00181610916"
type input "APM00192901991"
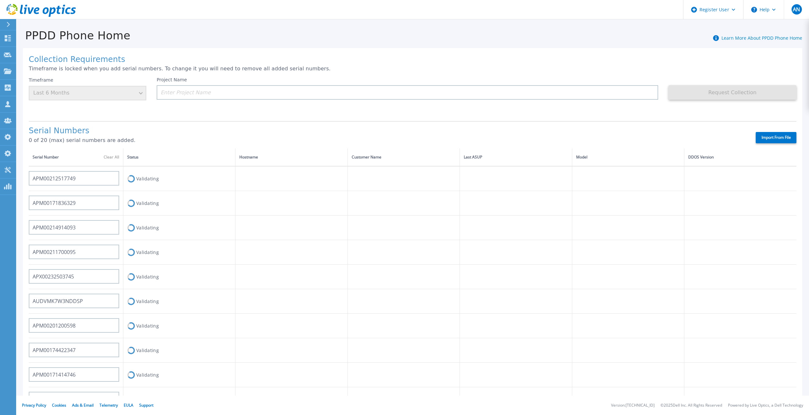
click at [304, 121] on div "Serial Numbers 0 of 20 (max) serial numbers are added. Import From File" at bounding box center [413, 134] width 768 height 27
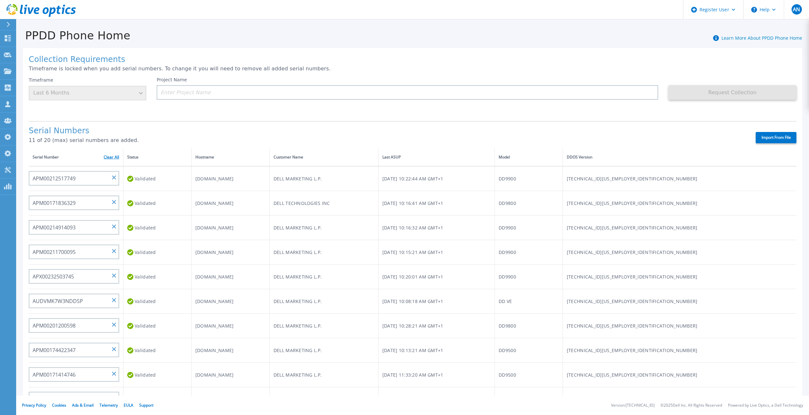
click at [114, 155] on link "Clear All" at bounding box center [112, 157] width 16 height 5
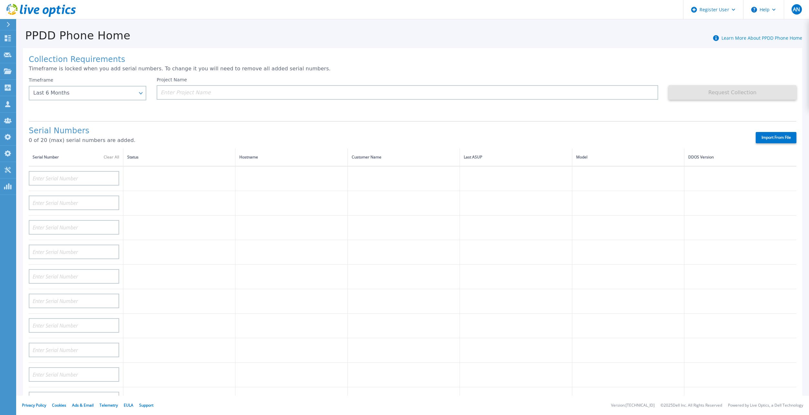
click at [777, 132] on label "Import From File" at bounding box center [776, 137] width 41 height 11
click at [0, 0] on input "Import From File" at bounding box center [0, 0] width 0 height 0
type input "APM00182527487"
type input "FNM00173740080"
type input "APM00171417851"
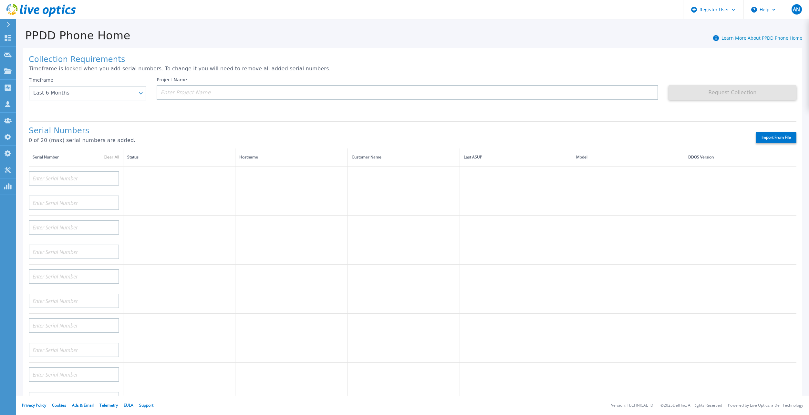
type input "APM00214907936"
type input "APX00232004279"
type input "APM00171836328"
type input "APM00171417852"
type input "AUDVZBFR65DB5U"
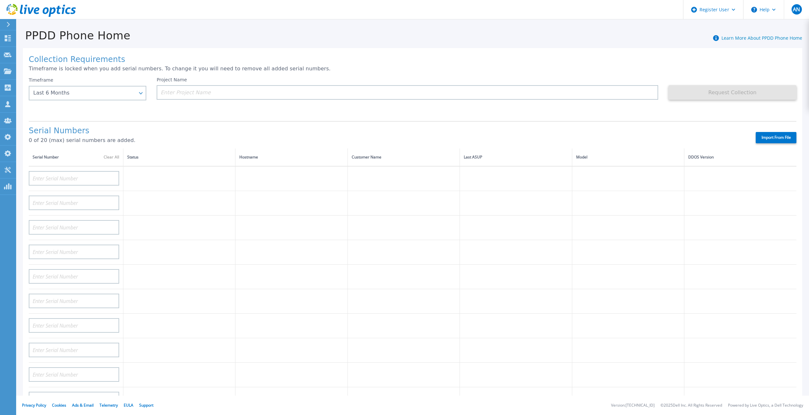
type input "CRK00241916749"
type input "APX00231205149"
type input "APM00181819857"
type input "CKM00180702043"
type input "APM00182123209"
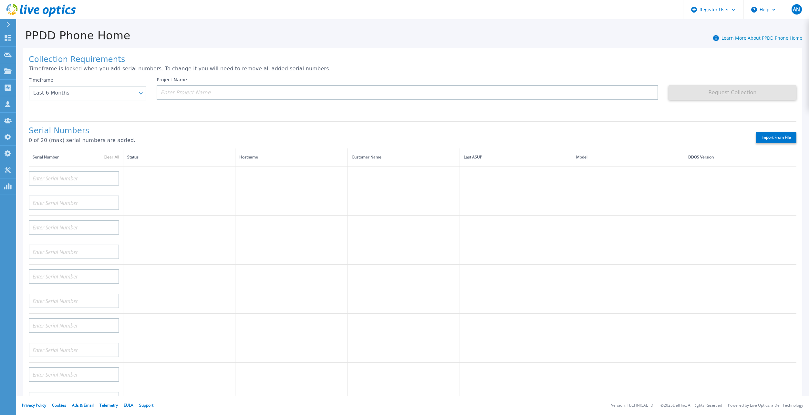
type input "TF3J4180100136"
type input "APM00214914093"
type input "TF3J4180100179"
type input "APM00212026970"
type input "APM00212018359"
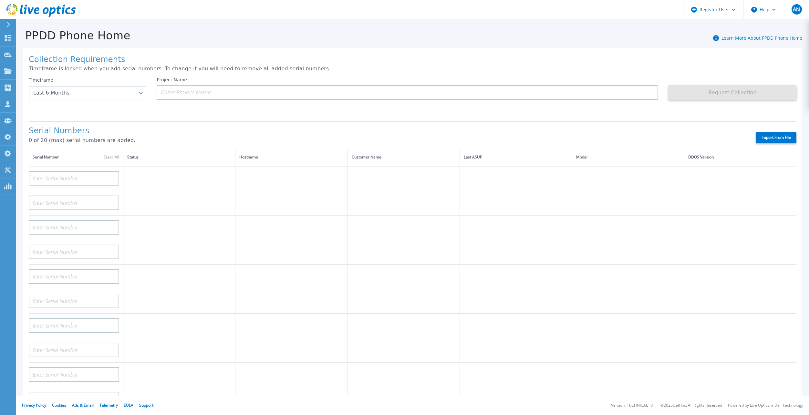
type input "APM00201113325"
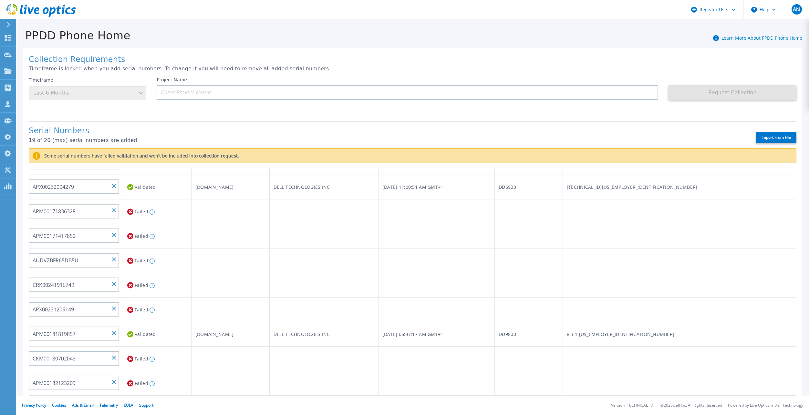
scroll to position [226, 0]
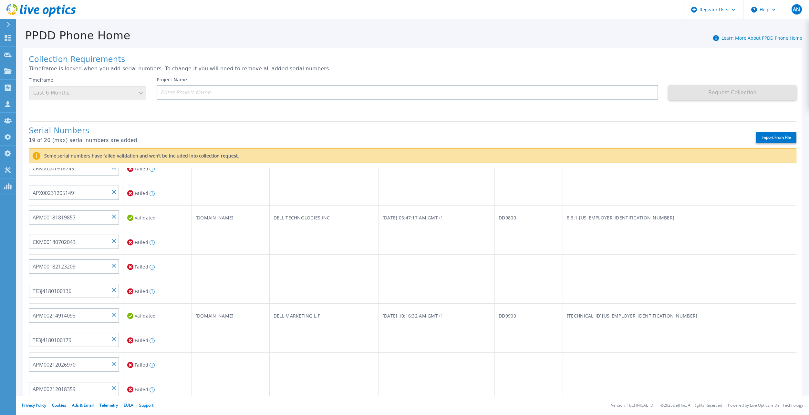
click at [238, 337] on tbody "APM00182527487 Failed The serial number may be incorrect or has no phone home d…" at bounding box center [413, 205] width 768 height 491
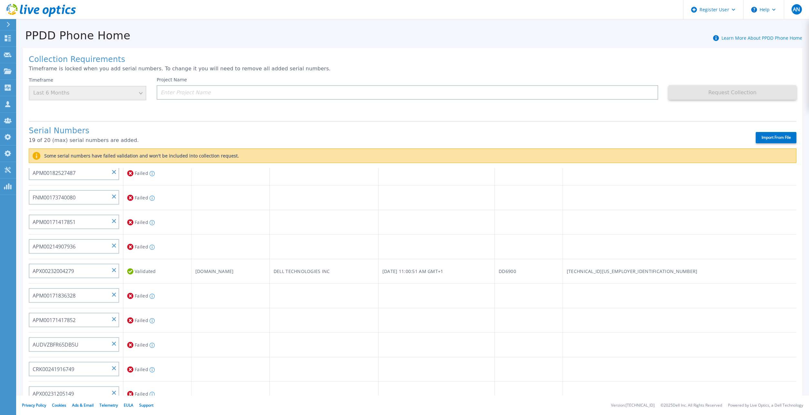
scroll to position [0, 0]
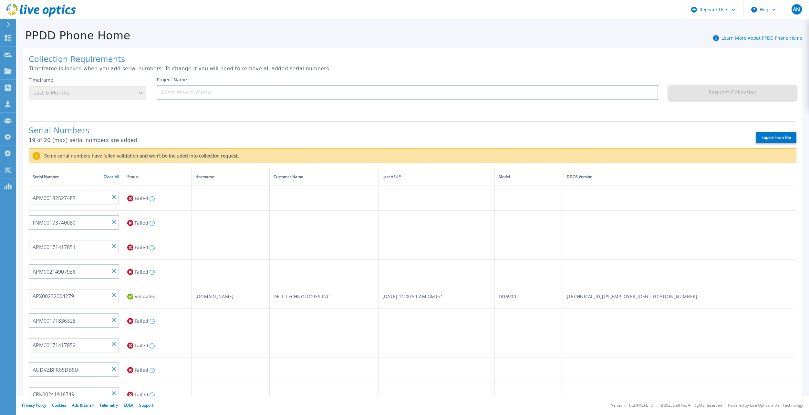
click at [269, 260] on td at bounding box center [230, 272] width 78 height 25
click at [75, 218] on input "FNM00173740080" at bounding box center [74, 222] width 90 height 15
click at [210, 110] on div "Collection Requirements Timeframe is locked when you add serial numbers. To cha…" at bounding box center [412, 240] width 779 height 385
click at [49, 215] on input "FNM00173740080" at bounding box center [74, 222] width 90 height 15
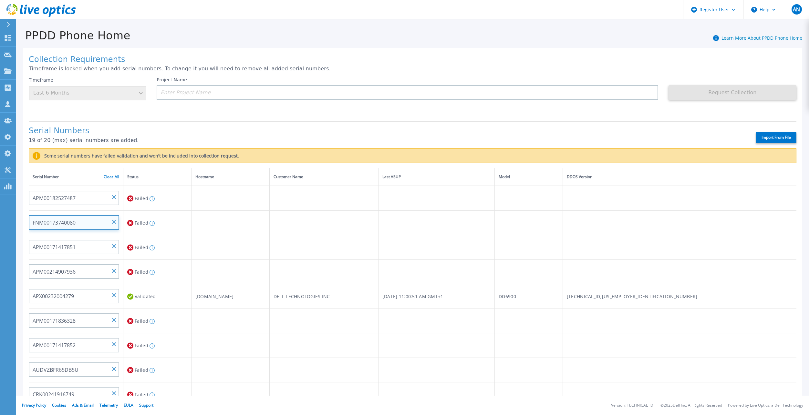
click at [49, 215] on input "FNM00173740080" at bounding box center [74, 222] width 90 height 15
click at [37, 10] on icon at bounding box center [40, 10] width 69 height 13
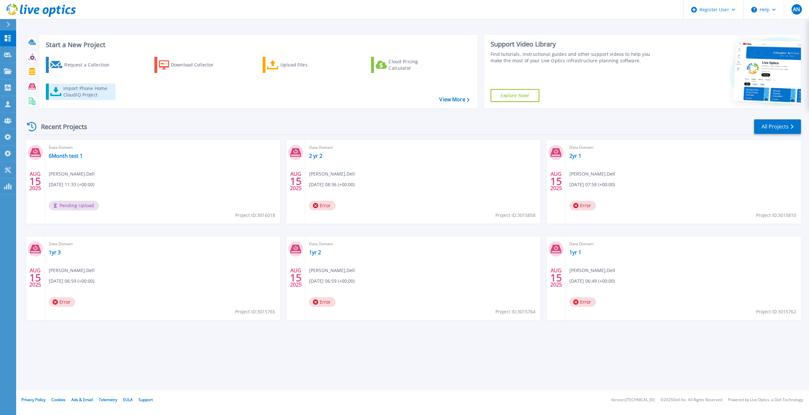
click at [57, 92] on icon at bounding box center [55, 91] width 11 height 9
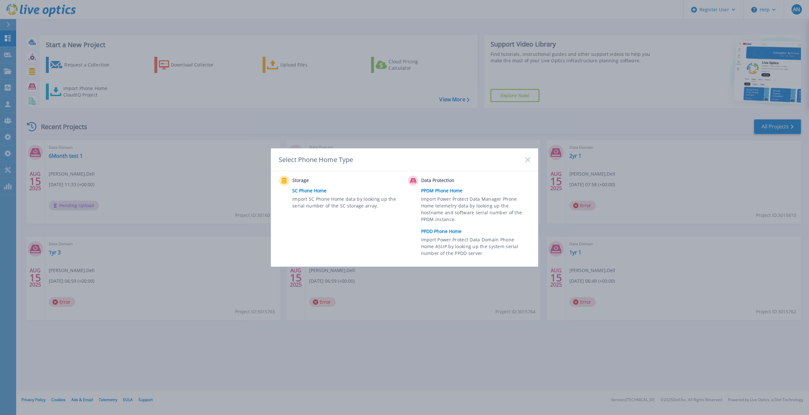
click at [439, 233] on link "PPDD Phone Home" at bounding box center [477, 232] width 112 height 10
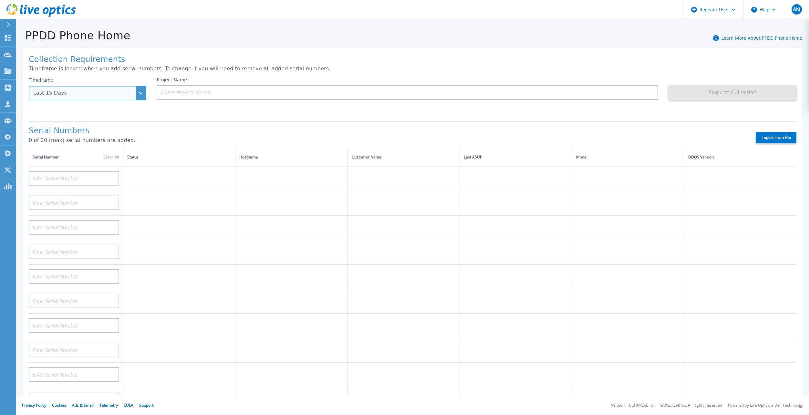
click at [103, 97] on div "Last 15 Days" at bounding box center [88, 93] width 118 height 15
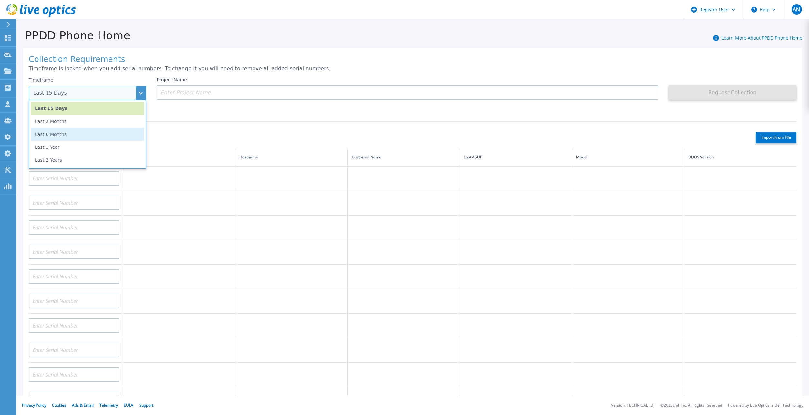
click at [73, 132] on li "Last 6 Months" at bounding box center [87, 134] width 113 height 13
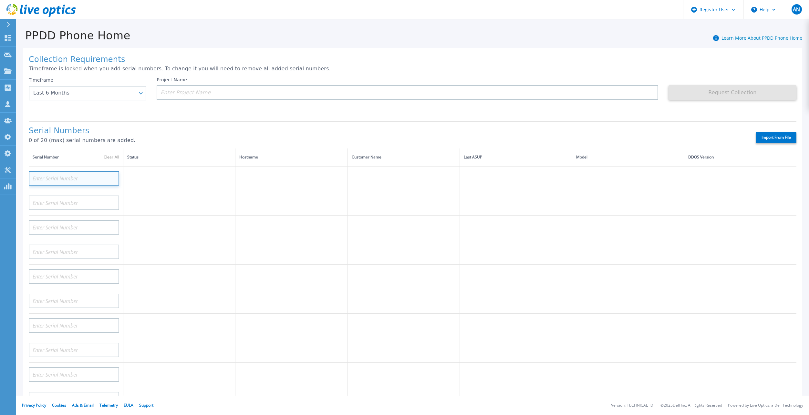
click at [66, 177] on input at bounding box center [74, 178] width 90 height 15
paste input "FNM00173740080"
type input "FNM00173740080"
click at [189, 104] on div "Project Name" at bounding box center [413, 96] width 512 height 39
